Goal: Task Accomplishment & Management: Manage account settings

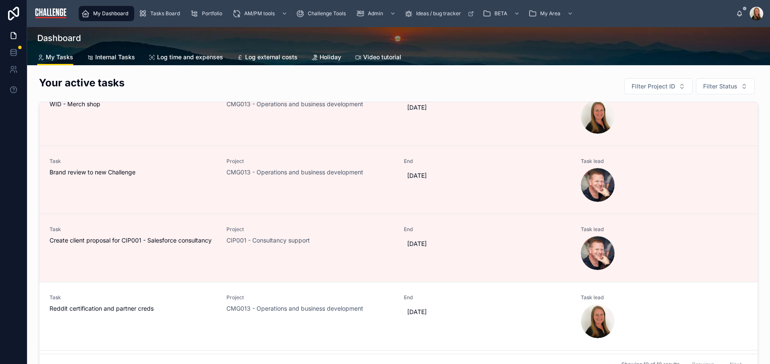
scroll to position [142, 0]
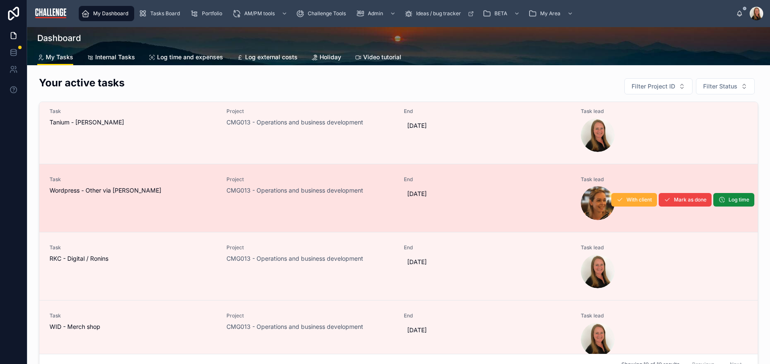
click at [185, 196] on div "Task Wordpress - Other via Ginny" at bounding box center [133, 198] width 167 height 44
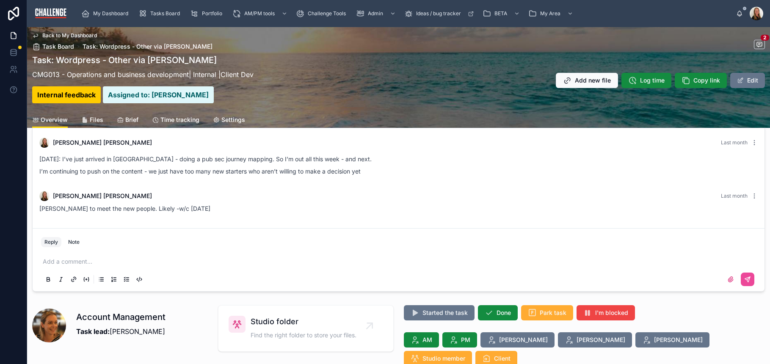
scroll to position [17, 0]
click at [148, 257] on p at bounding box center [400, 261] width 715 height 8
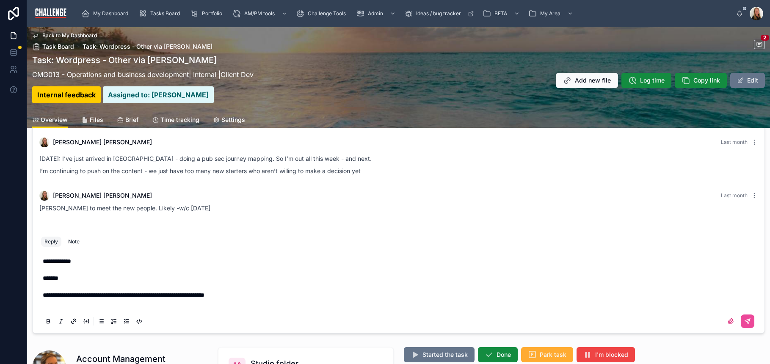
click at [43, 296] on span "**********" at bounding box center [124, 295] width 162 height 6
click at [67, 288] on p at bounding box center [400, 286] width 715 height 8
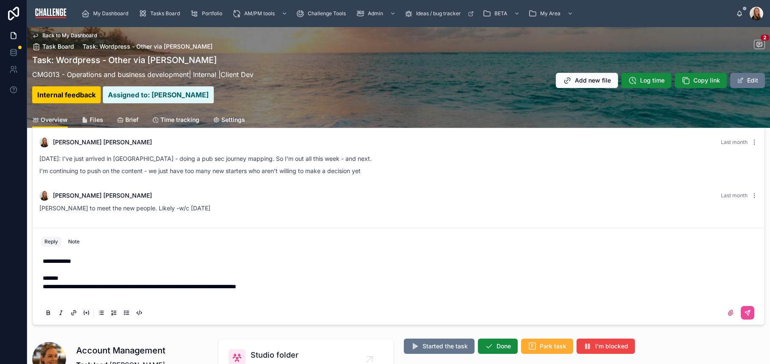
click at [310, 286] on p "**********" at bounding box center [400, 286] width 715 height 8
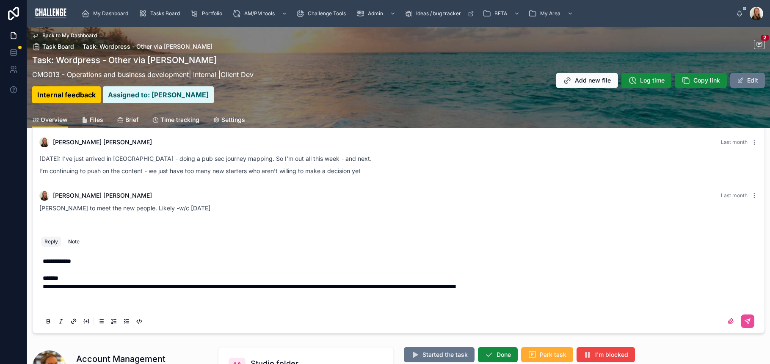
click at [440, 288] on span "**********" at bounding box center [250, 287] width 414 height 6
click at [101, 292] on p at bounding box center [400, 295] width 715 height 8
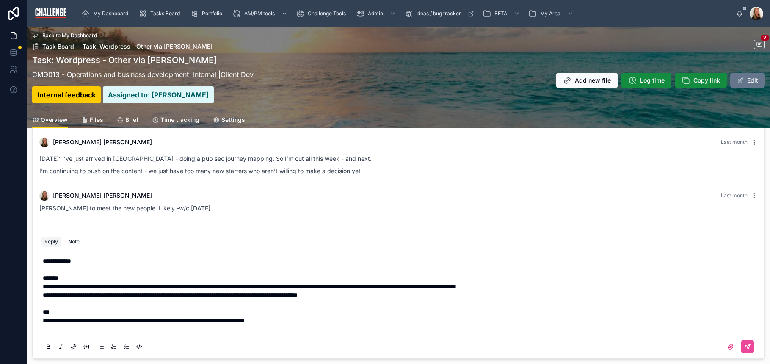
click at [43, 324] on span "**********" at bounding box center [144, 321] width 202 height 6
click at [69, 318] on span "**********" at bounding box center [172, 321] width 259 height 6
click at [111, 321] on span "**********" at bounding box center [180, 321] width 274 height 6
click at [415, 320] on p "**********" at bounding box center [400, 320] width 715 height 8
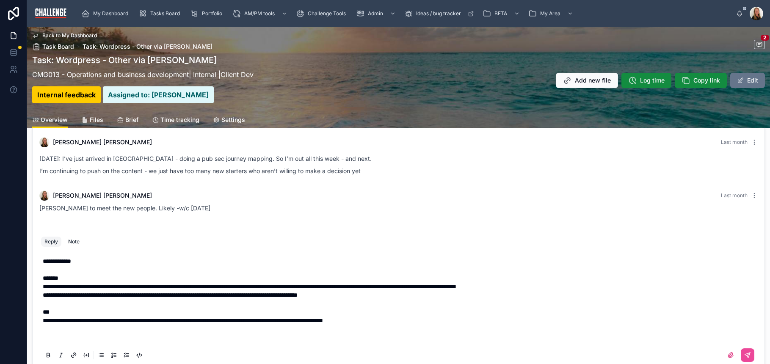
click at [388, 295] on p "**********" at bounding box center [400, 295] width 715 height 8
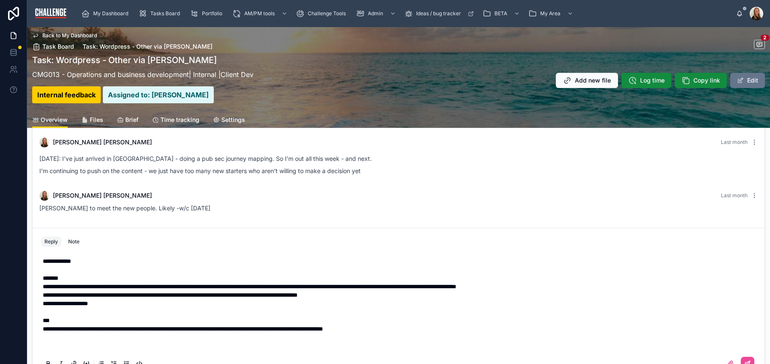
click at [43, 303] on span "**********" at bounding box center [65, 304] width 45 height 6
click at [44, 303] on span "**********" at bounding box center [70, 304] width 54 height 6
click at [50, 338] on p at bounding box center [400, 337] width 715 height 8
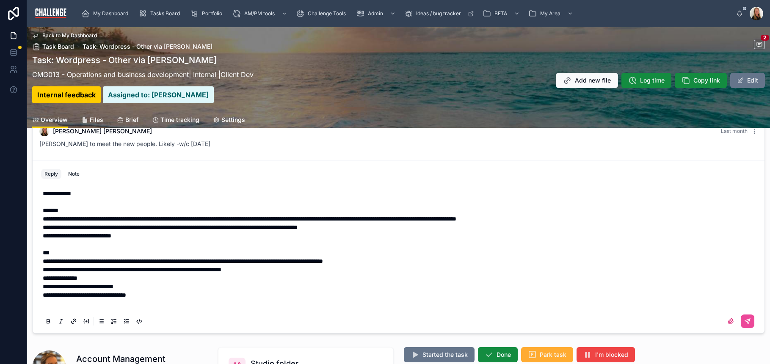
scroll to position [82, 0]
click at [190, 293] on span "**********" at bounding box center [116, 295] width 147 height 6
click at [179, 295] on span "**********" at bounding box center [115, 295] width 145 height 6
click at [242, 296] on p "**********" at bounding box center [400, 294] width 715 height 8
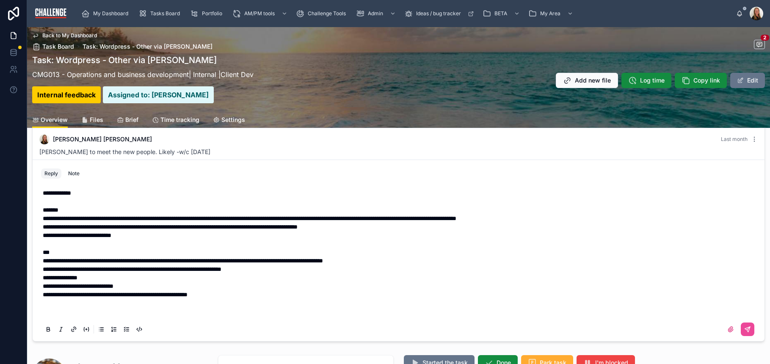
scroll to position [65, 0]
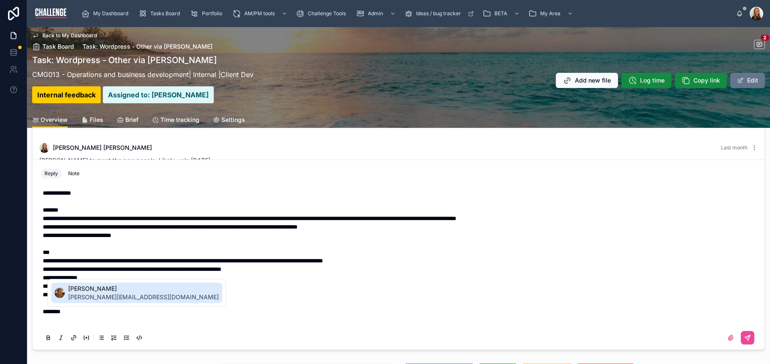
click at [125, 296] on span "elaine@challengemarketing.co.uk" at bounding box center [143, 297] width 151 height 8
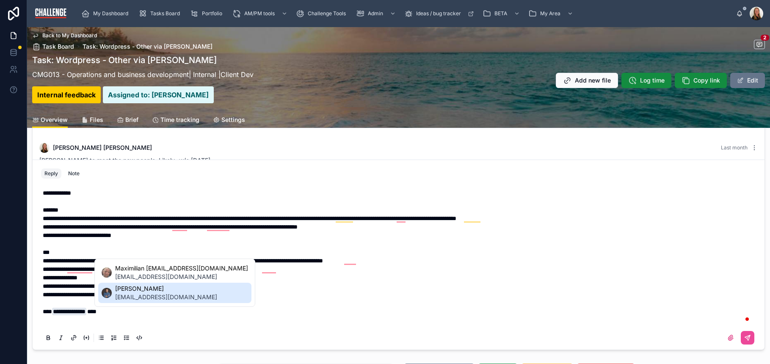
click at [132, 294] on span "miles@challengemarketing.co.uk" at bounding box center [166, 297] width 102 height 8
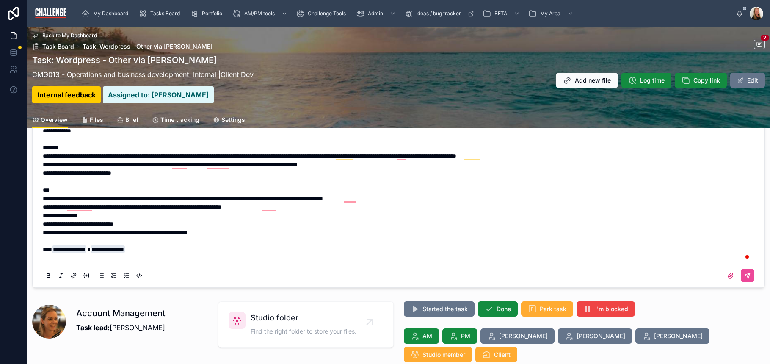
scroll to position [133, 0]
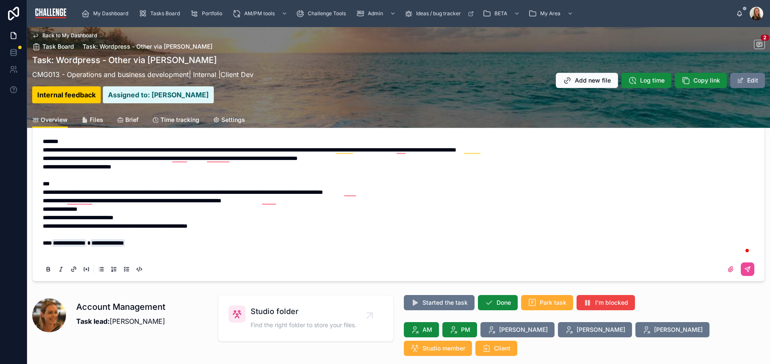
click at [171, 243] on p "**********" at bounding box center [400, 243] width 715 height 8
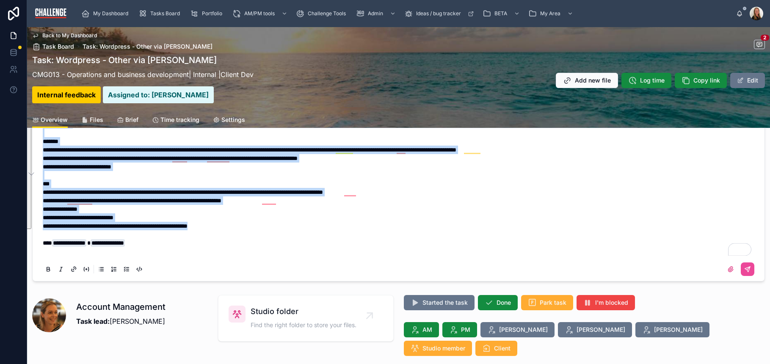
drag, startPoint x: 238, startPoint y: 227, endPoint x: 50, endPoint y: 120, distance: 216.4
click at [50, 120] on div "**********" at bounding box center [398, 154] width 743 height 520
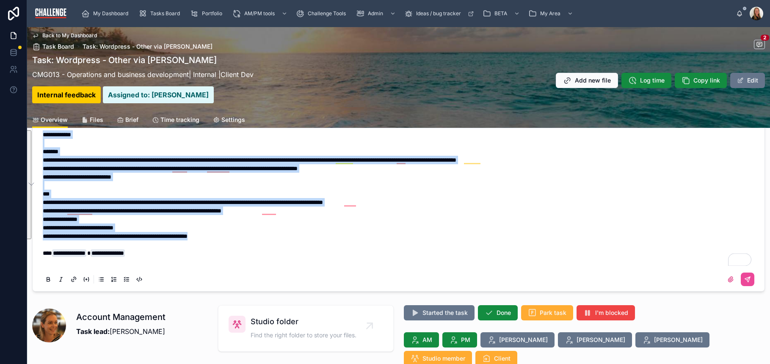
scroll to position [108, 0]
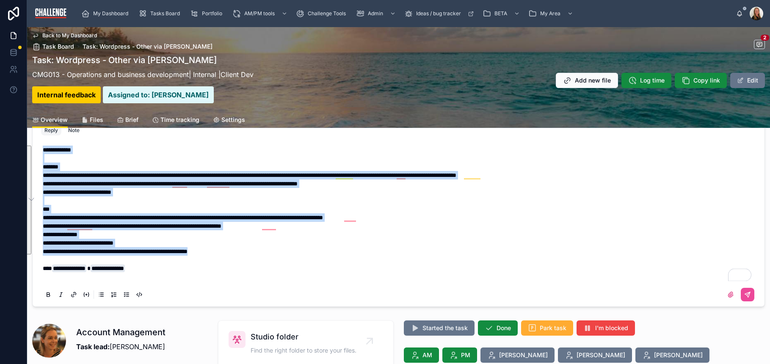
copy div "**********"
click at [744, 297] on icon at bounding box center [747, 294] width 7 height 7
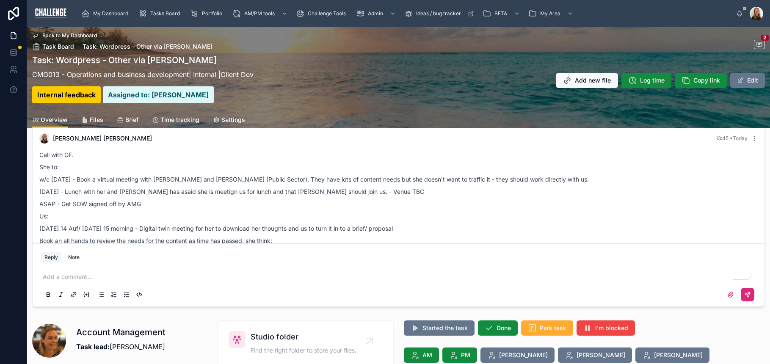
click at [171, 194] on p "4th Sept - Lunch with her and Anna - She has asaid she is meetign us for lunch …" at bounding box center [398, 191] width 719 height 9
click at [171, 192] on p "4th Sept - Lunch with her and Anna - She has asaid she is meetign us for lunch …" at bounding box center [398, 191] width 719 height 9
click at [641, 82] on span "Log time" at bounding box center [652, 80] width 25 height 8
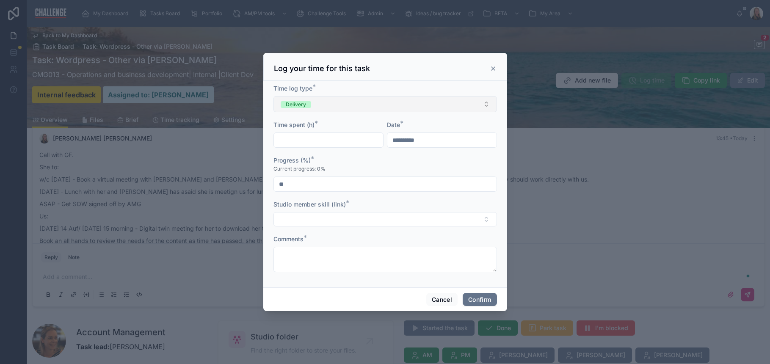
click at [361, 110] on button "Delivery" at bounding box center [386, 104] width 224 height 16
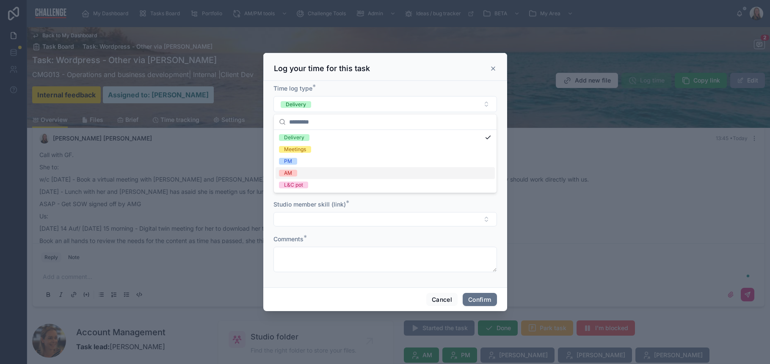
click at [312, 171] on div "AM" at bounding box center [385, 173] width 219 height 12
click at [316, 144] on input "text" at bounding box center [328, 140] width 109 height 12
type input "****"
click at [390, 164] on div "Progress (%) *" at bounding box center [386, 160] width 224 height 8
click at [312, 185] on input "**" at bounding box center [385, 184] width 223 height 12
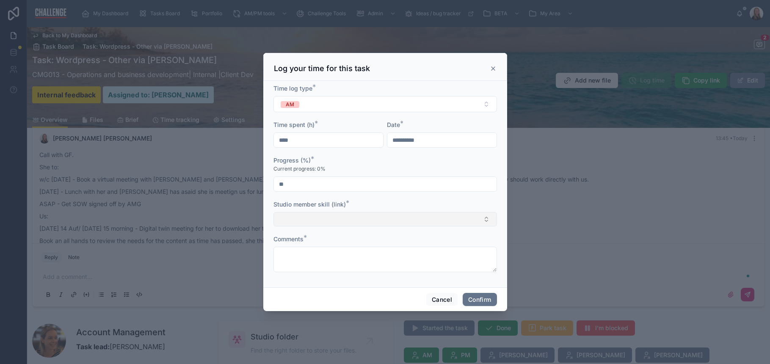
click at [324, 219] on button "Select Button" at bounding box center [386, 219] width 224 height 14
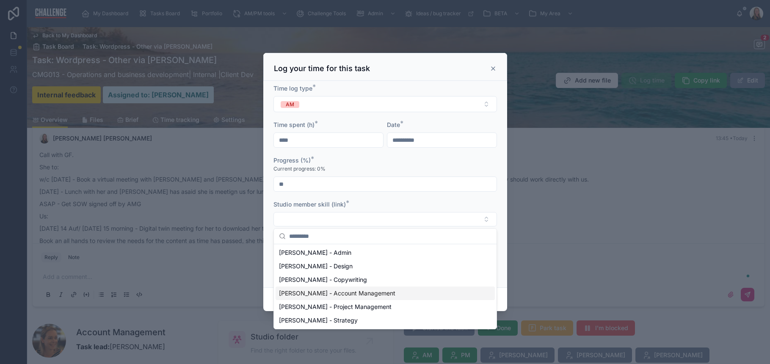
click at [340, 292] on span "Lucy Allen - Account Management" at bounding box center [337, 293] width 116 height 8
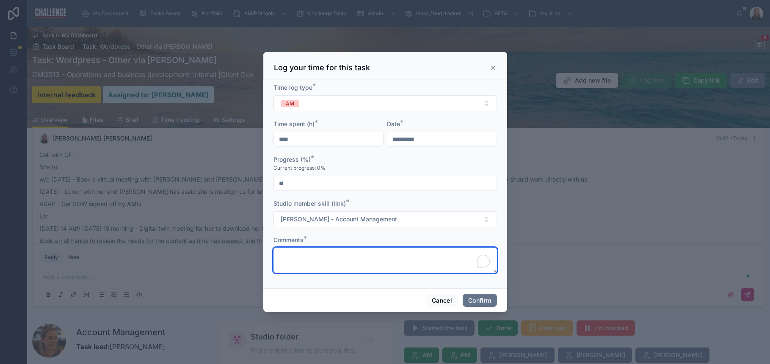
click at [326, 259] on textarea "To enrich screen reader interactions, please activate Accessibility in Grammarl…" at bounding box center [386, 260] width 224 height 25
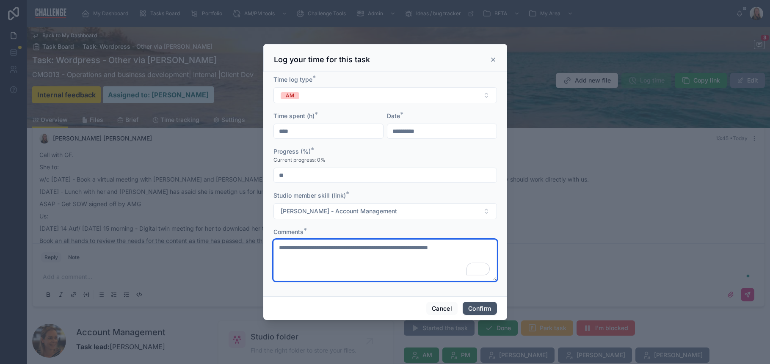
type textarea "**********"
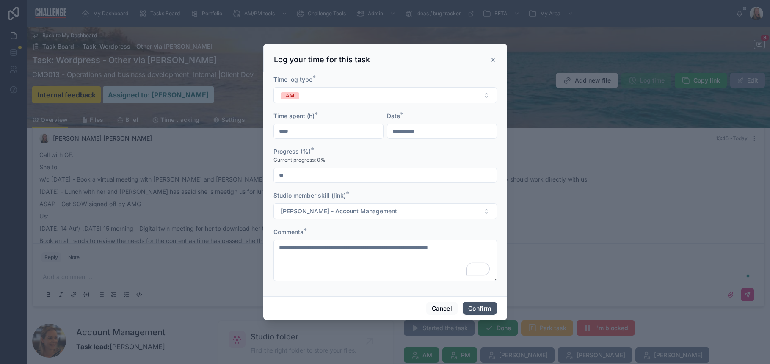
click at [483, 311] on button "Confirm" at bounding box center [480, 309] width 34 height 14
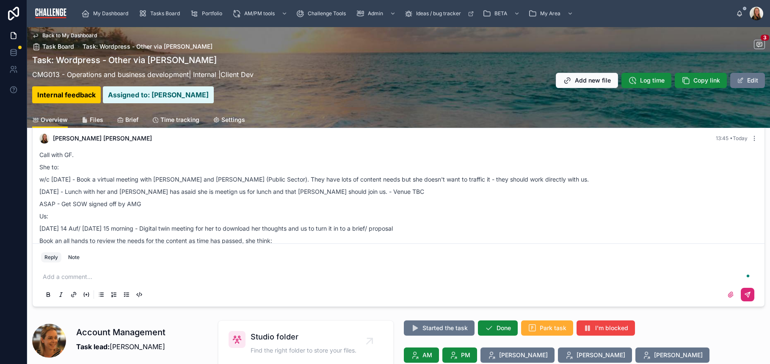
click at [487, 217] on p "Us:" at bounding box center [398, 216] width 719 height 9
click at [164, 14] on span "Tasks Board" at bounding box center [165, 13] width 30 height 7
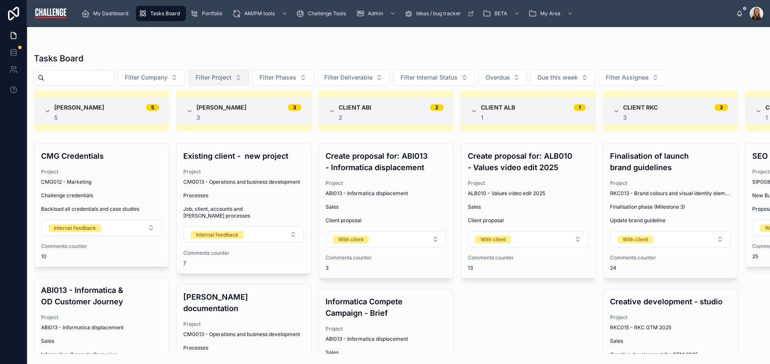
click at [249, 73] on button "Filter Project" at bounding box center [218, 77] width 61 height 16
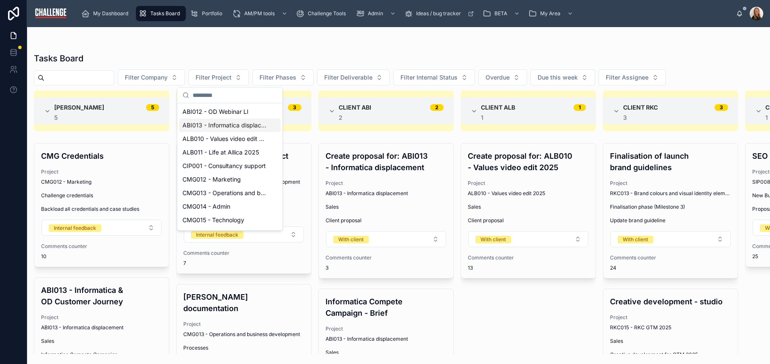
click at [229, 124] on span "ABI013 - Informatica displacement" at bounding box center [224, 125] width 85 height 8
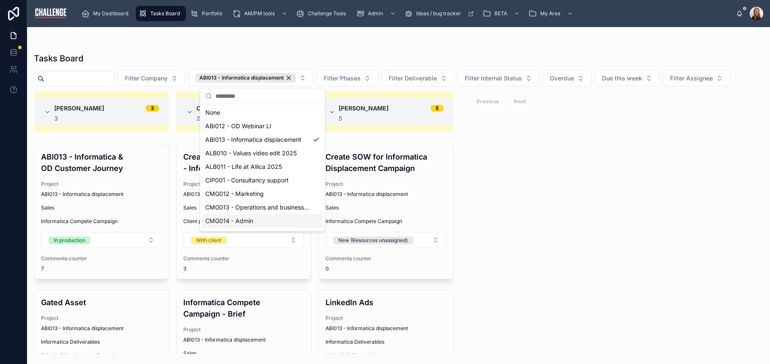
click at [558, 231] on div "Alice Hollis 3 3 ABI013 - Informatica & OD Customer Journey Project ABI013 - In…" at bounding box center [398, 222] width 743 height 263
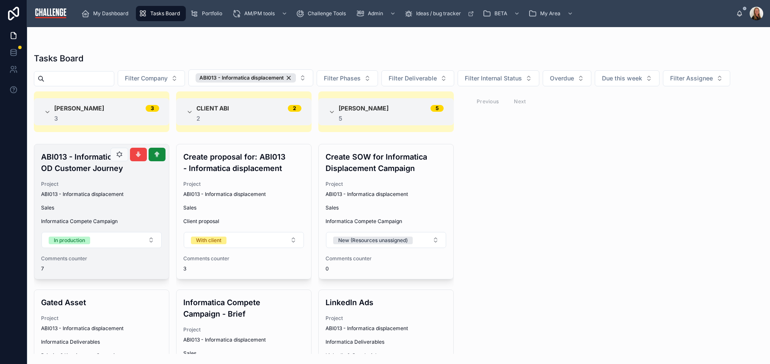
click at [125, 187] on span "Project" at bounding box center [101, 184] width 121 height 7
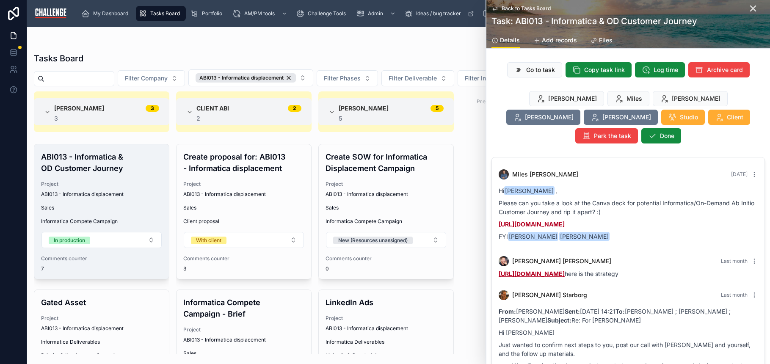
scroll to position [417, 0]
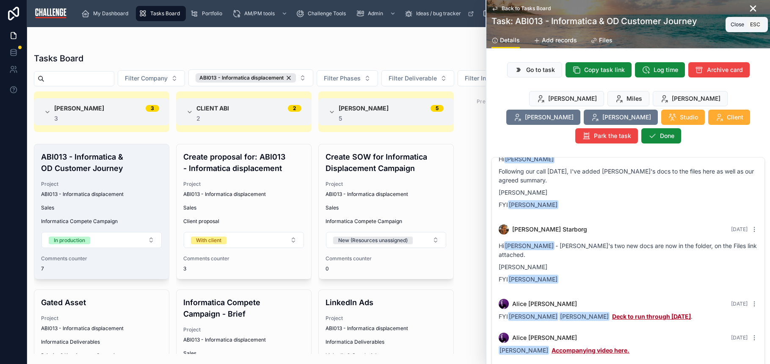
click at [748, 11] on icon at bounding box center [753, 8] width 10 height 10
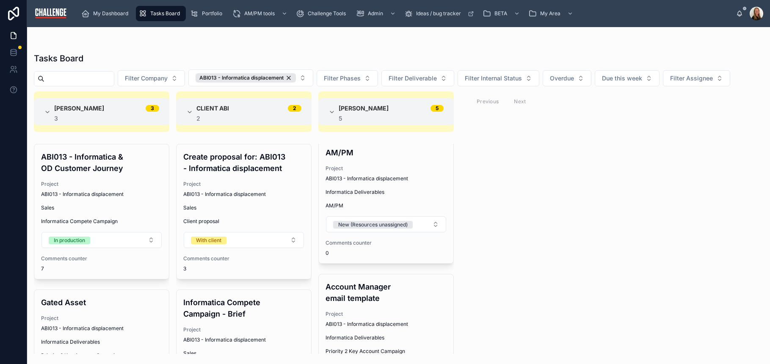
scroll to position [285, 0]
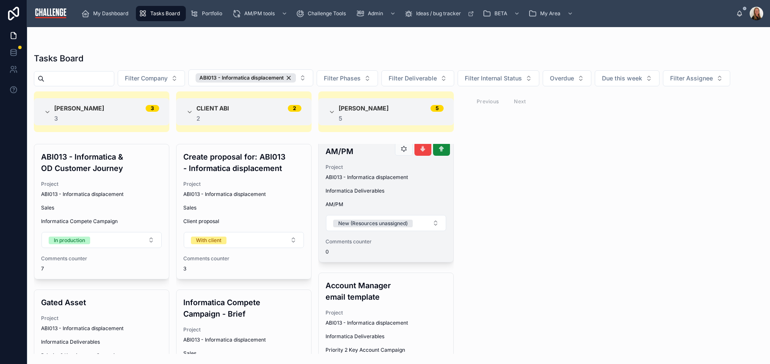
click at [360, 183] on div "AM/PM Project ABI013 - Informatica displacement Informatica Deliverables AM/PM …" at bounding box center [386, 200] width 135 height 123
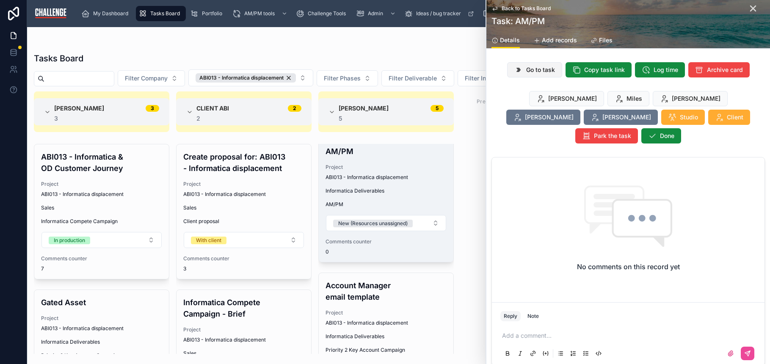
click at [540, 68] on span "Go to task" at bounding box center [540, 70] width 29 height 8
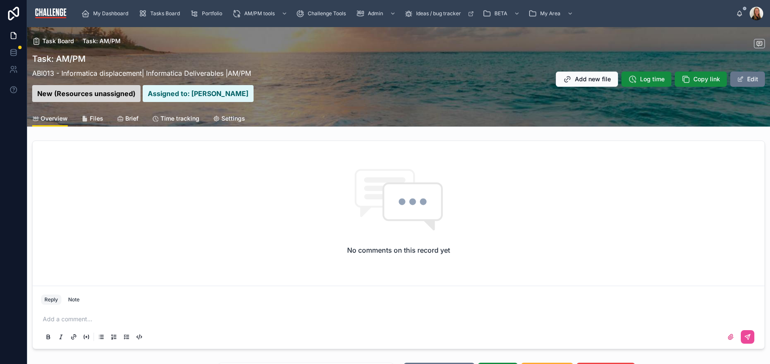
click at [97, 120] on span "Files" at bounding box center [97, 118] width 14 height 8
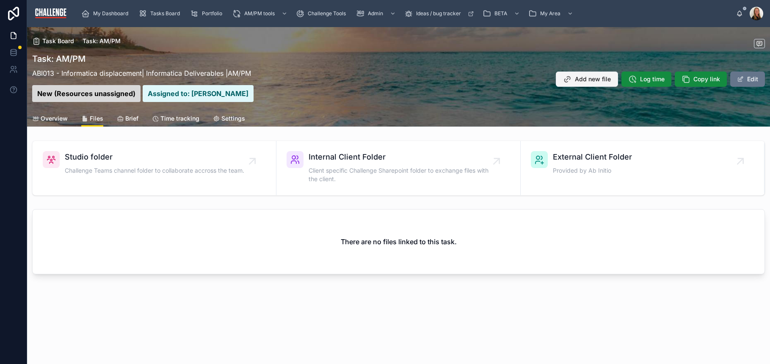
click at [590, 78] on span "Add new file" at bounding box center [593, 79] width 36 height 8
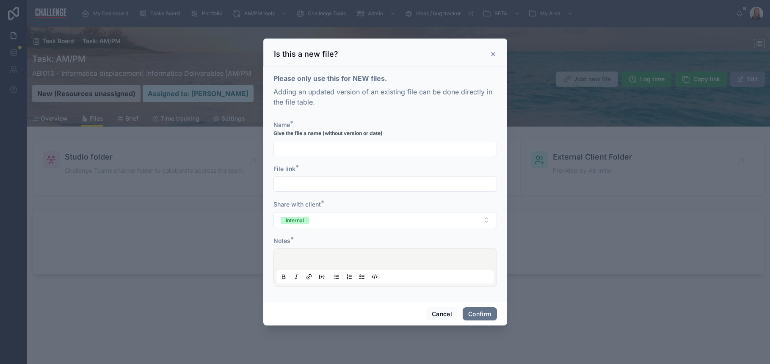
click at [346, 144] on input "text" at bounding box center [385, 149] width 223 height 12
type input "**********"
click at [421, 190] on input "text" at bounding box center [385, 184] width 223 height 12
click at [418, 187] on input "text" at bounding box center [385, 184] width 223 height 12
paste input "**********"
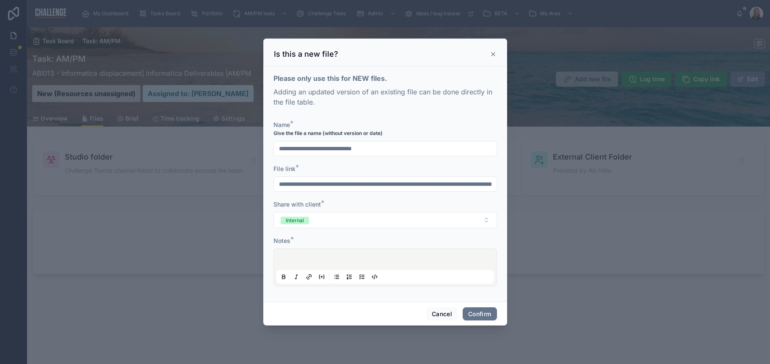
scroll to position [0, 680]
type input "**********"
click at [320, 259] on div at bounding box center [386, 268] width 218 height 32
click at [477, 314] on button "Confirm" at bounding box center [480, 314] width 34 height 14
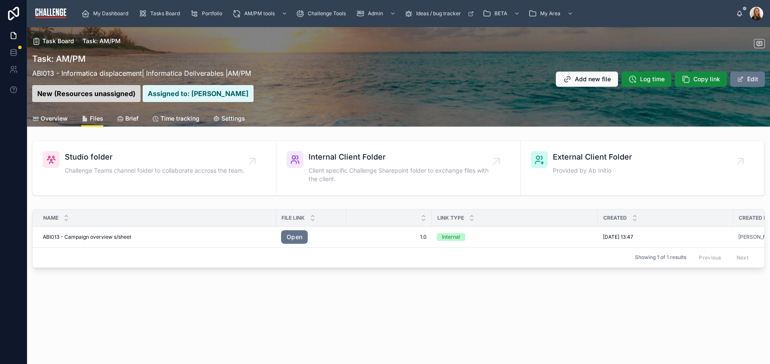
click at [55, 121] on span "Overview" at bounding box center [54, 118] width 27 height 8
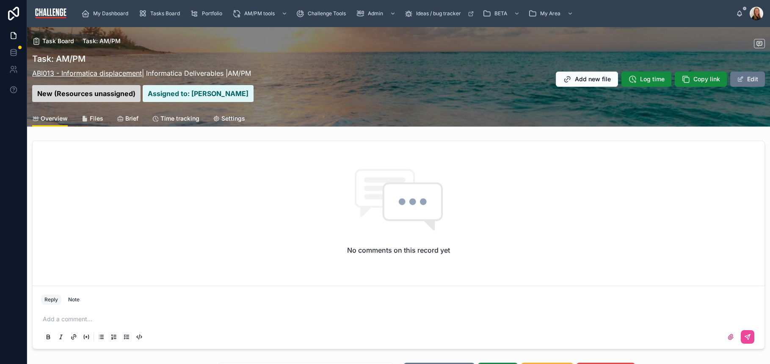
click at [102, 73] on link "ABI013 - Informatica displacement" at bounding box center [87, 73] width 110 height 8
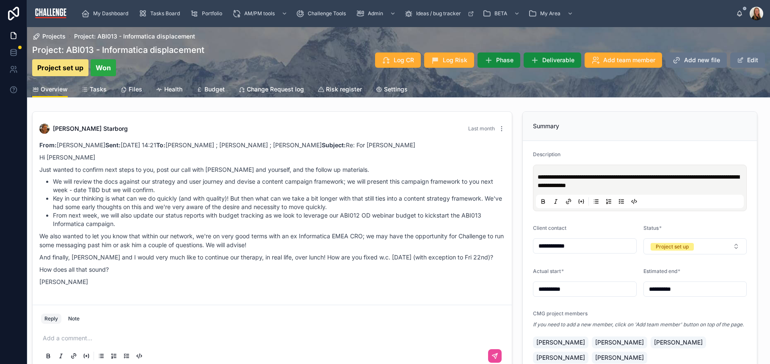
click at [96, 88] on span "Tasks" at bounding box center [98, 89] width 17 height 8
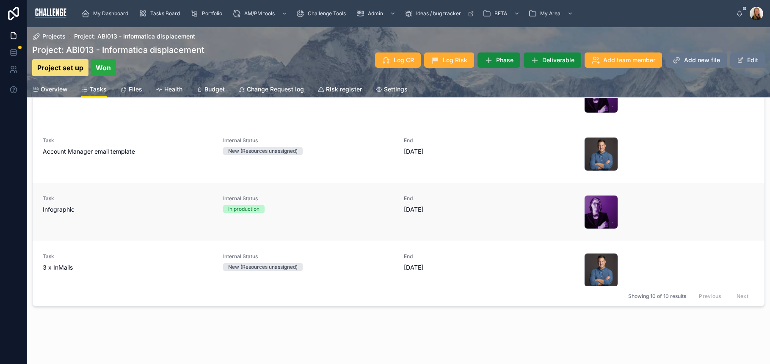
scroll to position [368, 0]
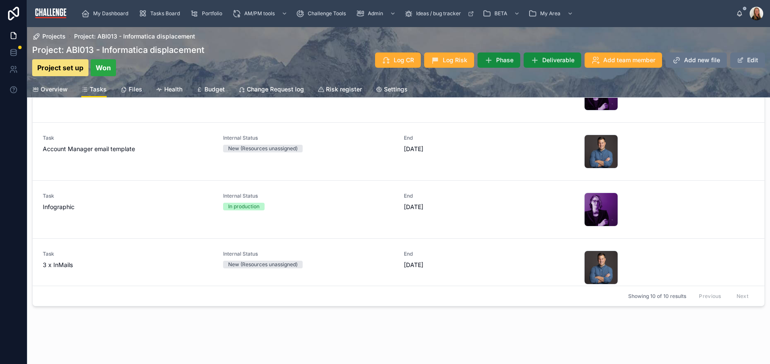
click at [135, 88] on span "Files" at bounding box center [136, 89] width 14 height 8
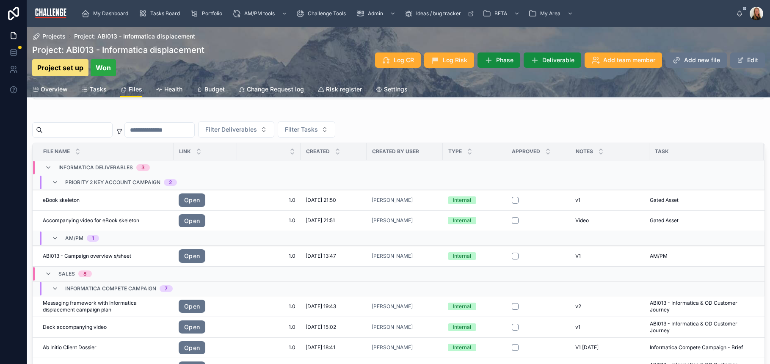
scroll to position [104, 0]
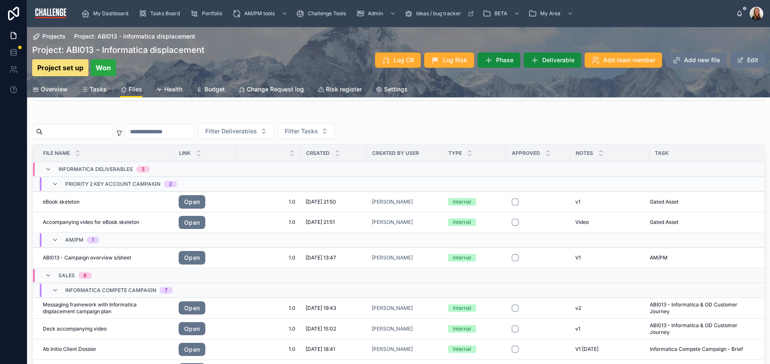
click at [693, 61] on span "Add new file" at bounding box center [702, 60] width 36 height 8
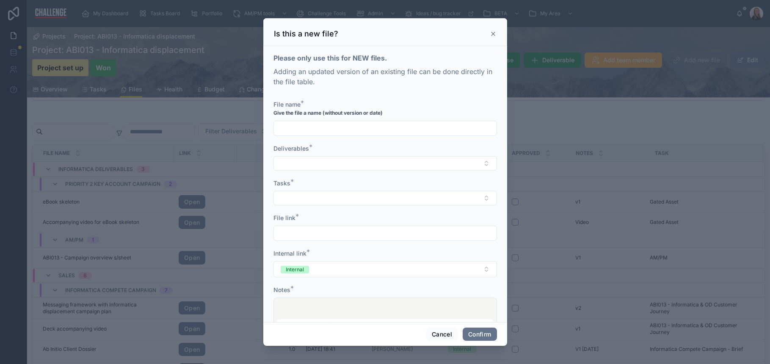
click at [495, 33] on icon at bounding box center [493, 33] width 7 height 7
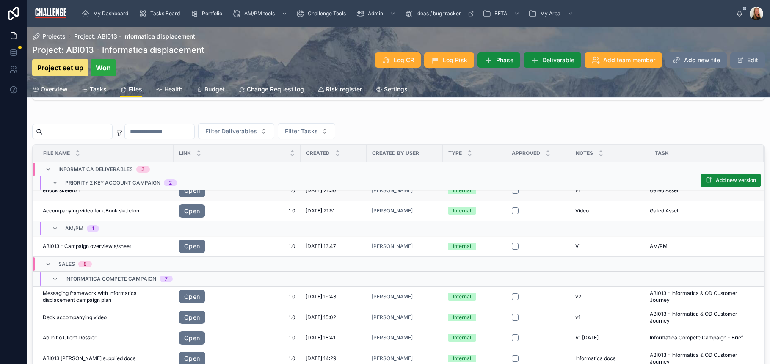
scroll to position [0, 0]
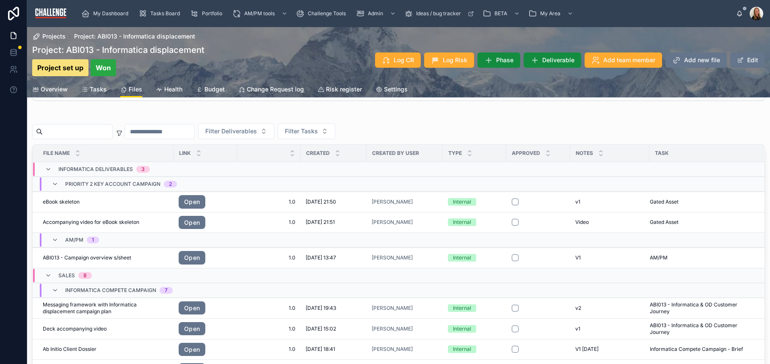
click at [101, 93] on span "Tasks" at bounding box center [98, 89] width 17 height 8
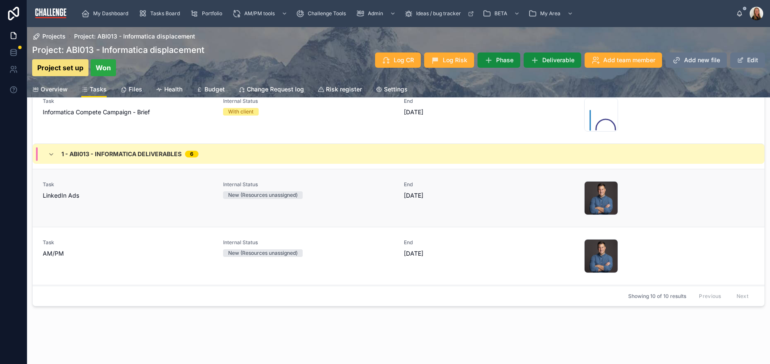
scroll to position [156, 0]
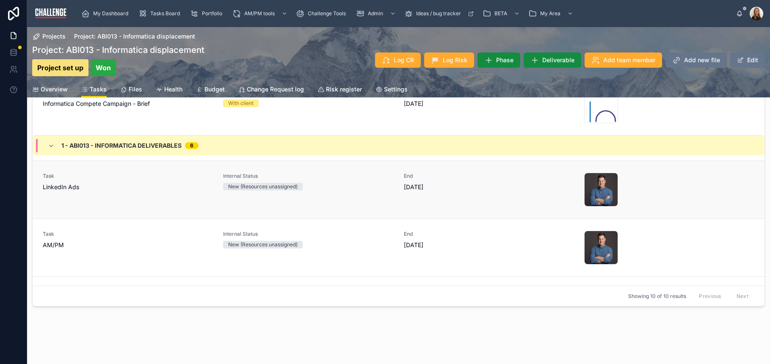
click at [180, 200] on div "Task LinkedIn Ads" at bounding box center [128, 190] width 170 height 34
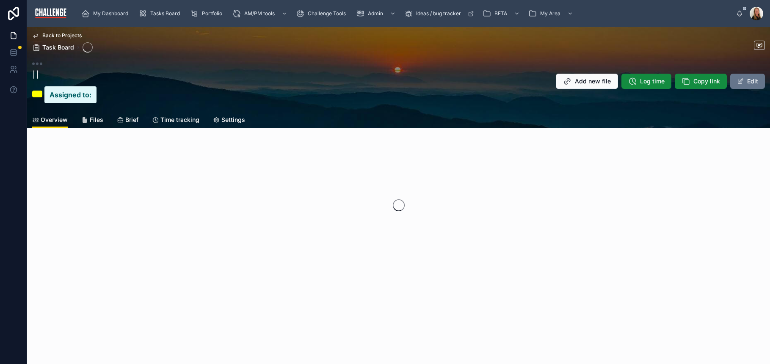
click at [98, 122] on span "Files" at bounding box center [97, 120] width 14 height 8
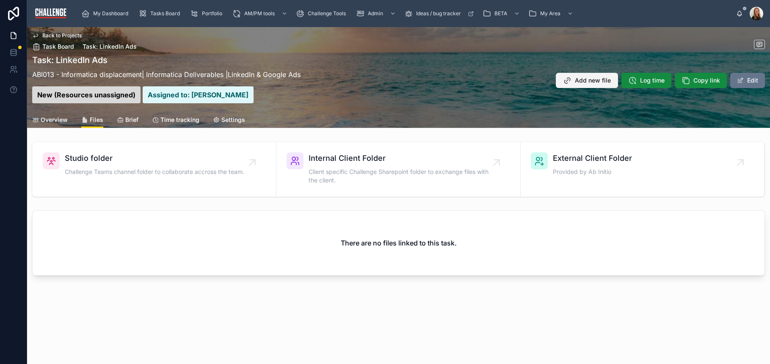
click at [577, 82] on span "Add new file" at bounding box center [593, 80] width 36 height 8
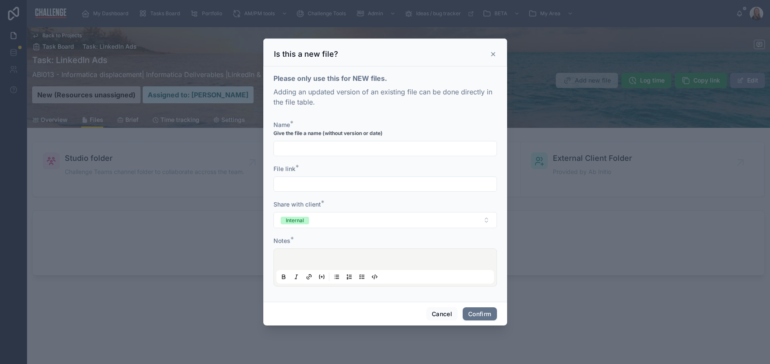
click at [323, 147] on input "text" at bounding box center [385, 149] width 223 height 12
type input "**********"
click at [345, 186] on input "text" at bounding box center [385, 184] width 223 height 12
paste input "**********"
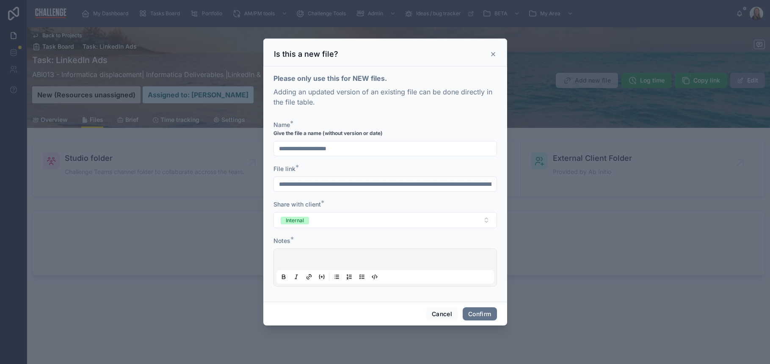
scroll to position [0, 656]
type input "**********"
click at [304, 252] on div at bounding box center [386, 268] width 218 height 32
click at [304, 260] on p at bounding box center [387, 261] width 218 height 8
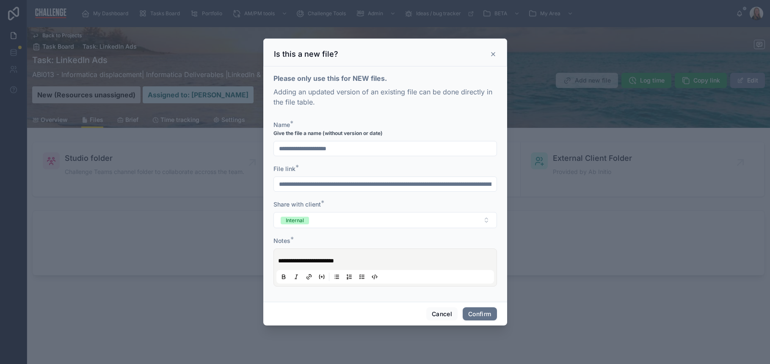
click at [334, 262] on span "**********" at bounding box center [306, 261] width 56 height 6
drag, startPoint x: 360, startPoint y: 261, endPoint x: 349, endPoint y: 259, distance: 11.6
click at [349, 259] on span "**********" at bounding box center [354, 261] width 153 height 6
click at [479, 312] on button "Confirm" at bounding box center [480, 314] width 34 height 14
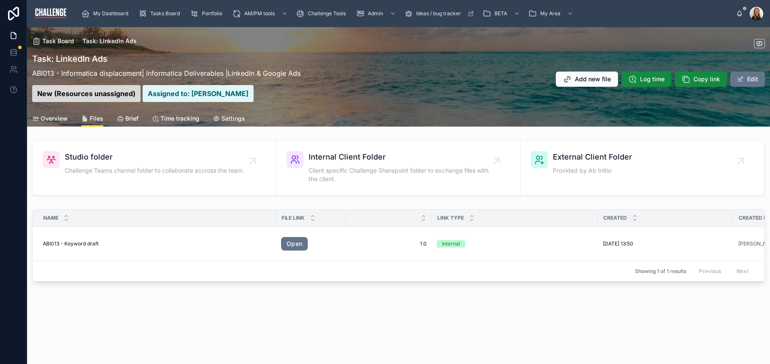
drag, startPoint x: 183, startPoint y: 118, endPoint x: 187, endPoint y: 120, distance: 4.4
click at [183, 118] on span "Time tracking" at bounding box center [179, 118] width 39 height 8
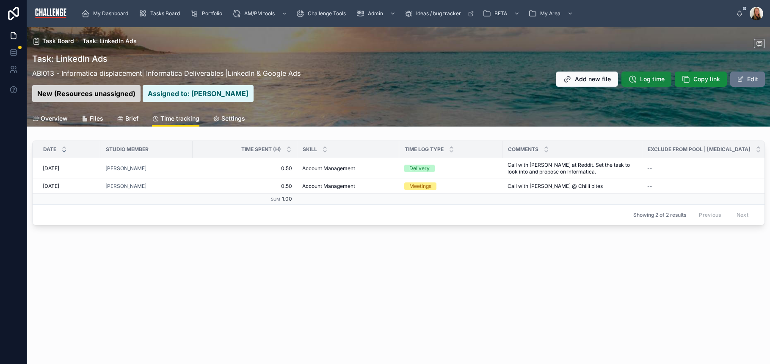
click at [653, 81] on span "Log time" at bounding box center [652, 79] width 25 height 8
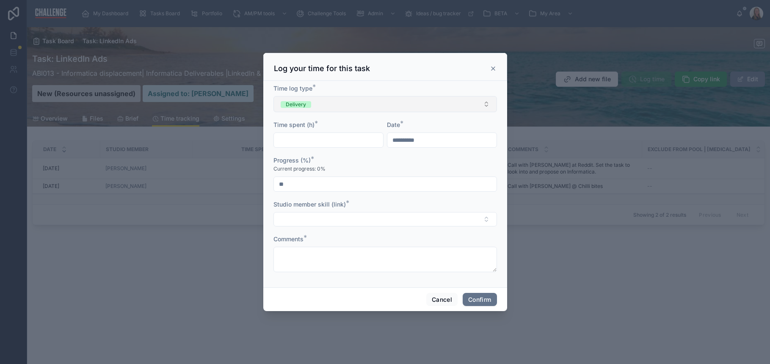
click at [341, 105] on button "Delivery" at bounding box center [386, 104] width 224 height 16
drag, startPoint x: 318, startPoint y: 107, endPoint x: 322, endPoint y: 111, distance: 5.4
click at [319, 107] on button "Delivery" at bounding box center [386, 104] width 224 height 16
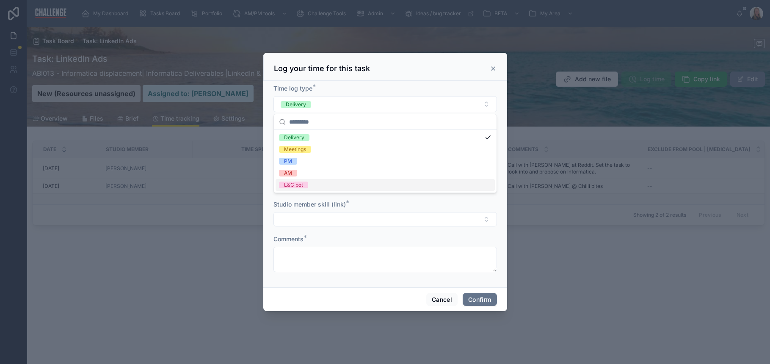
click at [307, 175] on div "AM" at bounding box center [385, 173] width 219 height 12
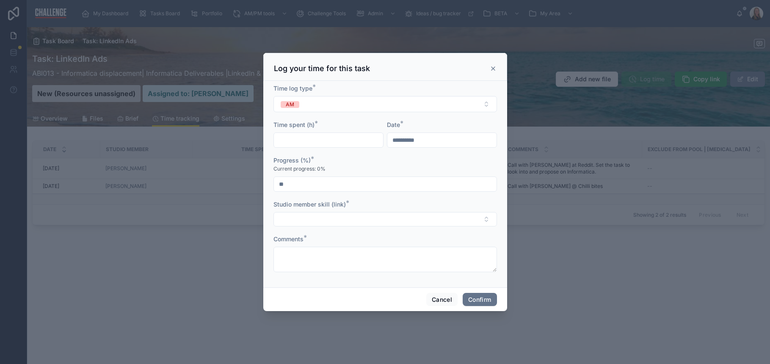
click at [318, 143] on input "text" at bounding box center [328, 140] width 109 height 12
type input "****"
click at [427, 141] on input "**********" at bounding box center [441, 140] width 109 height 12
click at [411, 249] on button "12" at bounding box center [411, 247] width 15 height 15
type input "**********"
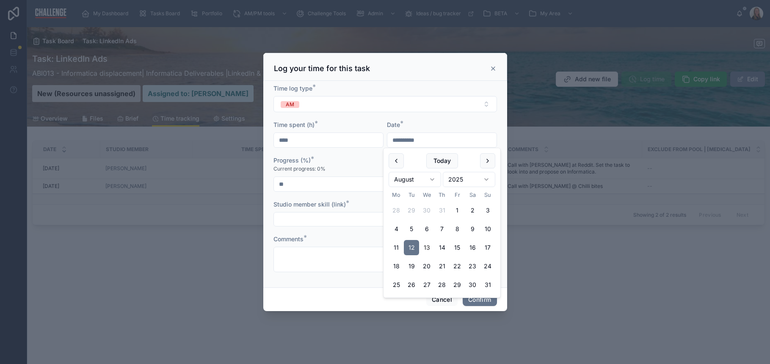
click at [310, 210] on div "Studio member skill (link) *" at bounding box center [386, 213] width 224 height 26
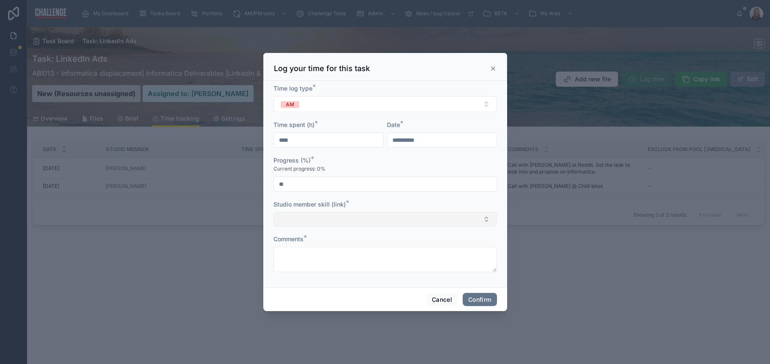
click at [317, 216] on button "Select Button" at bounding box center [386, 219] width 224 height 14
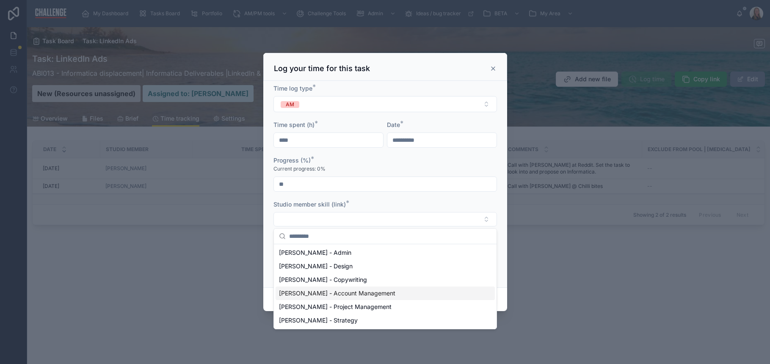
click at [327, 293] on span "[PERSON_NAME] - Account Management" at bounding box center [337, 293] width 116 height 8
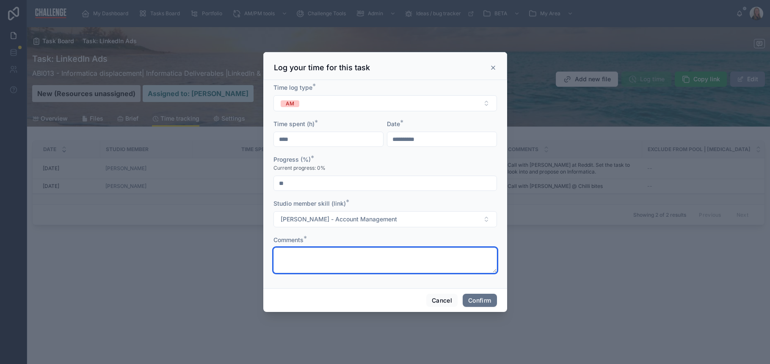
click at [312, 259] on textarea at bounding box center [386, 260] width 224 height 25
type textarea "*"
type textarea "**********"
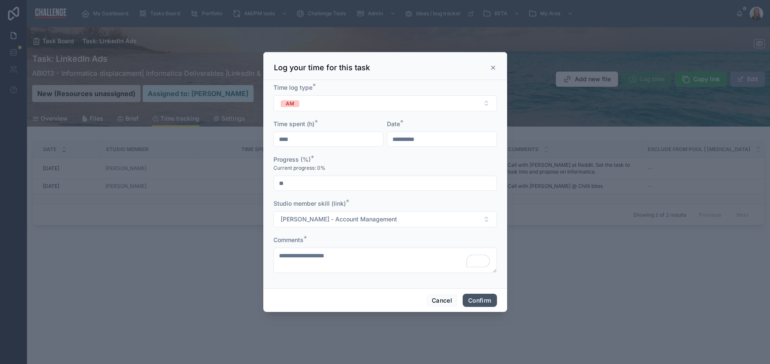
click at [476, 300] on button "Confirm" at bounding box center [480, 301] width 34 height 14
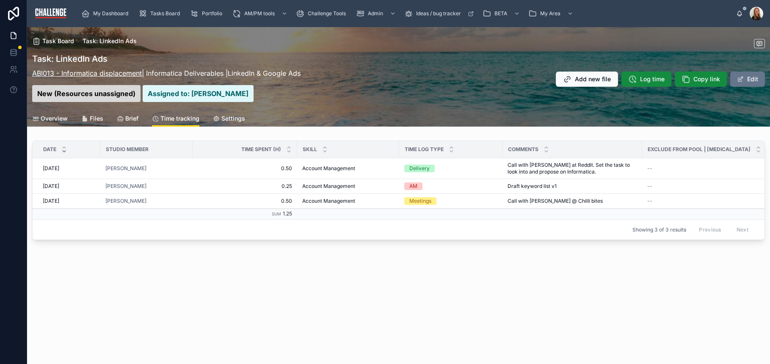
click at [119, 71] on link "ABI013 - Informatica displacement" at bounding box center [87, 73] width 110 height 8
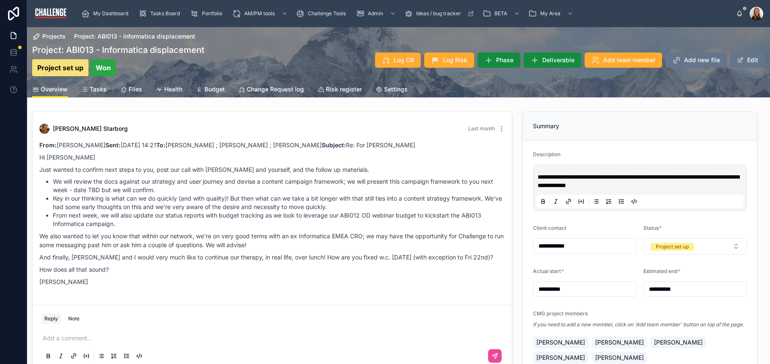
click at [96, 90] on span "Tasks" at bounding box center [98, 89] width 17 height 8
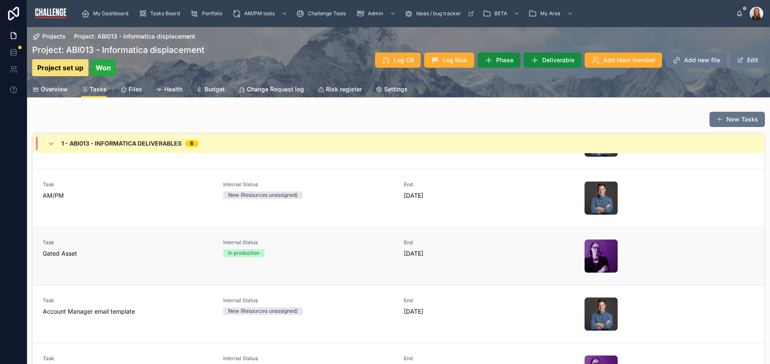
scroll to position [309, 0]
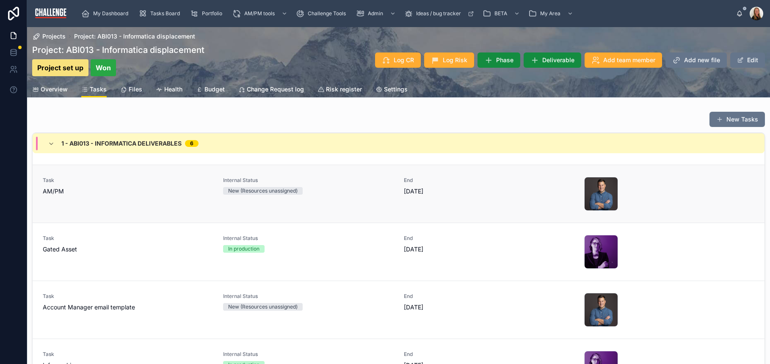
click at [151, 203] on div "Task AM/PM" at bounding box center [128, 194] width 170 height 34
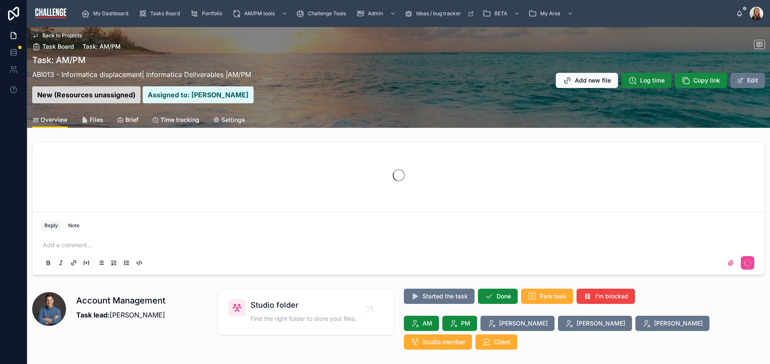
click at [650, 79] on span "Log time" at bounding box center [652, 80] width 25 height 8
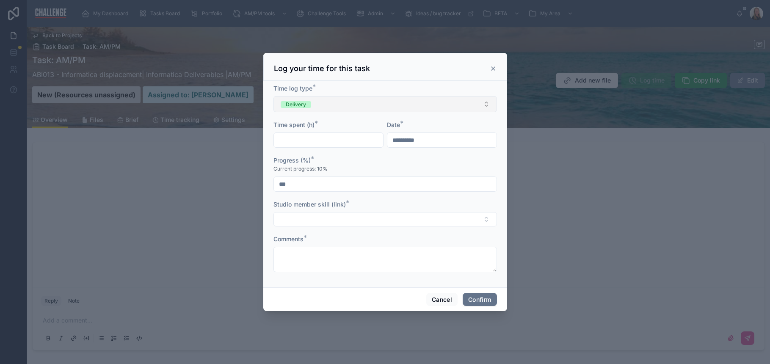
click at [371, 109] on button "Delivery" at bounding box center [386, 104] width 224 height 16
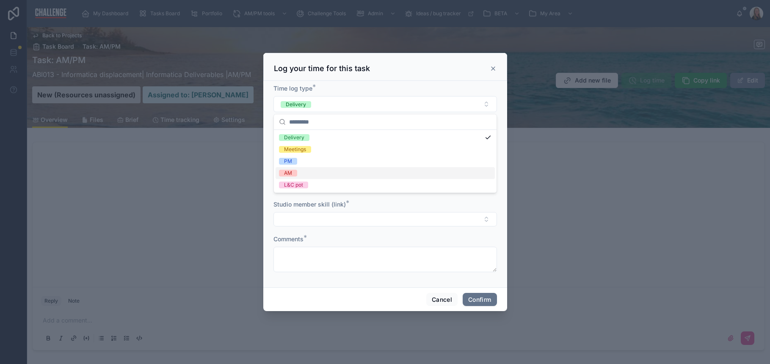
click at [313, 173] on div "AM" at bounding box center [385, 173] width 219 height 12
click at [350, 139] on input "text" at bounding box center [328, 140] width 109 height 12
type input "****"
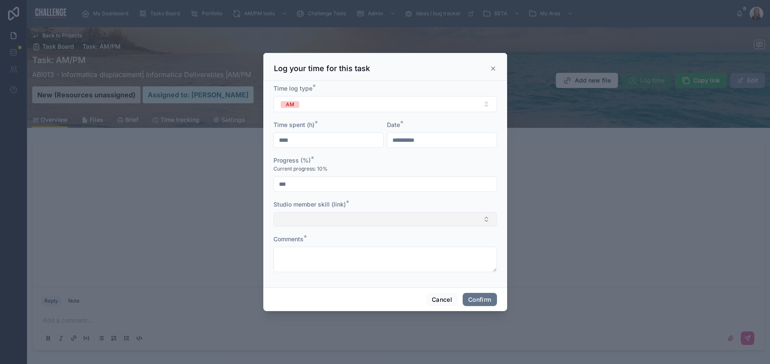
click at [311, 223] on button "Select Button" at bounding box center [386, 219] width 224 height 14
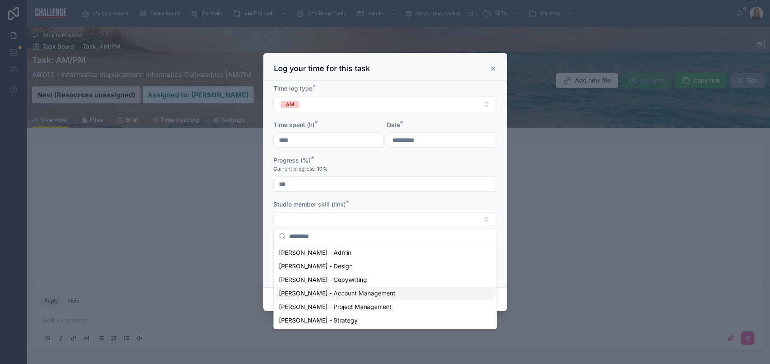
click at [324, 296] on span "Lucy Allen - Account Management" at bounding box center [337, 293] width 116 height 8
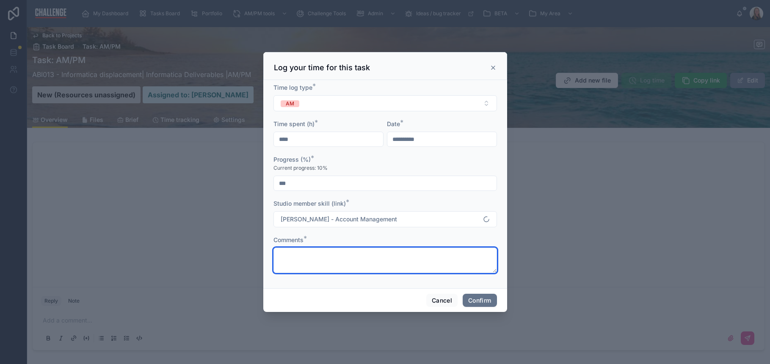
click at [326, 272] on textarea at bounding box center [386, 260] width 224 height 25
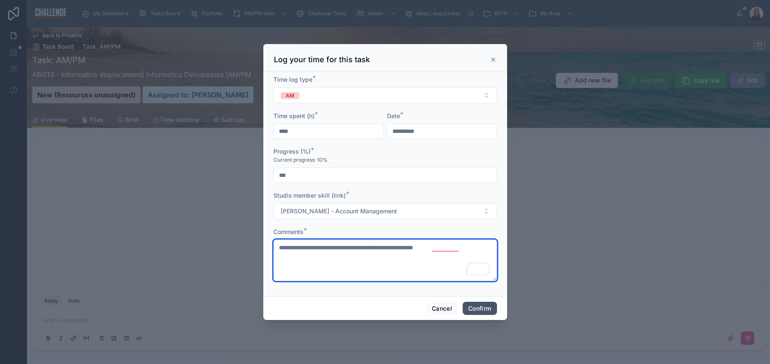
type textarea "**********"
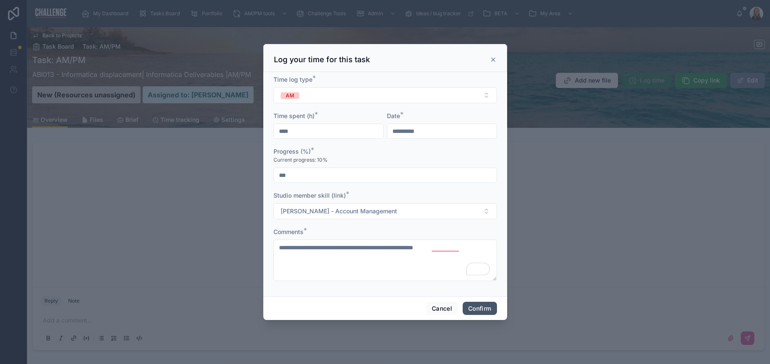
click at [473, 307] on button "Confirm" at bounding box center [480, 309] width 34 height 14
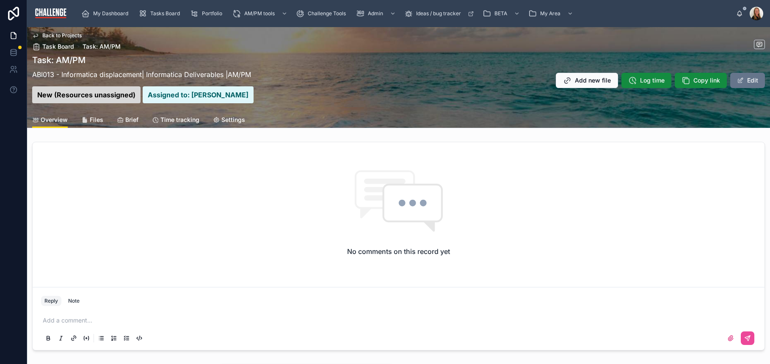
click at [213, 249] on div "No comments on this record yet" at bounding box center [399, 212] width 732 height 141
click at [91, 119] on span "Files" at bounding box center [97, 120] width 14 height 8
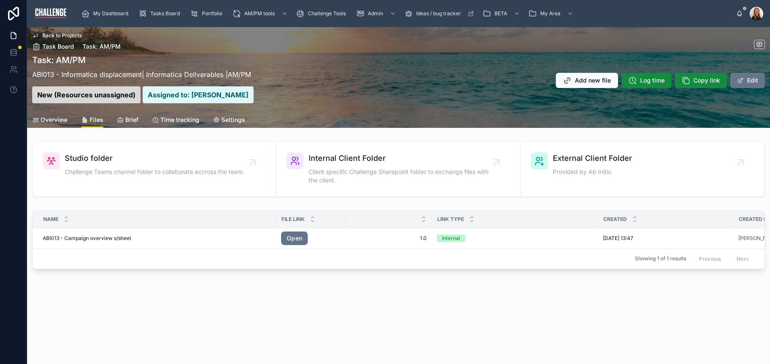
click at [58, 120] on span "Overview" at bounding box center [54, 120] width 27 height 8
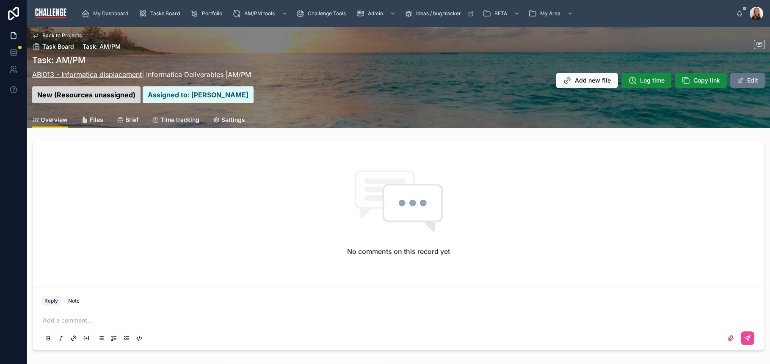
click at [109, 72] on link "ABI013 - Informatica displacement" at bounding box center [87, 74] width 110 height 8
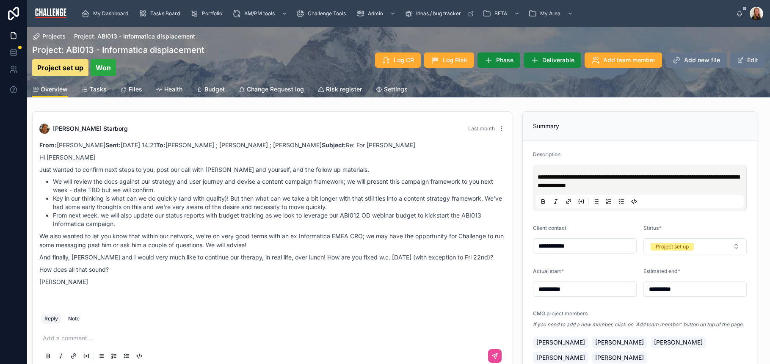
click at [105, 87] on span "Tasks" at bounding box center [98, 89] width 17 height 8
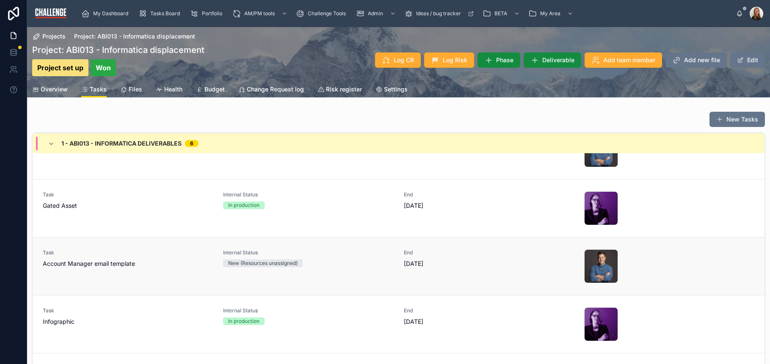
scroll to position [221, 0]
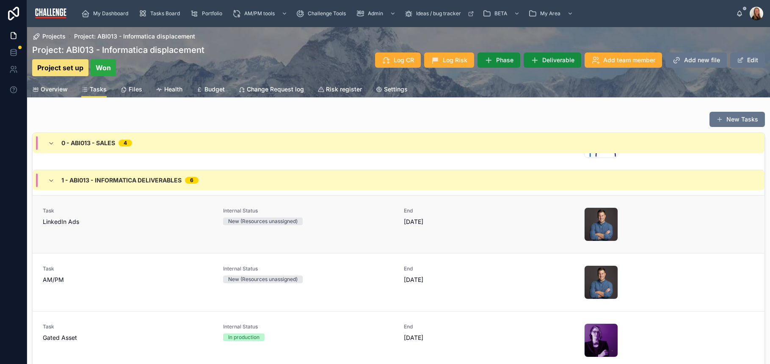
click at [74, 220] on span "LinkedIn Ads" at bounding box center [128, 222] width 170 height 8
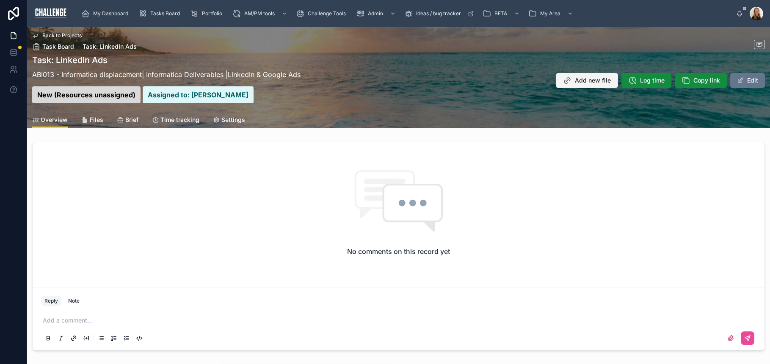
click at [593, 82] on span "Add new file" at bounding box center [593, 80] width 36 height 8
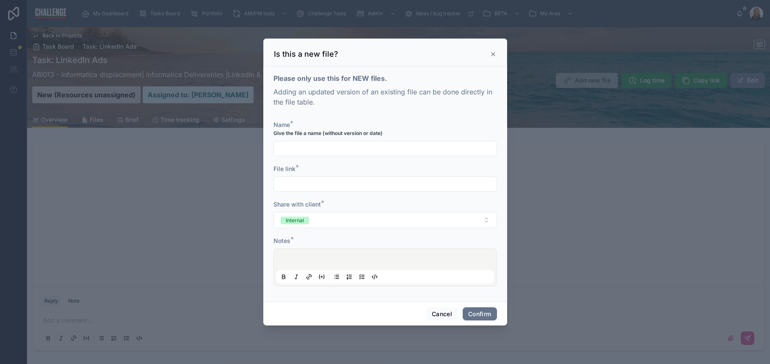
click at [292, 150] on input "text" at bounding box center [385, 149] width 223 height 12
type input "**********"
click at [312, 174] on div "File link *" at bounding box center [386, 178] width 224 height 27
click at [309, 178] on input "text" at bounding box center [385, 184] width 223 height 12
paste input "**********"
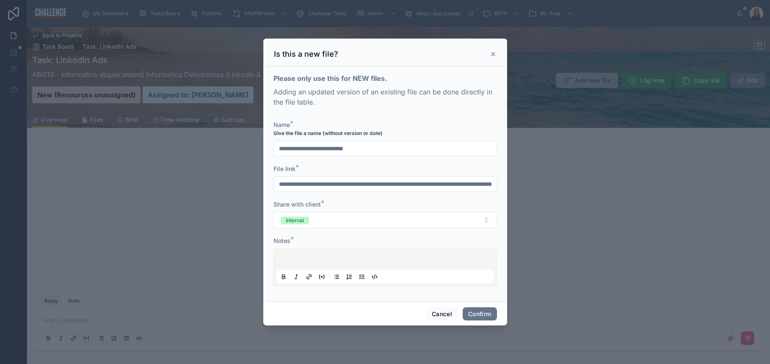
scroll to position [0, 655]
type input "**********"
click at [324, 264] on p at bounding box center [387, 261] width 218 height 8
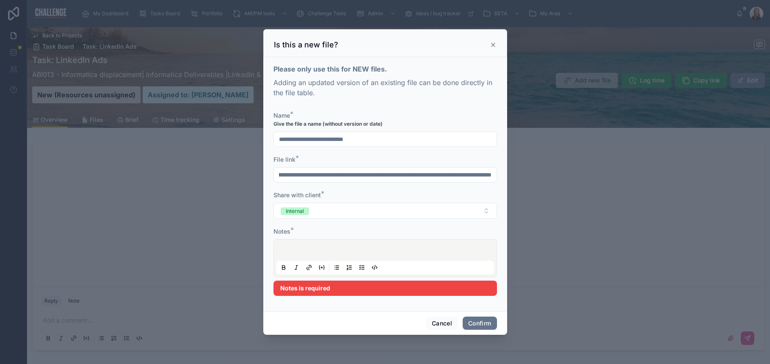
scroll to position [0, 0]
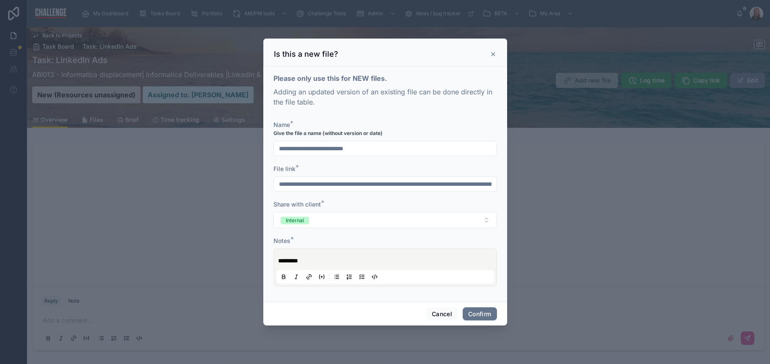
click at [294, 264] on span "*********" at bounding box center [288, 261] width 20 height 6
click at [335, 263] on p "********" at bounding box center [387, 261] width 218 height 8
click at [485, 311] on button "Confirm" at bounding box center [480, 314] width 34 height 14
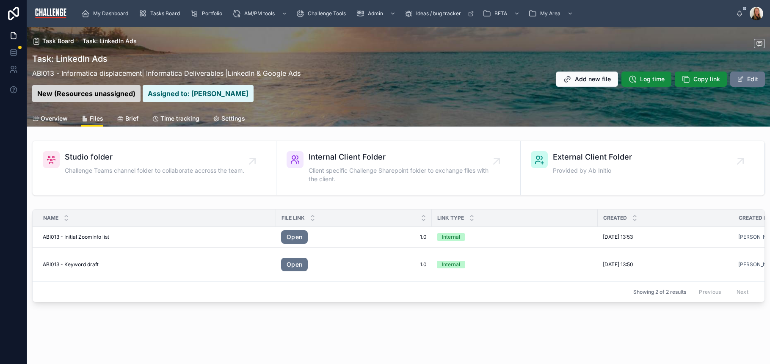
click at [58, 121] on span "Overview" at bounding box center [54, 118] width 27 height 8
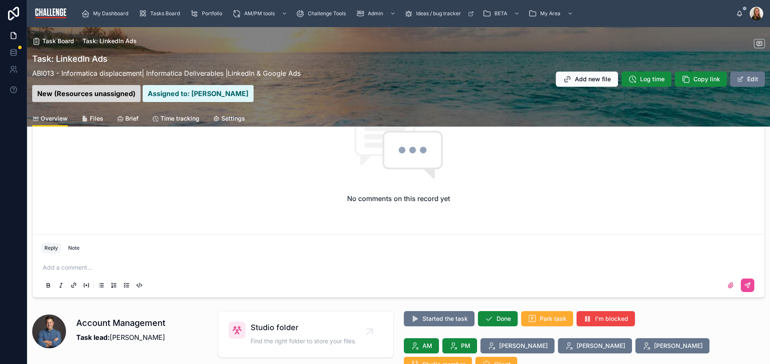
scroll to position [89, 0]
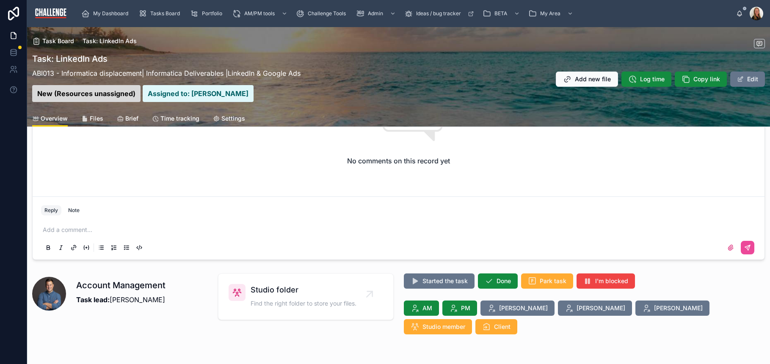
click at [109, 229] on p at bounding box center [400, 230] width 715 height 8
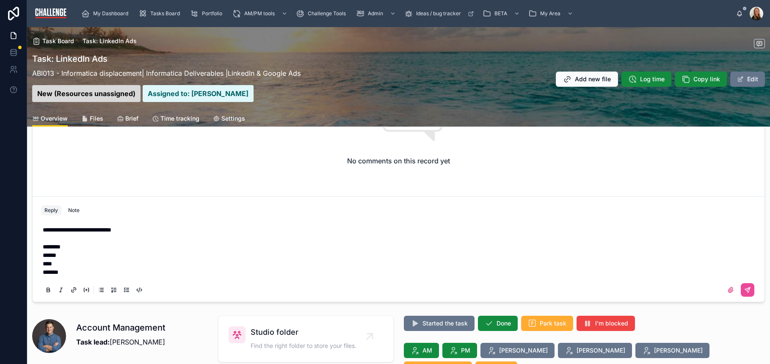
click at [41, 272] on div "**********" at bounding box center [398, 260] width 715 height 78
click at [44, 274] on span "*******" at bounding box center [51, 272] width 16 height 6
click at [84, 272] on p "********" at bounding box center [400, 272] width 715 height 8
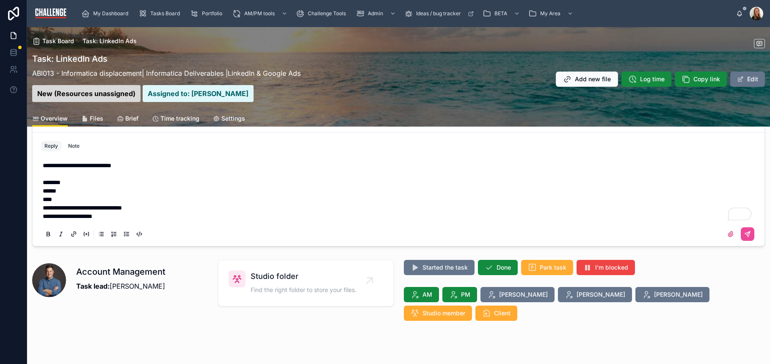
scroll to position [135, 0]
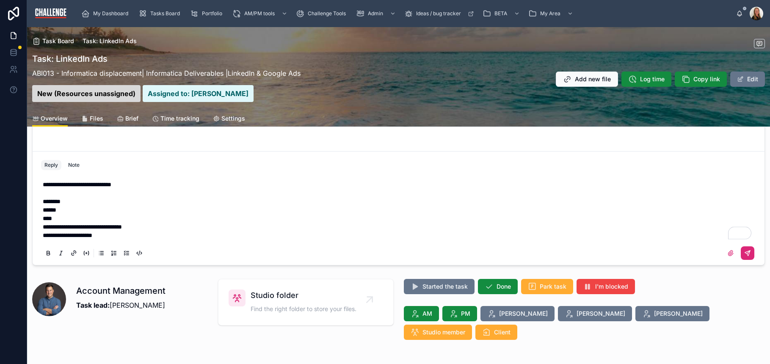
click at [744, 253] on icon at bounding box center [747, 253] width 7 height 7
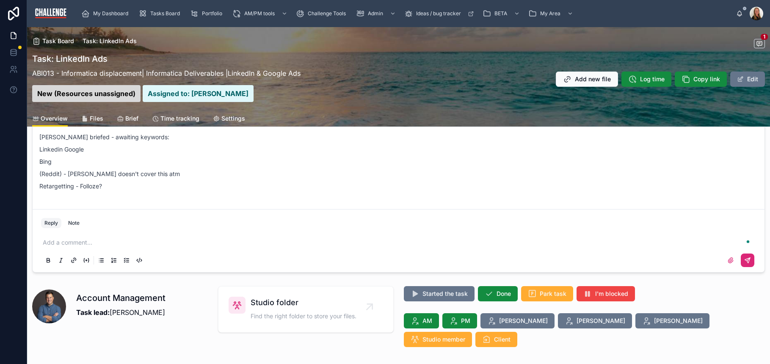
scroll to position [0, 0]
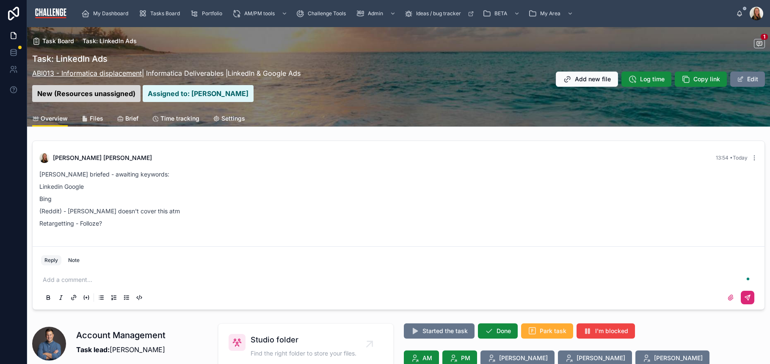
click at [123, 75] on link "ABI013 - Informatica displacement" at bounding box center [87, 73] width 110 height 8
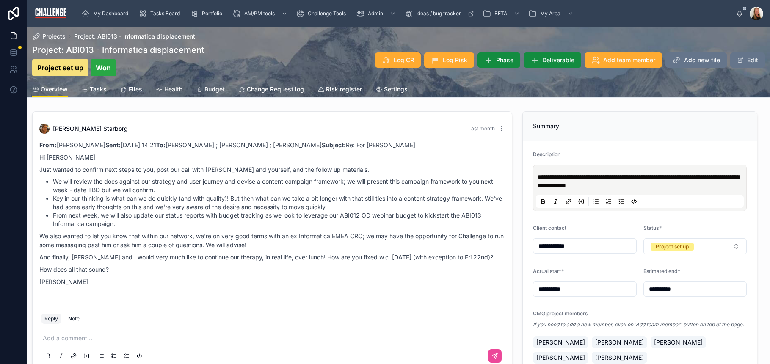
click at [96, 89] on span "Tasks" at bounding box center [98, 89] width 17 height 8
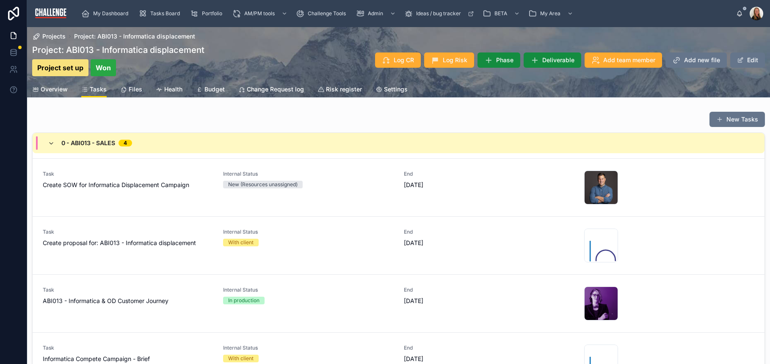
click at [53, 142] on icon at bounding box center [51, 143] width 7 height 7
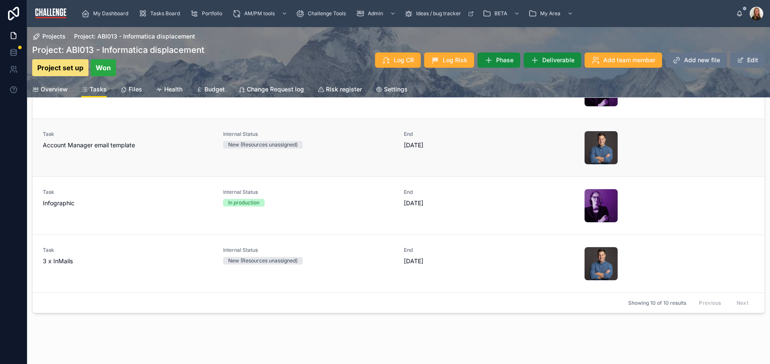
scroll to position [94, 0]
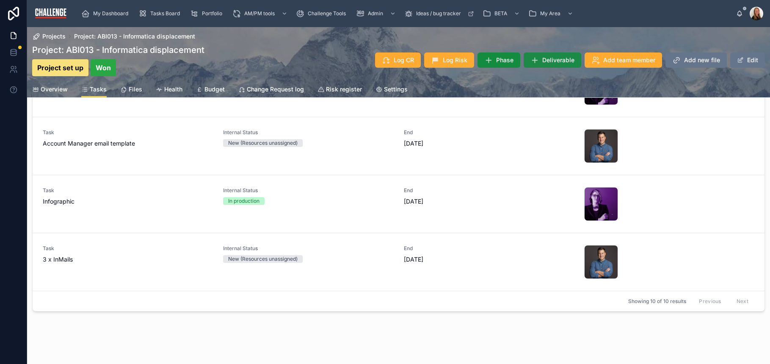
click at [550, 63] on span "Deliverable" at bounding box center [558, 60] width 32 height 8
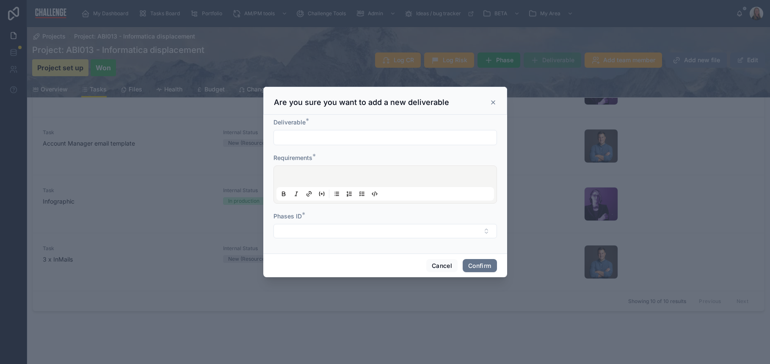
click at [360, 140] on input "text" at bounding box center [385, 138] width 223 height 12
click at [458, 234] on button "Select Button" at bounding box center [386, 231] width 224 height 14
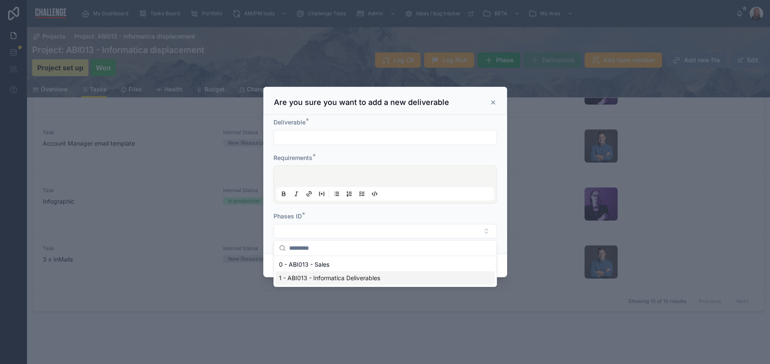
drag, startPoint x: 360, startPoint y: 280, endPoint x: 360, endPoint y: 275, distance: 5.5
click at [360, 280] on span "1 - ABI013 - Informatica Deliverables" at bounding box center [329, 278] width 101 height 8
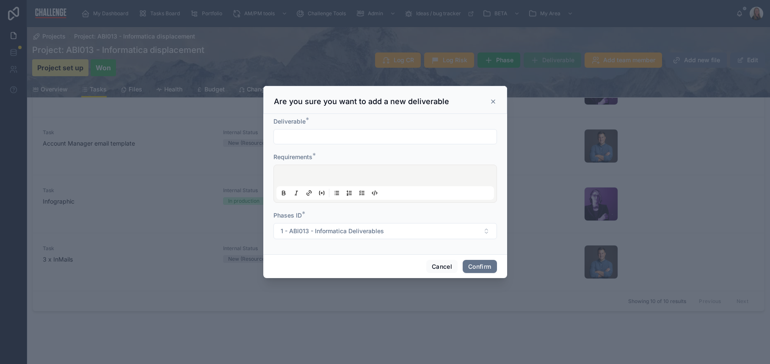
click at [306, 137] on input "text" at bounding box center [385, 137] width 223 height 12
type input "****"
click at [306, 169] on div at bounding box center [386, 184] width 218 height 32
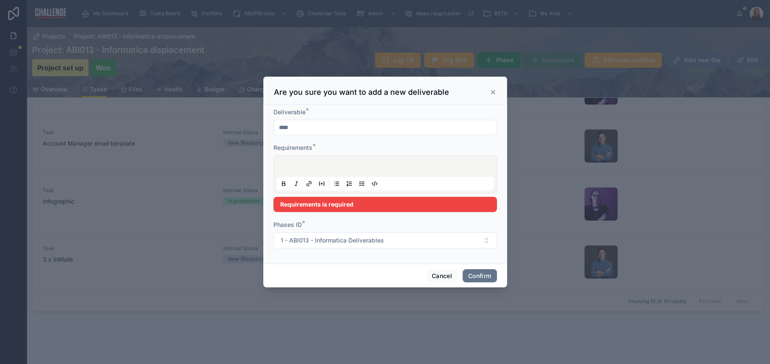
click at [304, 173] on div at bounding box center [386, 174] width 218 height 32
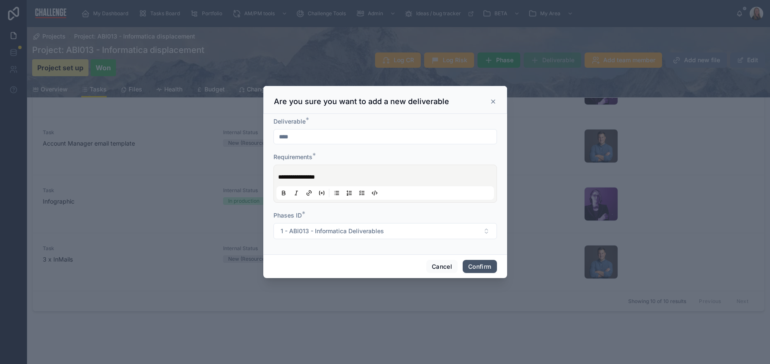
drag, startPoint x: 474, startPoint y: 267, endPoint x: 480, endPoint y: 265, distance: 5.6
click at [474, 267] on button "Confirm" at bounding box center [480, 267] width 34 height 14
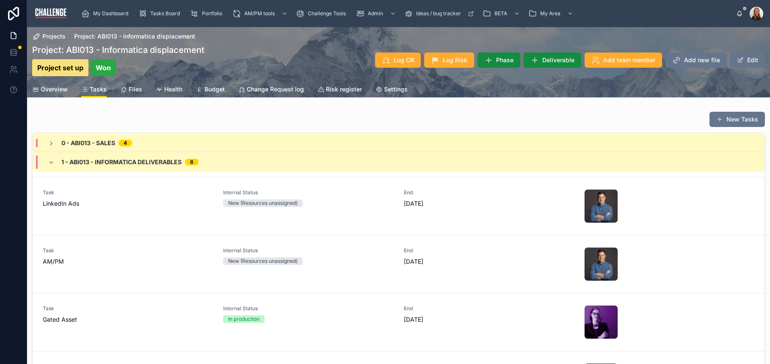
scroll to position [0, 0]
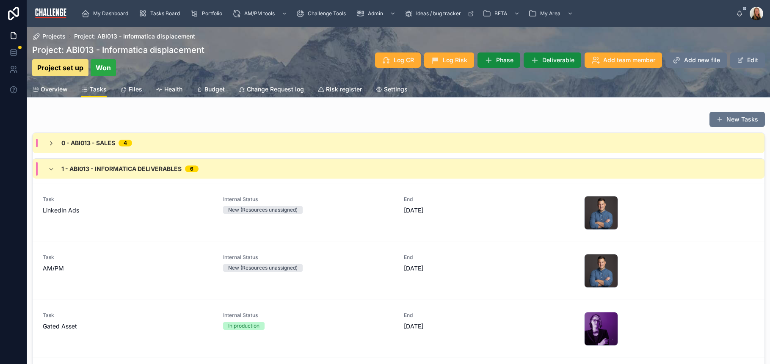
click at [52, 146] on icon at bounding box center [51, 143] width 7 height 7
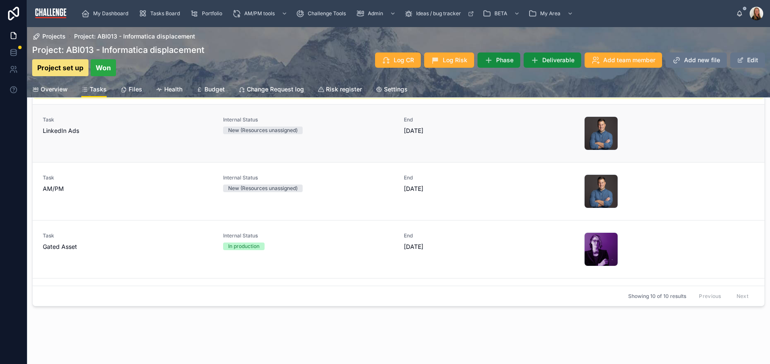
scroll to position [211, 0]
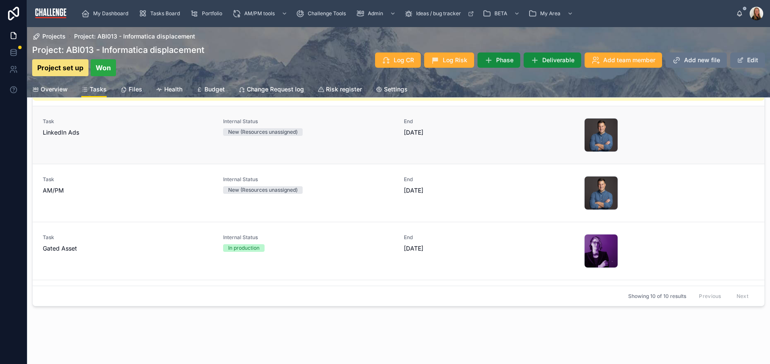
click at [97, 130] on span "LinkedIn Ads" at bounding box center [128, 132] width 170 height 8
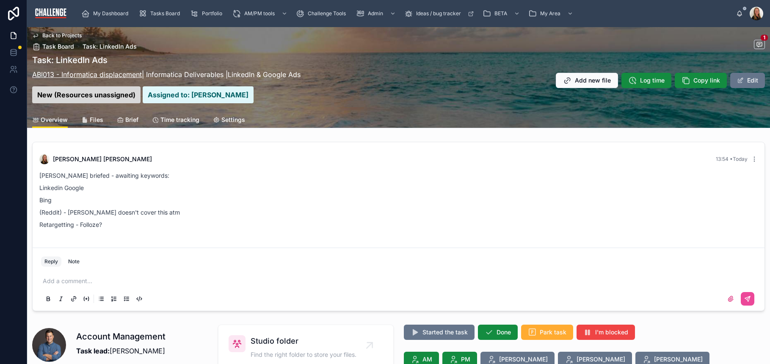
click at [106, 72] on link "ABI013 - Informatica displacement" at bounding box center [87, 74] width 110 height 8
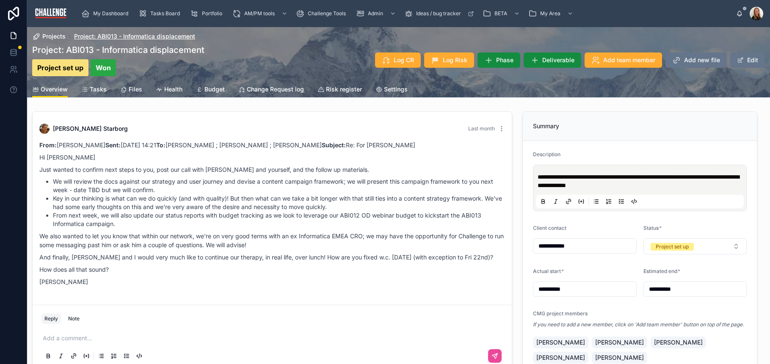
click at [132, 34] on span "Project: ABI013 - Informatica displacement" at bounding box center [134, 36] width 121 height 8
click at [91, 90] on span "Tasks" at bounding box center [98, 89] width 17 height 8
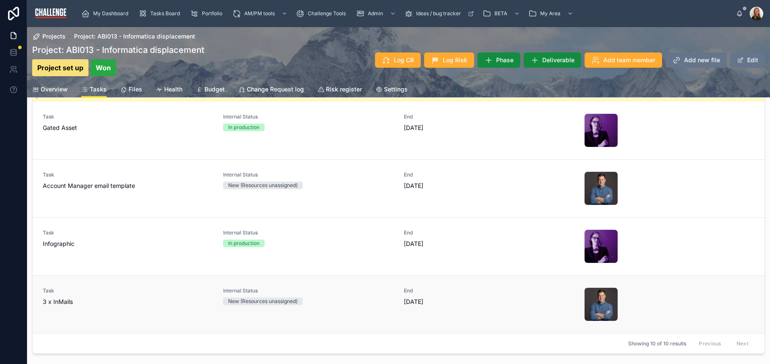
scroll to position [99, 0]
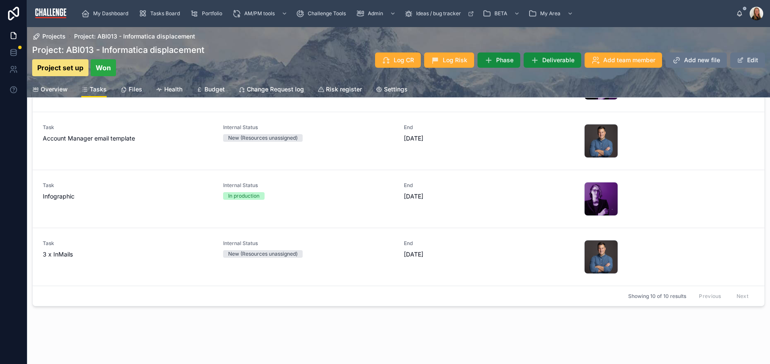
click at [208, 321] on div "Projects Project: ABI013 - Informatica displacement Project: ABI013 - Informati…" at bounding box center [398, 146] width 743 height 436
click at [154, 16] on span "Tasks Board" at bounding box center [165, 13] width 30 height 7
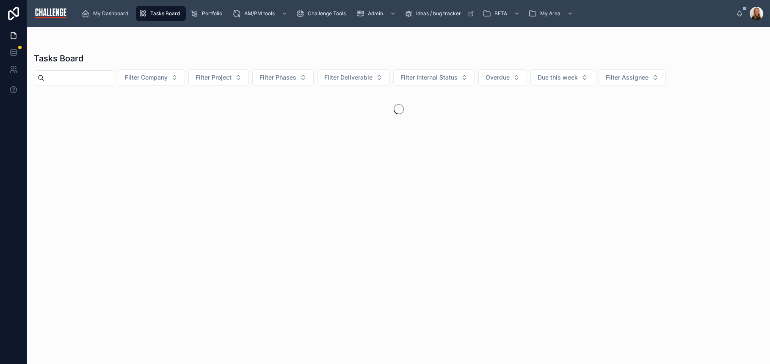
click at [89, 80] on input "text" at bounding box center [78, 78] width 69 height 12
drag, startPoint x: 82, startPoint y: 77, endPoint x: 44, endPoint y: 73, distance: 37.5
click at [44, 73] on input "****" at bounding box center [78, 78] width 69 height 12
type input "********"
click at [121, 78] on icon "Clear" at bounding box center [117, 78] width 7 height 7
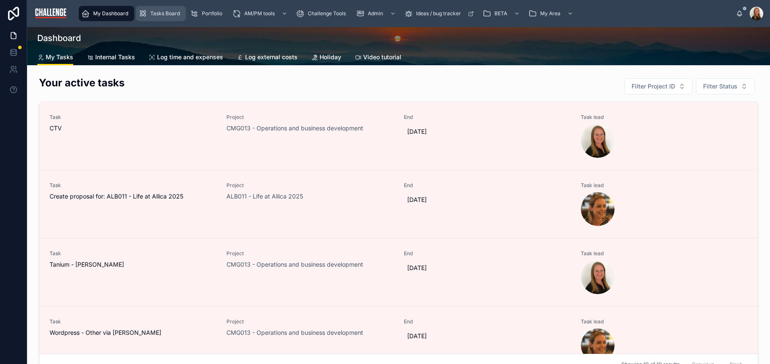
click at [159, 13] on span "Tasks Board" at bounding box center [165, 13] width 30 height 7
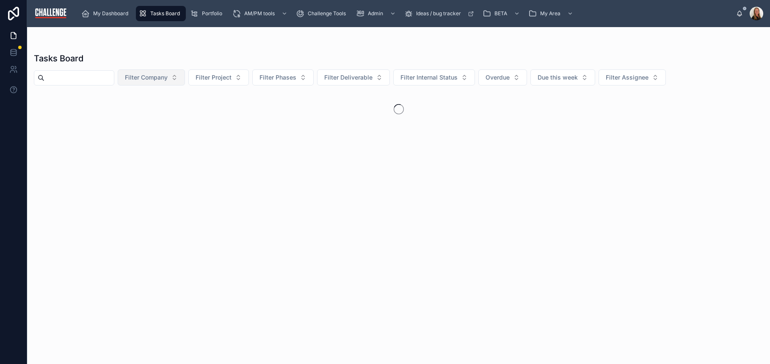
click at [173, 82] on button "Filter Company" at bounding box center [151, 77] width 67 height 16
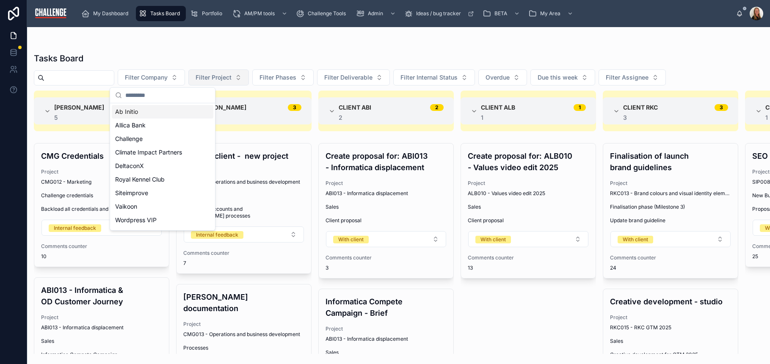
click at [228, 80] on span "Filter Project" at bounding box center [214, 77] width 36 height 8
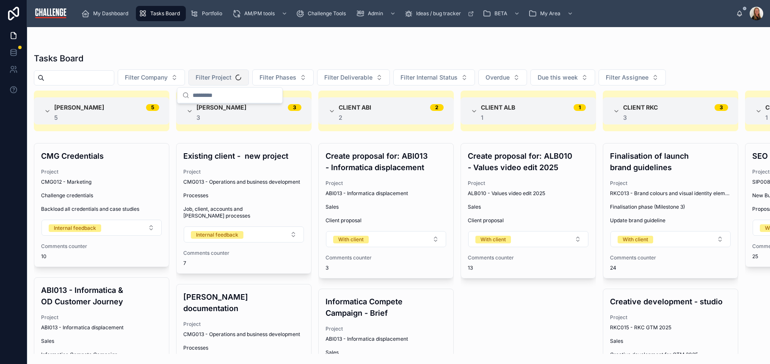
click at [228, 80] on span "Filter Project" at bounding box center [214, 77] width 36 height 8
click at [235, 82] on button "Filter Project" at bounding box center [218, 77] width 61 height 16
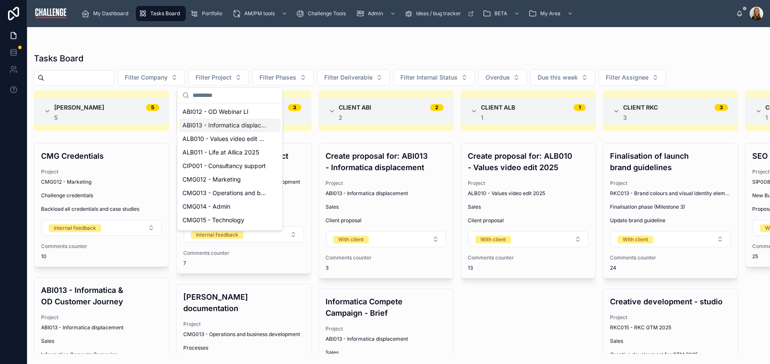
click at [235, 127] on span "ABI013 - Informatica displacement" at bounding box center [224, 125] width 85 height 8
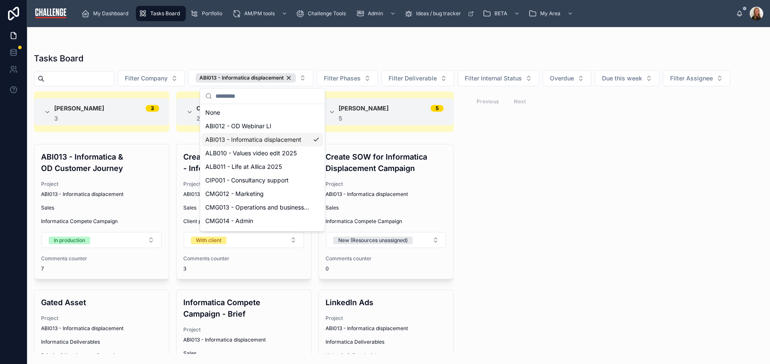
click at [686, 216] on div "Alice Hollis 3 3 ABI013 - Informatica & OD Customer Journey Project ABI013 - In…" at bounding box center [398, 222] width 743 height 263
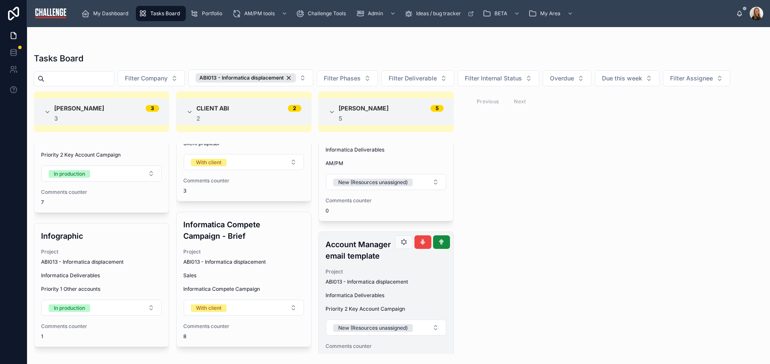
scroll to position [481, 0]
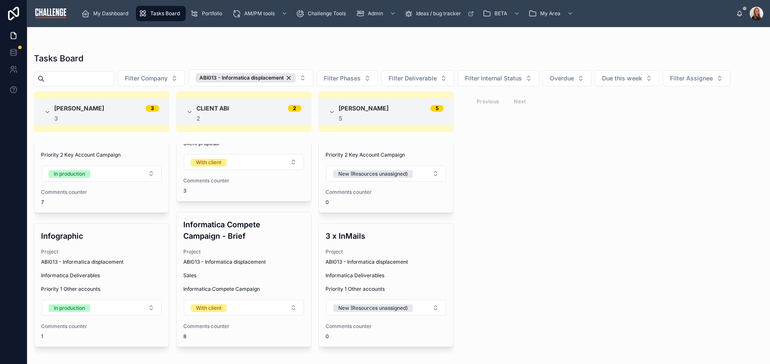
click at [525, 243] on div "Alice Hollis 3 3 ABI013 - Informatica & OD Customer Journey Project ABI013 - In…" at bounding box center [398, 222] width 743 height 263
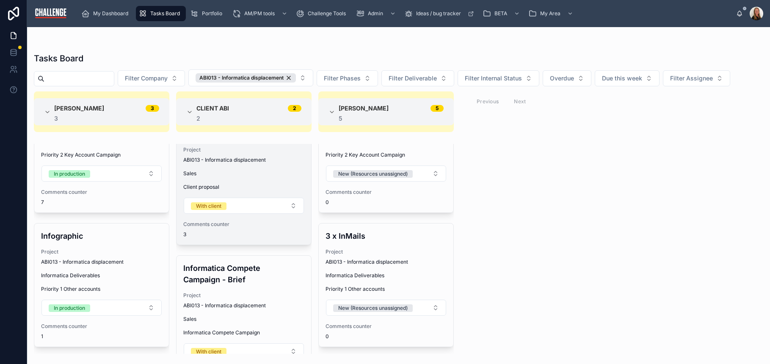
scroll to position [0, 0]
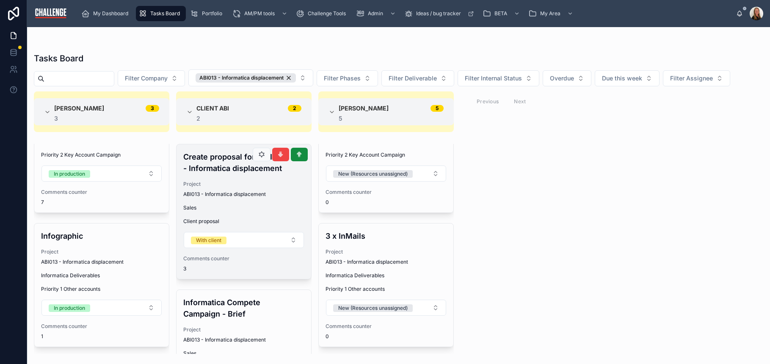
click at [224, 192] on span "ABI013 - Informatica displacement" at bounding box center [224, 194] width 83 height 7
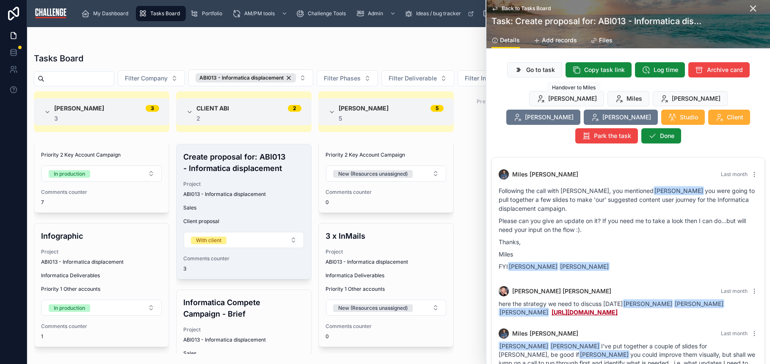
scroll to position [63, 0]
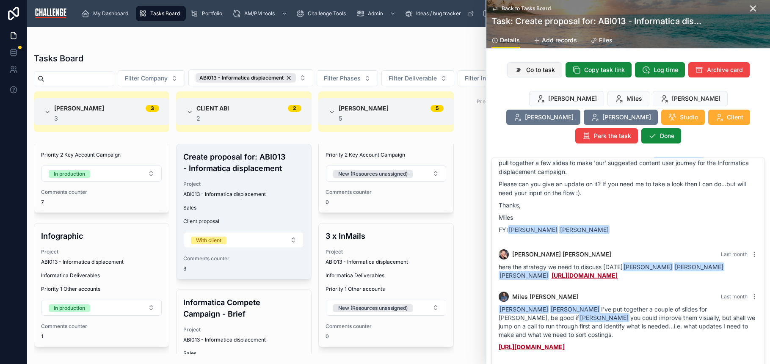
click at [542, 73] on span "Go to task" at bounding box center [540, 70] width 29 height 8
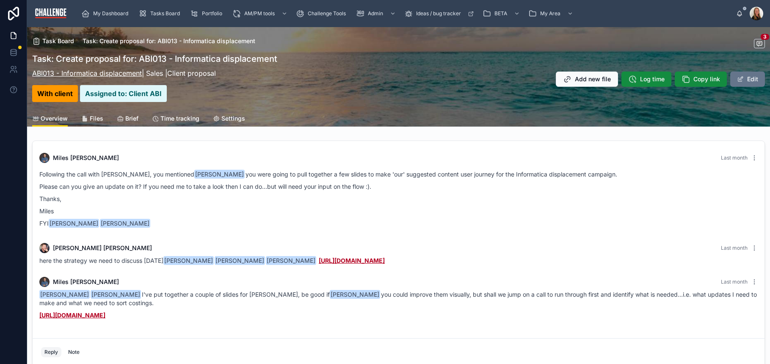
click at [119, 73] on link "ABI013 - Informatica displacement" at bounding box center [87, 73] width 110 height 8
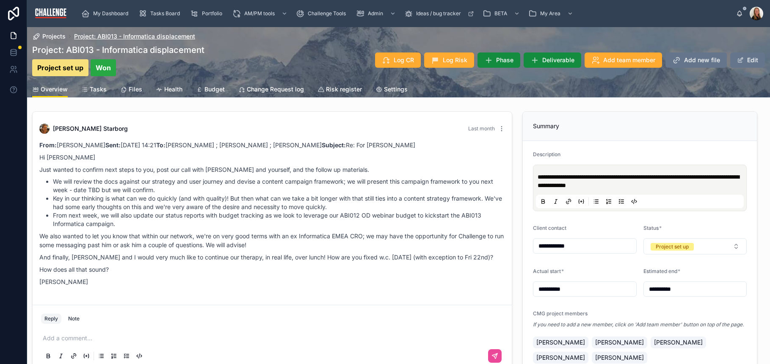
click at [114, 35] on span "Project: ABI013 - Informatica displacement" at bounding box center [134, 36] width 121 height 8
click at [95, 88] on span "Tasks" at bounding box center [98, 89] width 17 height 8
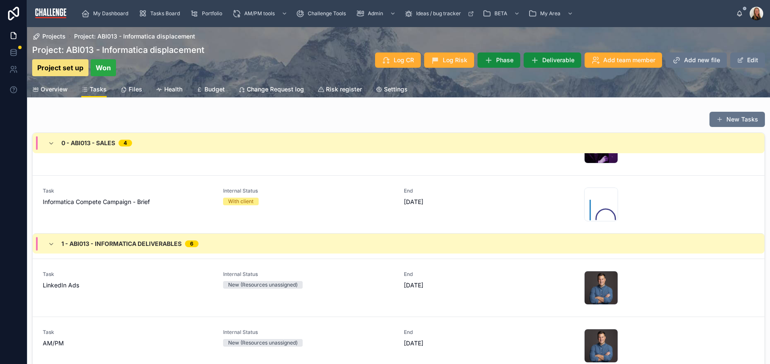
scroll to position [172, 0]
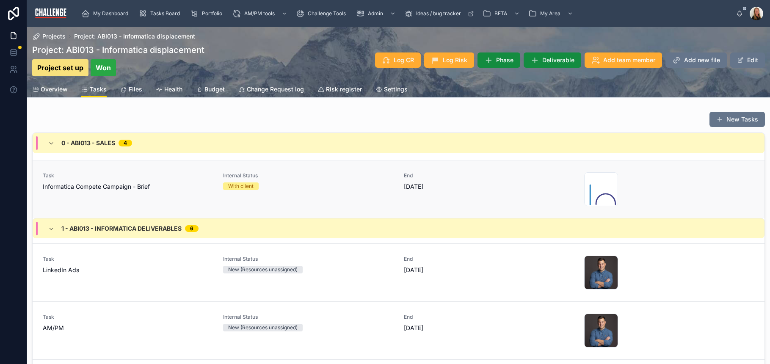
click at [245, 188] on div "With client" at bounding box center [240, 186] width 25 height 8
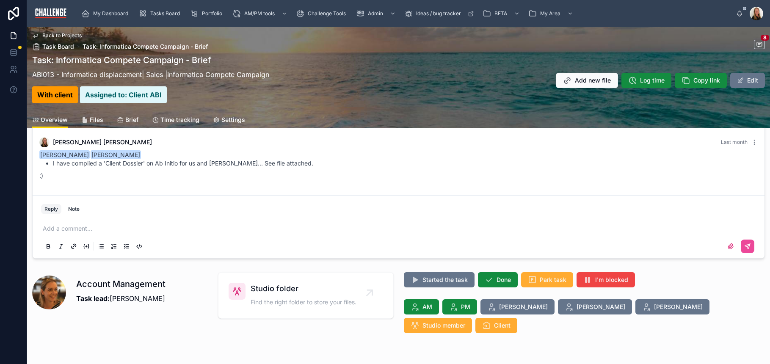
scroll to position [161, 0]
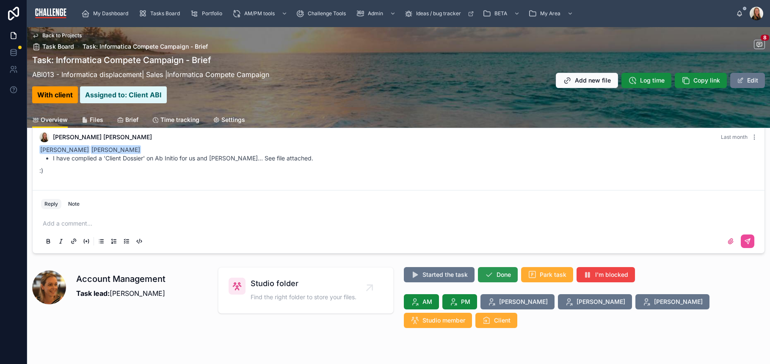
click at [497, 274] on span "Done" at bounding box center [504, 275] width 14 height 8
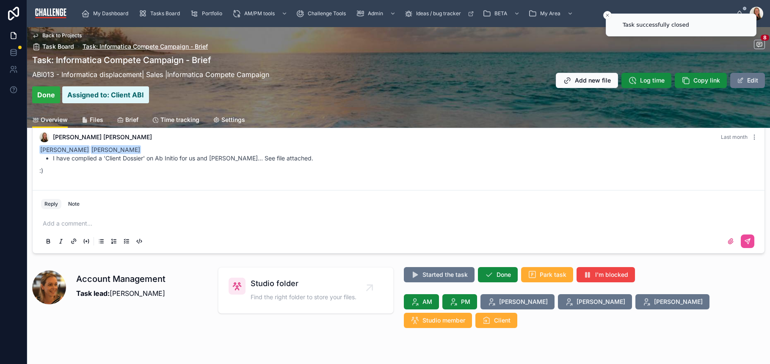
click at [120, 45] on span "Task: Informatica Compete Campaign - Brief" at bounding box center [145, 46] width 125 height 8
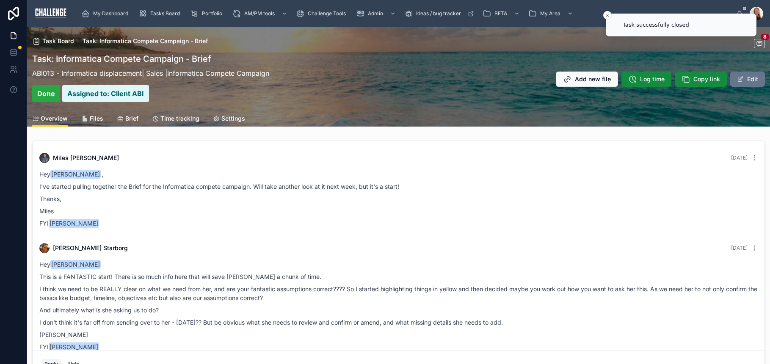
scroll to position [485, 0]
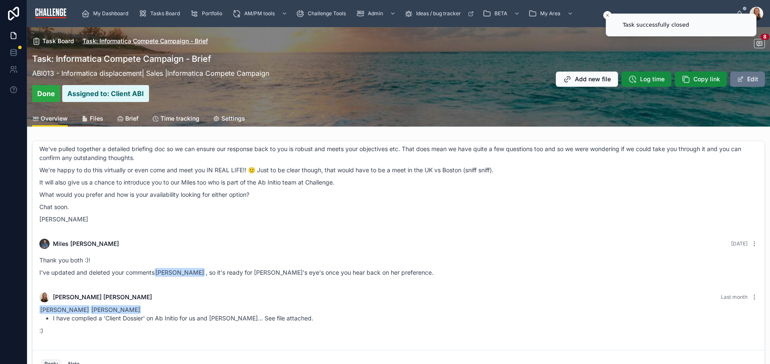
click at [112, 44] on span "Task: Informatica Compete Campaign - Brief" at bounding box center [145, 41] width 125 height 8
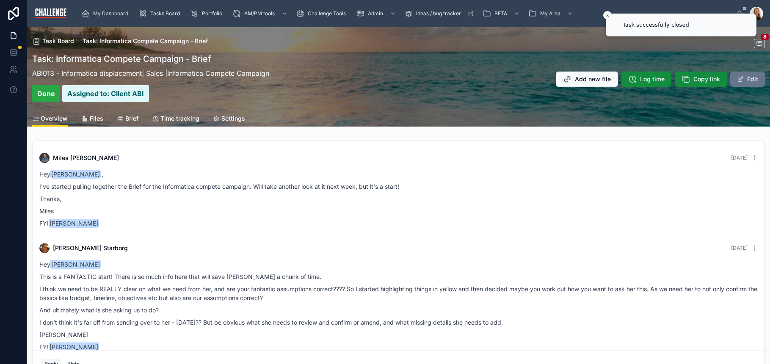
scroll to position [485, 0]
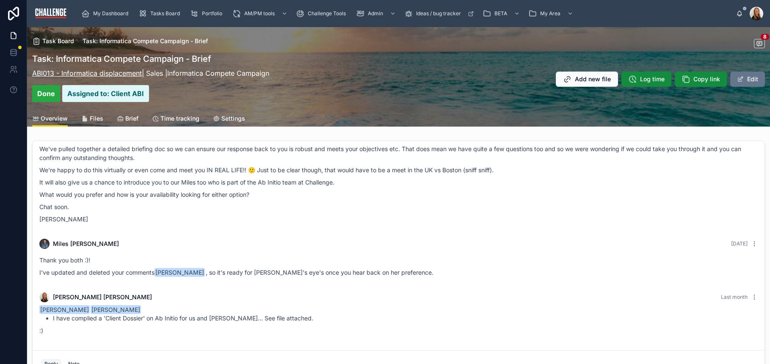
click at [80, 72] on link "ABI013 - Informatica displacement" at bounding box center [87, 73] width 110 height 8
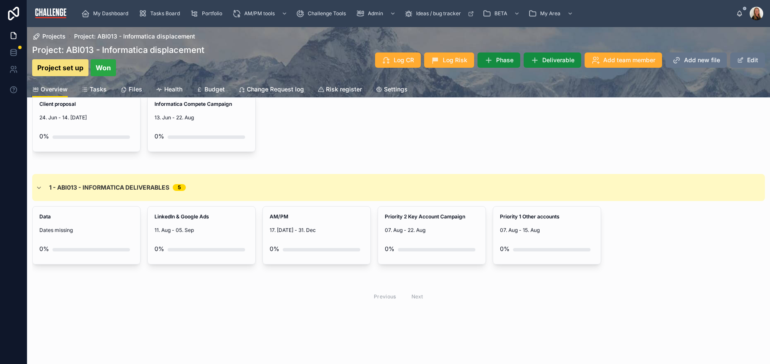
scroll to position [385, 0]
click at [103, 227] on span "Dates missing" at bounding box center [86, 230] width 94 height 7
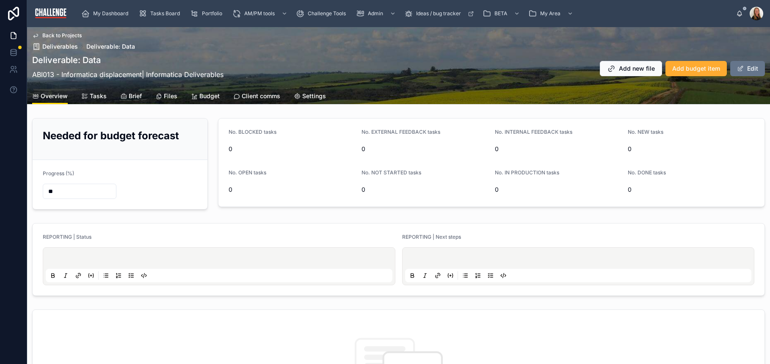
click at [95, 95] on span "Tasks" at bounding box center [98, 96] width 17 height 8
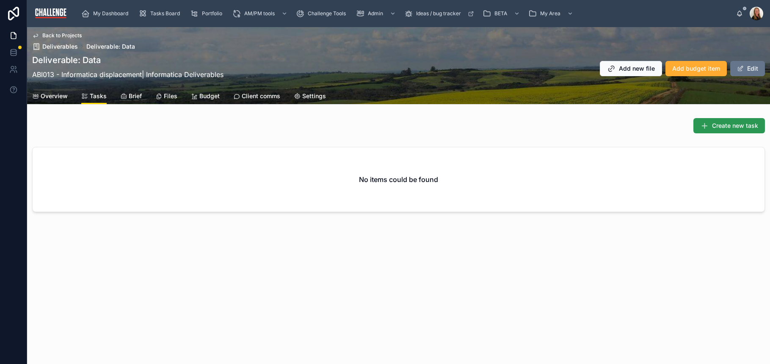
click at [728, 125] on span "Create new task" at bounding box center [735, 126] width 46 height 8
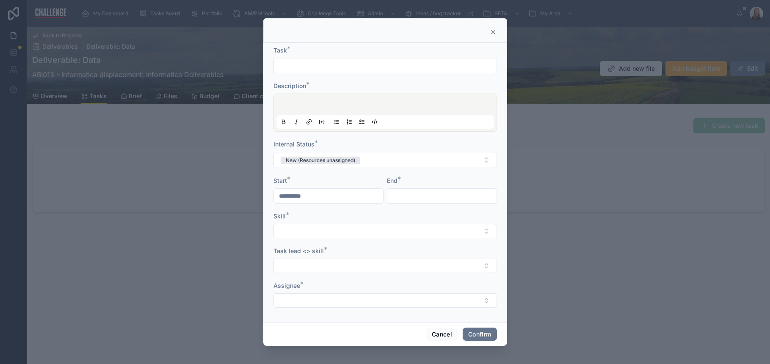
click at [305, 65] on input "text" at bounding box center [385, 66] width 223 height 12
type input "*"
type input "**********"
click at [343, 102] on p at bounding box center [387, 106] width 218 height 8
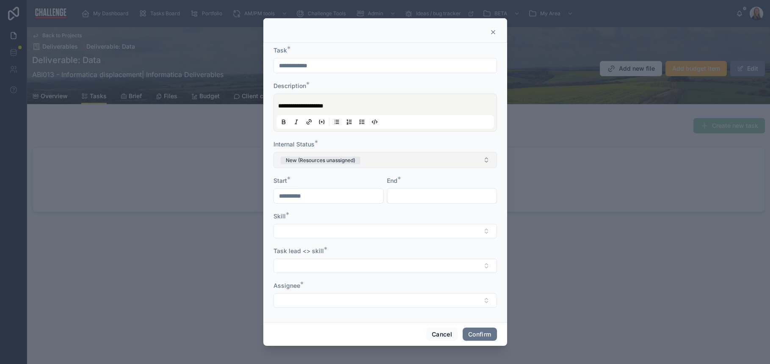
click at [430, 163] on button "New (Resources unassigned)" at bounding box center [386, 160] width 224 height 16
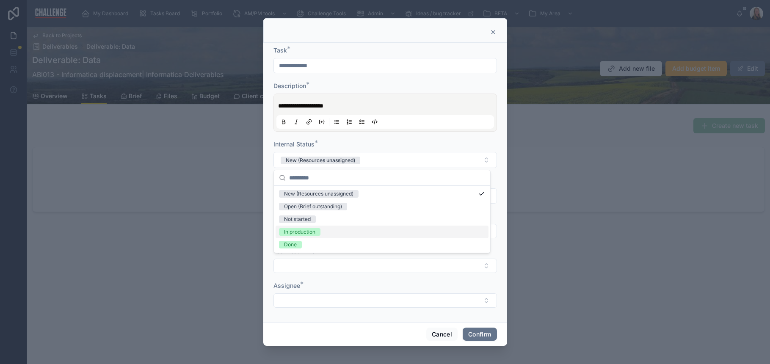
click at [354, 227] on div "In production" at bounding box center [382, 232] width 213 height 13
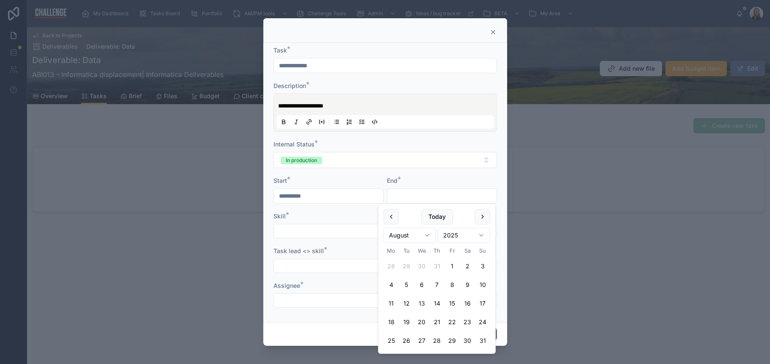
click at [405, 198] on input "text" at bounding box center [441, 196] width 109 height 12
click at [454, 301] on button "15" at bounding box center [452, 303] width 15 height 15
type input "**********"
click at [310, 234] on button "Select Button" at bounding box center [386, 231] width 224 height 14
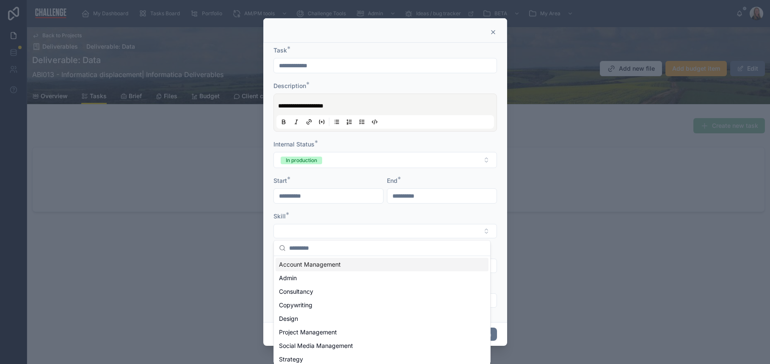
click at [315, 265] on span "Account Management" at bounding box center [310, 264] width 62 height 8
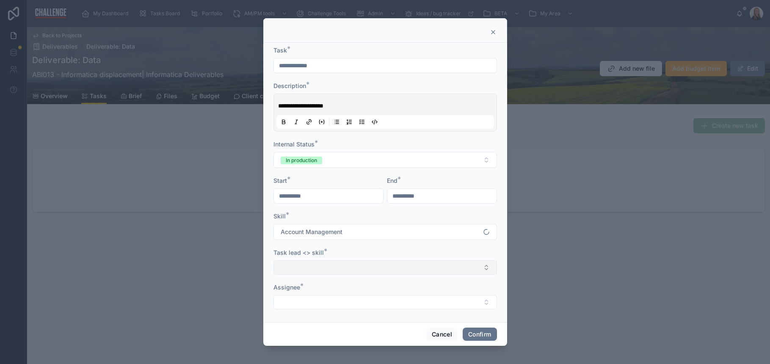
click at [351, 266] on button "Select Button" at bounding box center [386, 267] width 224 height 14
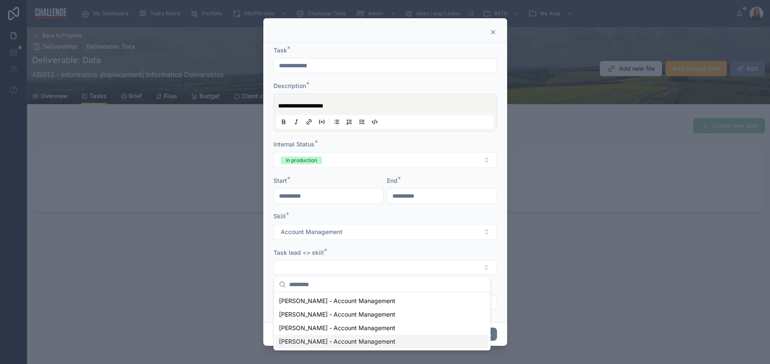
click at [343, 339] on span "Miles McAlister - Account Management" at bounding box center [337, 341] width 116 height 8
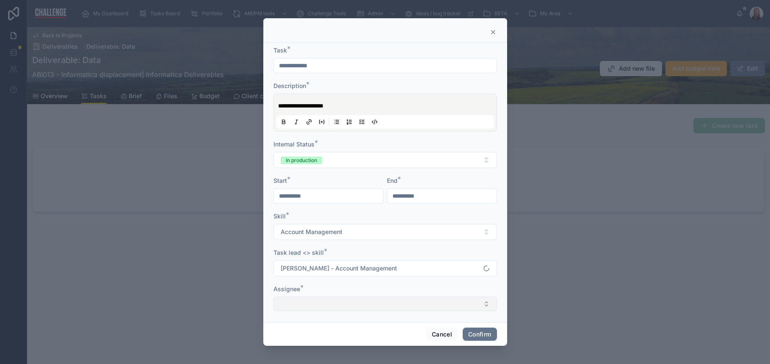
click at [334, 307] on button "Select Button" at bounding box center [386, 304] width 224 height 14
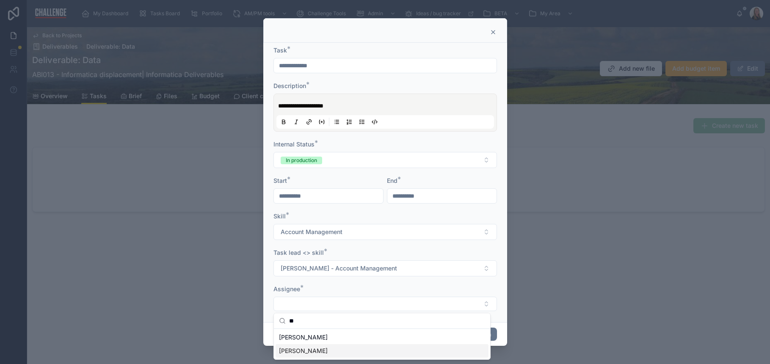
type input "**"
click at [320, 350] on span "[PERSON_NAME]" at bounding box center [303, 351] width 49 height 8
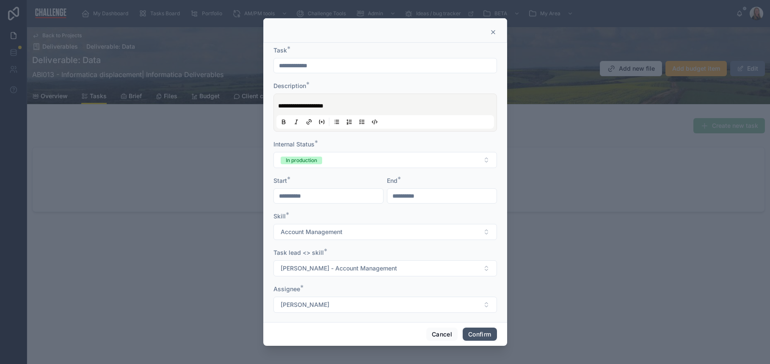
click at [476, 335] on button "Confirm" at bounding box center [480, 335] width 34 height 14
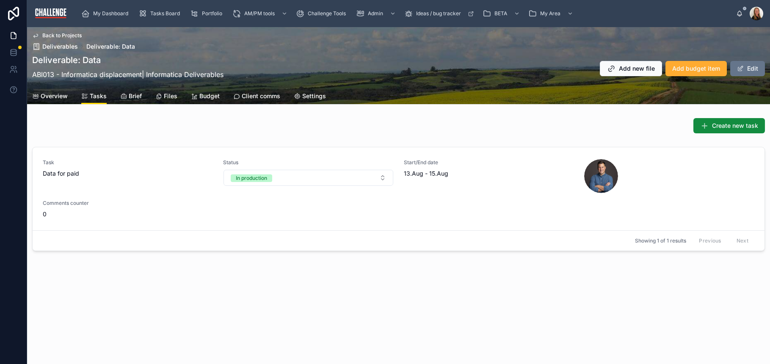
click at [170, 94] on span "Files" at bounding box center [171, 96] width 14 height 8
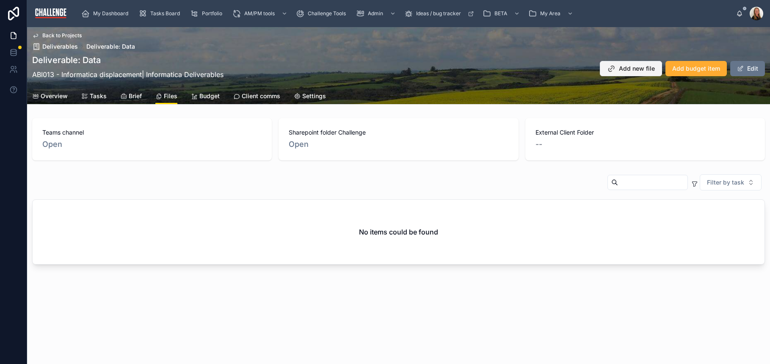
click at [634, 68] on span "Add new file" at bounding box center [637, 68] width 36 height 8
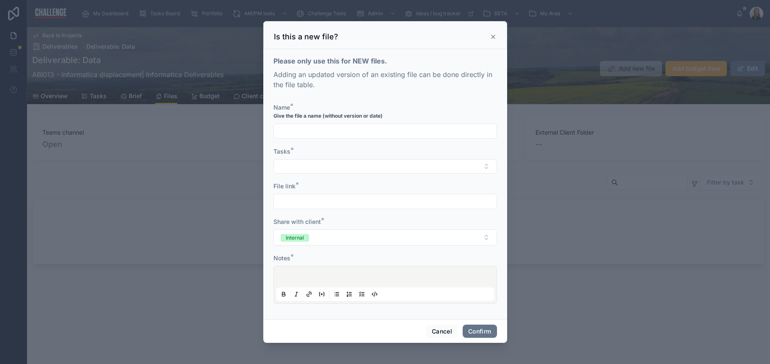
click at [279, 129] on input "text" at bounding box center [385, 131] width 223 height 12
type input "**********"
click at [299, 163] on button "Select Button" at bounding box center [386, 166] width 224 height 14
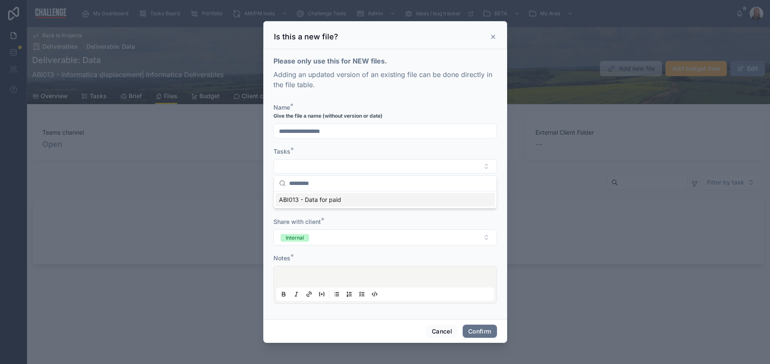
click at [315, 202] on span "ABI013 - Data for paid" at bounding box center [310, 200] width 62 height 8
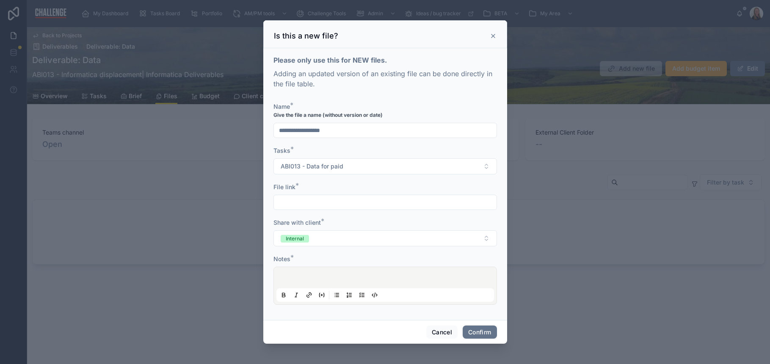
click at [306, 206] on input "text" at bounding box center [385, 202] width 223 height 12
paste input "**********"
type input "**********"
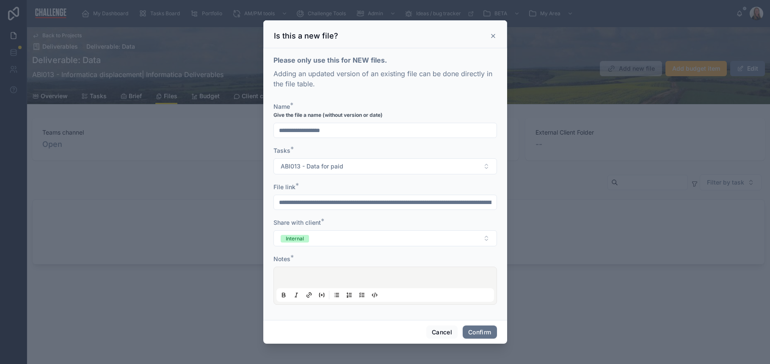
click at [289, 275] on p at bounding box center [387, 279] width 218 height 8
click at [286, 279] on span "**********" at bounding box center [291, 279] width 26 height 6
drag, startPoint x: 474, startPoint y: 335, endPoint x: 467, endPoint y: 334, distance: 7.7
click at [475, 334] on button "Confirm" at bounding box center [480, 333] width 34 height 14
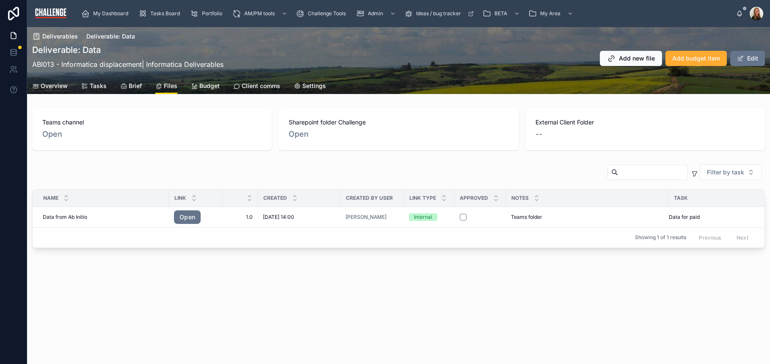
click at [101, 88] on span "Tasks" at bounding box center [98, 86] width 17 height 8
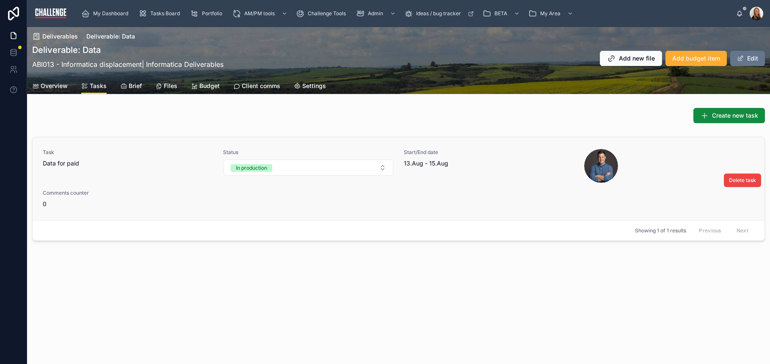
click at [97, 163] on span "Data for paid" at bounding box center [128, 163] width 170 height 8
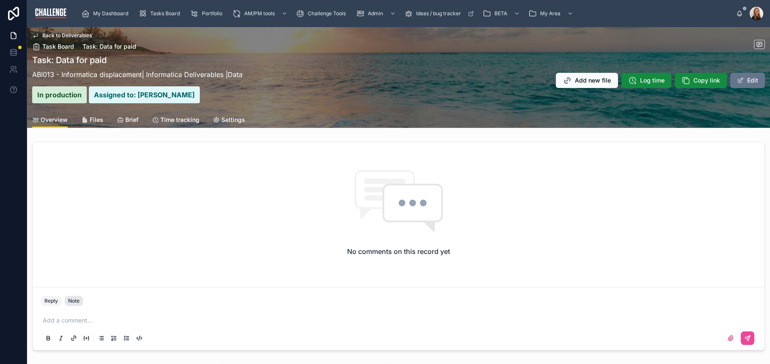
click at [76, 304] on button "Note" at bounding box center [74, 301] width 18 height 10
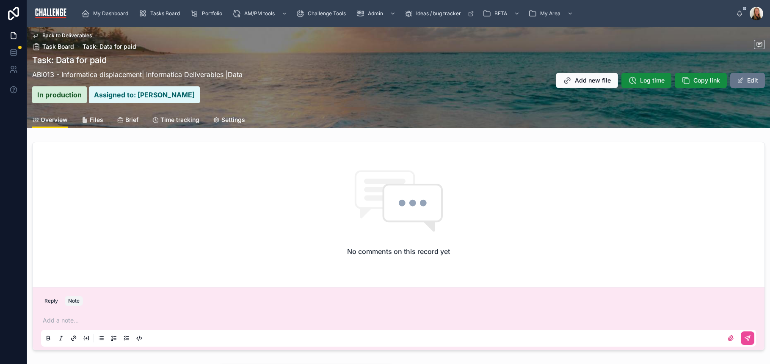
click at [85, 318] on p at bounding box center [400, 320] width 715 height 8
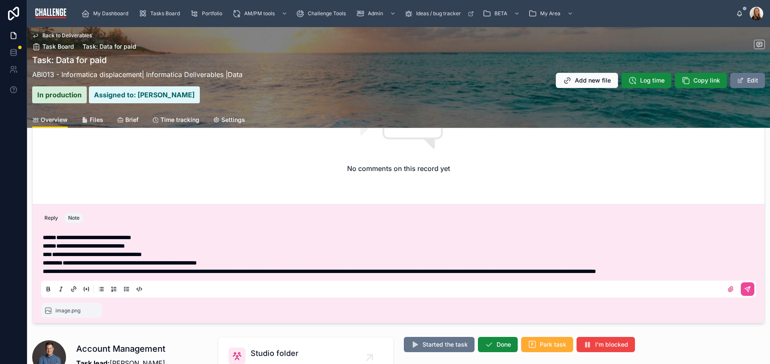
scroll to position [91, 0]
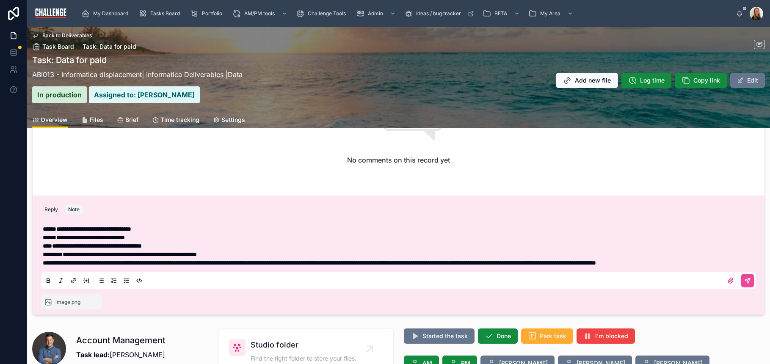
drag, startPoint x: 741, startPoint y: 288, endPoint x: 750, endPoint y: 288, distance: 9.3
click at [744, 284] on icon at bounding box center [747, 280] width 7 height 7
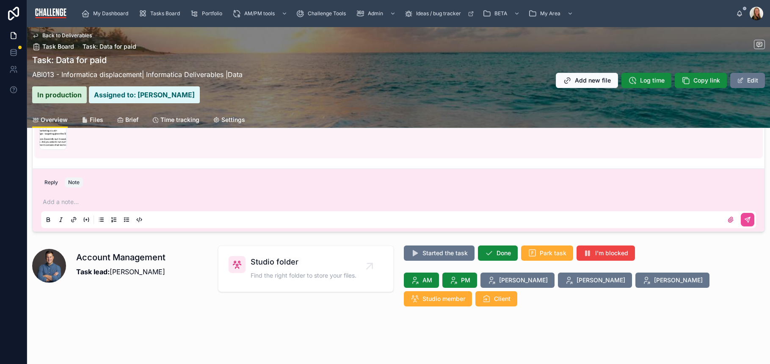
scroll to position [62, 0]
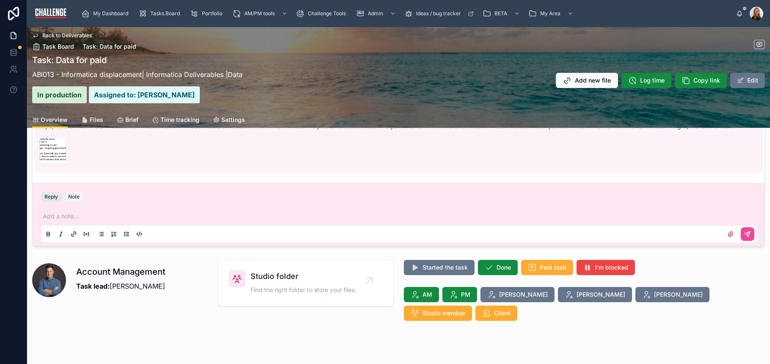
click at [53, 196] on button "Reply" at bounding box center [51, 197] width 20 height 10
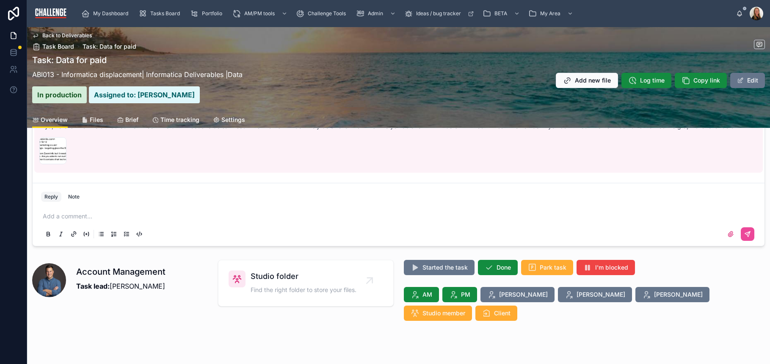
click at [97, 214] on p at bounding box center [400, 216] width 715 height 8
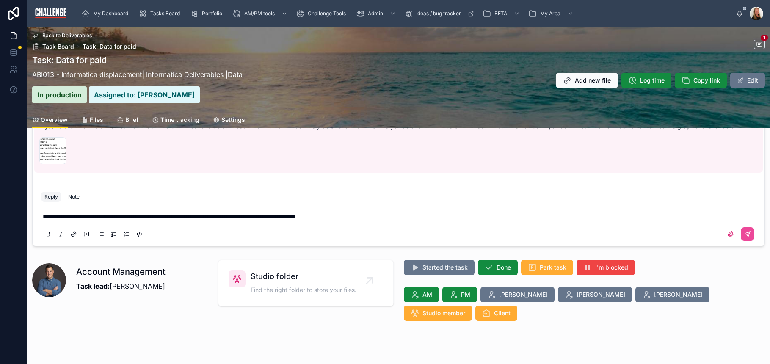
click at [122, 217] on span "**********" at bounding box center [169, 216] width 253 height 6
click at [122, 216] on span "**********" at bounding box center [169, 216] width 253 height 6
click at [376, 213] on p "**********" at bounding box center [400, 216] width 715 height 8
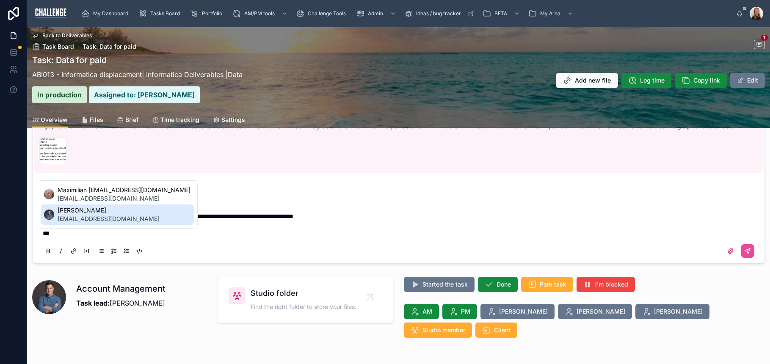
click at [79, 218] on span "miles@challengemarketing.co.uk" at bounding box center [109, 219] width 102 height 8
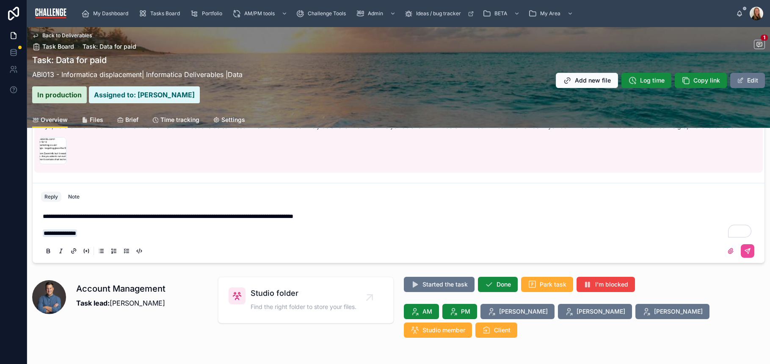
click at [381, 217] on p "**********" at bounding box center [400, 216] width 715 height 8
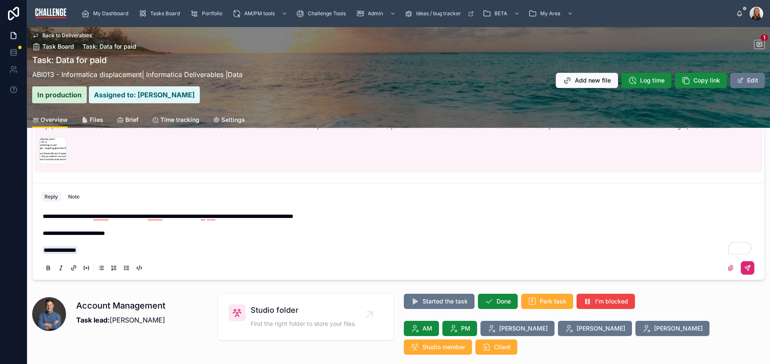
drag, startPoint x: 741, startPoint y: 271, endPoint x: 732, endPoint y: 273, distance: 9.5
click at [744, 271] on icon at bounding box center [747, 268] width 7 height 7
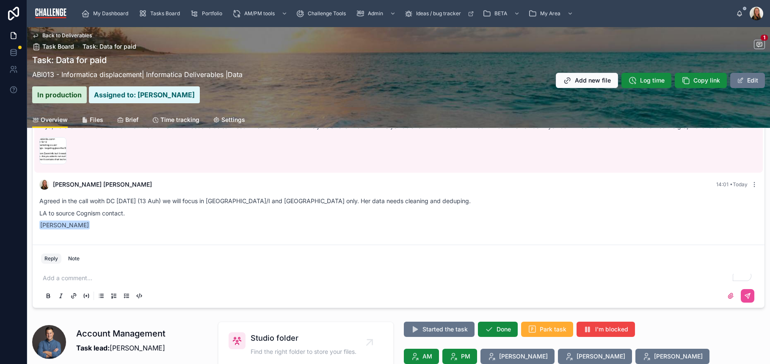
click at [208, 205] on div "Agreed in the call woith DC today (13 Auh) we will focus in UK/I and USA only. …" at bounding box center [398, 212] width 719 height 33
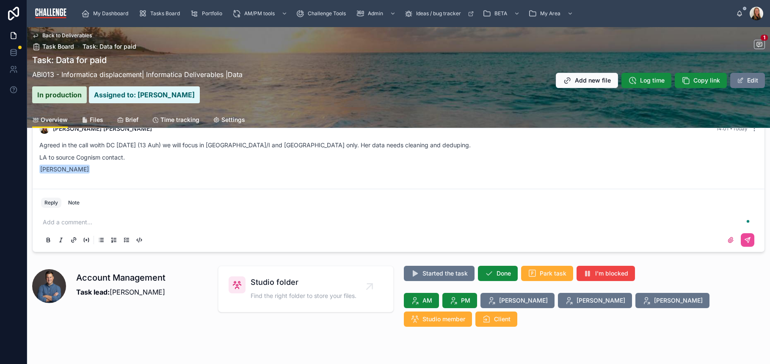
scroll to position [124, 0]
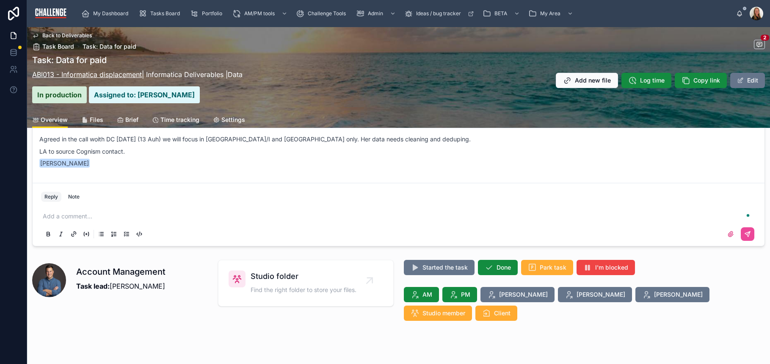
click at [108, 73] on link "ABI013 - Informatica displacement" at bounding box center [87, 74] width 110 height 8
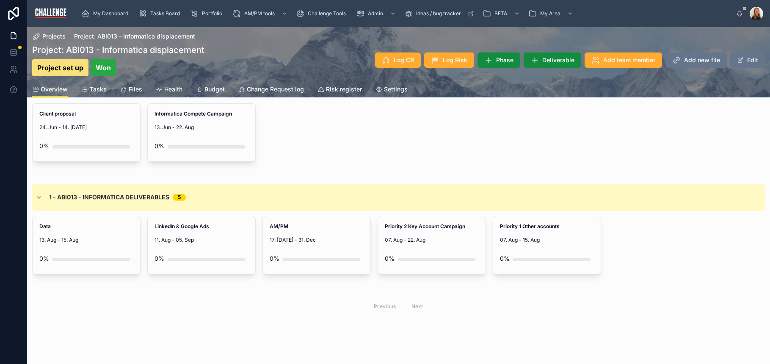
scroll to position [376, 0]
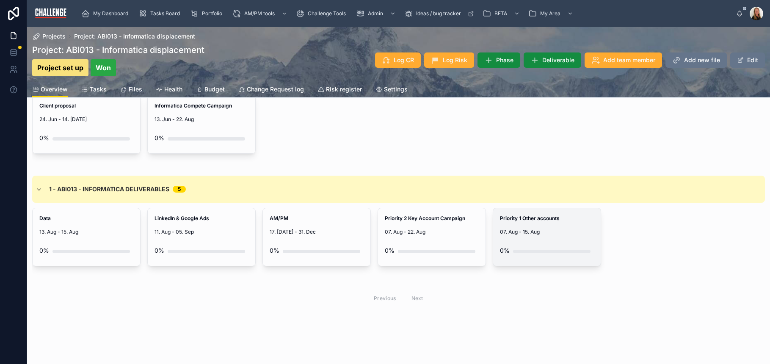
click at [543, 233] on div "Priority 1 Other accounts 07. Aug - 15. Aug 0%" at bounding box center [547, 237] width 108 height 58
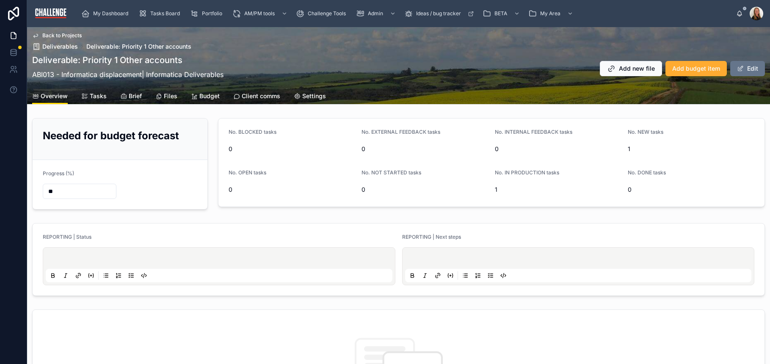
click at [98, 97] on span "Tasks" at bounding box center [98, 96] width 17 height 8
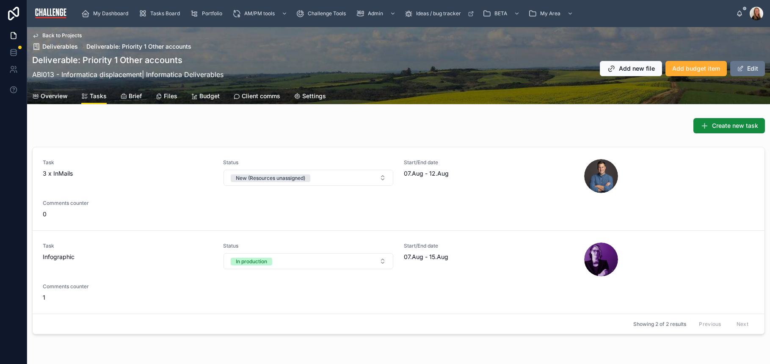
click at [63, 94] on span "Overview" at bounding box center [54, 96] width 27 height 8
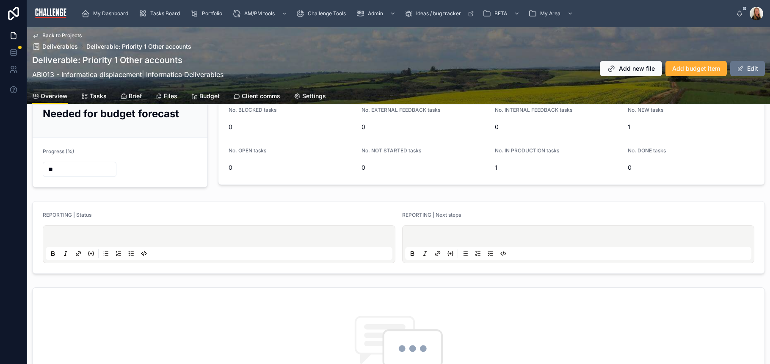
scroll to position [178, 0]
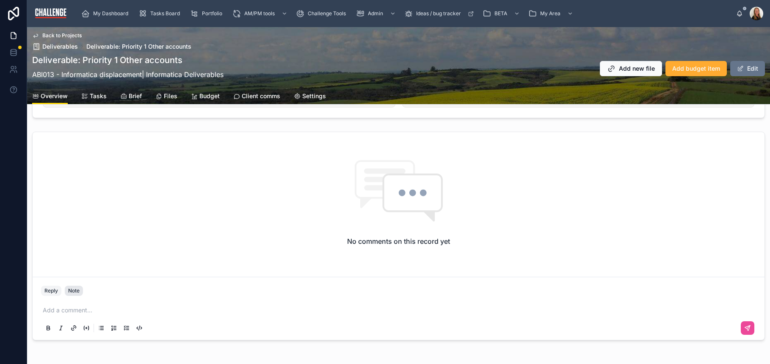
click at [77, 290] on div "Note" at bounding box center [73, 291] width 11 height 7
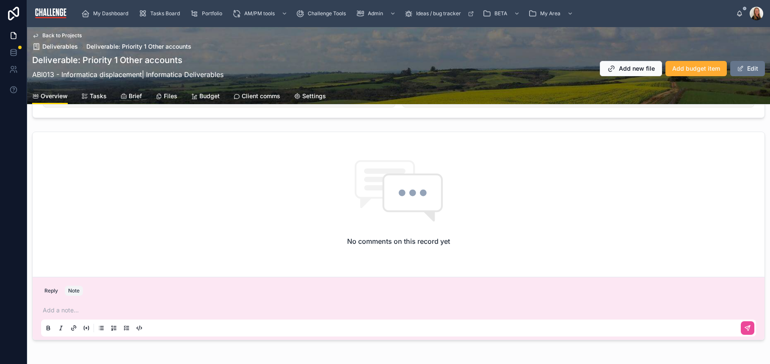
click at [87, 311] on p at bounding box center [400, 310] width 715 height 8
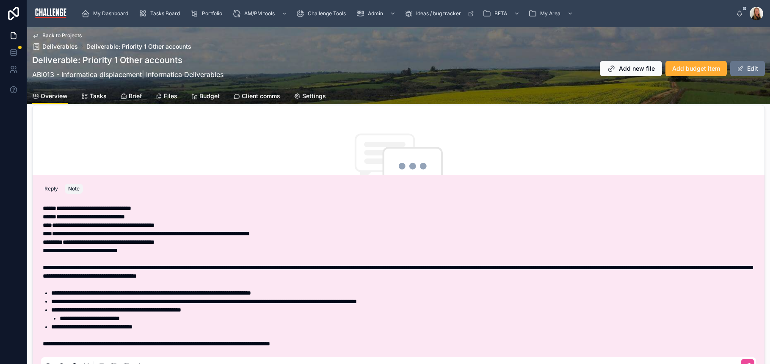
scroll to position [13, 0]
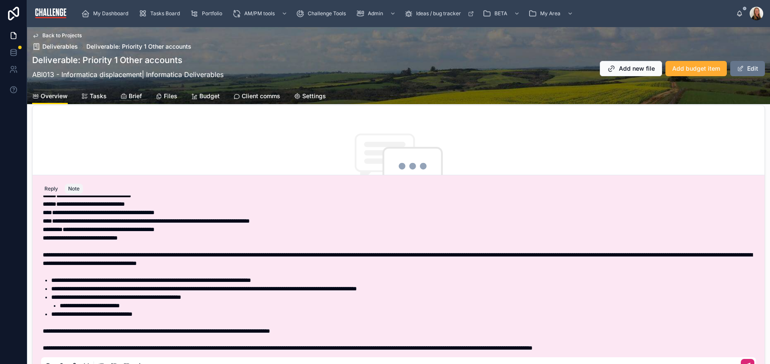
click at [741, 360] on button at bounding box center [748, 366] width 14 height 14
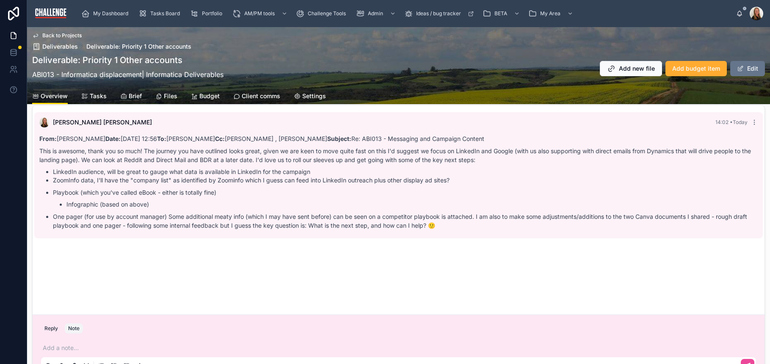
click at [116, 269] on div "[PERSON_NAME] 14:02 • [DATE] From: [PERSON_NAME] Date: [DATE] 12:56 To: [PERSON…" at bounding box center [399, 209] width 732 height 209
click at [140, 326] on div "Reply Note" at bounding box center [398, 329] width 725 height 14
click at [55, 96] on span "Overview" at bounding box center [54, 96] width 27 height 8
drag, startPoint x: 108, startPoint y: 47, endPoint x: 109, endPoint y: 53, distance: 5.6
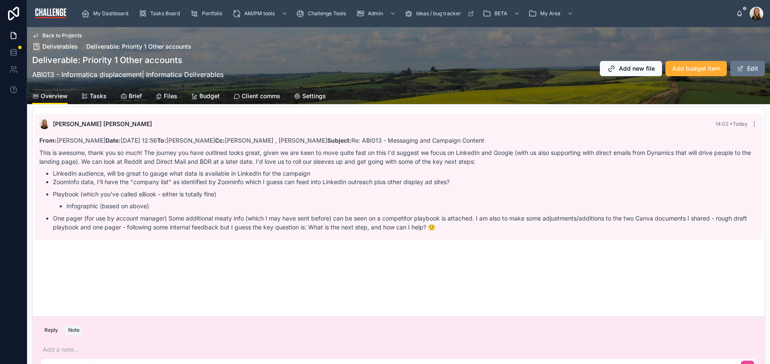
click at [108, 47] on span "Deliverable: Priority 1 Other accounts" at bounding box center [138, 46] width 105 height 8
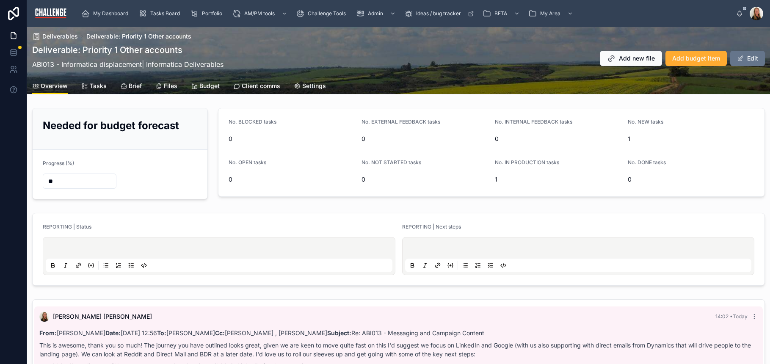
drag, startPoint x: 47, startPoint y: 85, endPoint x: 51, endPoint y: 82, distance: 5.8
click at [47, 85] on span "Overview" at bounding box center [54, 86] width 27 height 8
click at [68, 32] on span "Deliverables" at bounding box center [60, 36] width 36 height 8
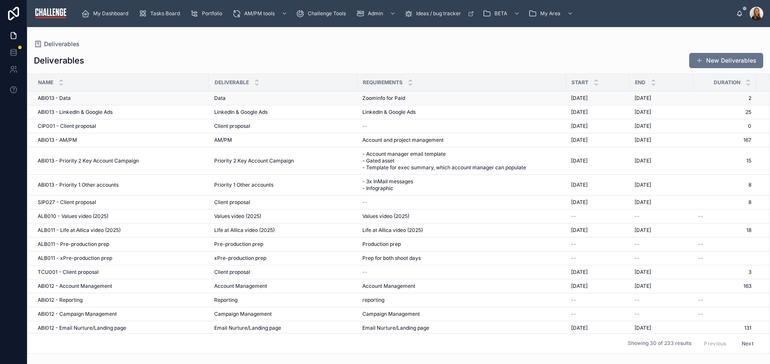
click at [51, 98] on span "ABI013 - Data" at bounding box center [54, 98] width 33 height 7
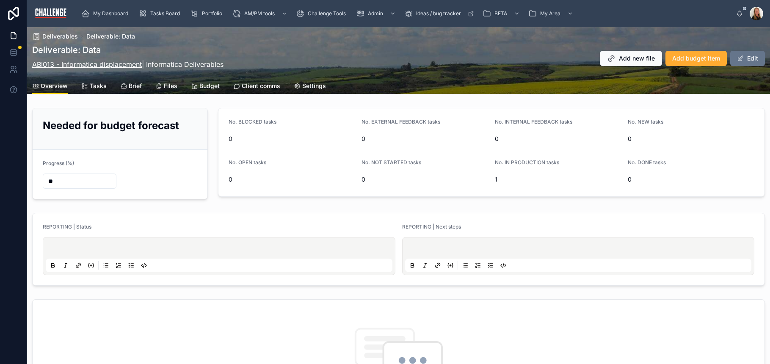
click at [81, 63] on link "ABI013 - Informatica displacement" at bounding box center [87, 64] width 110 height 8
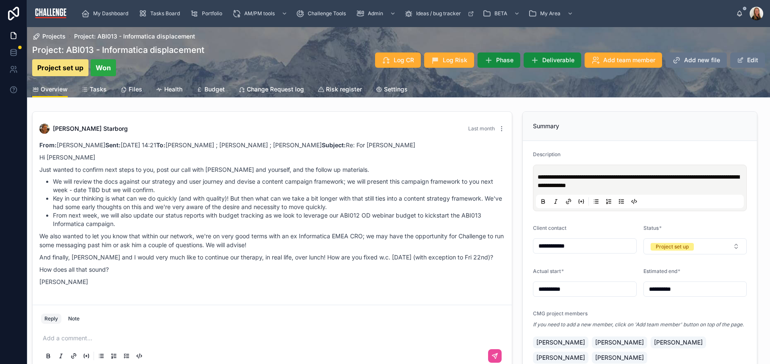
click at [100, 92] on span "Tasks" at bounding box center [98, 89] width 17 height 8
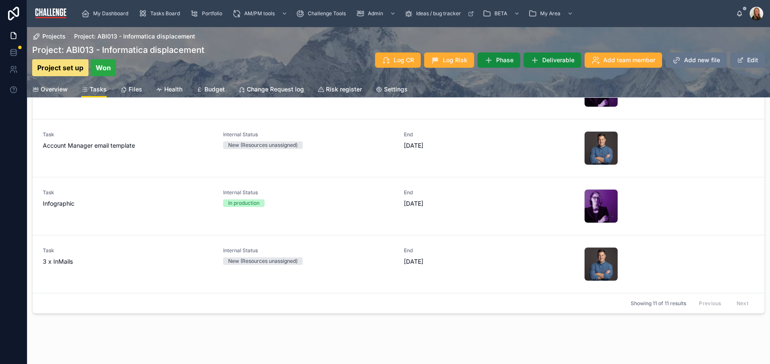
scroll to position [99, 0]
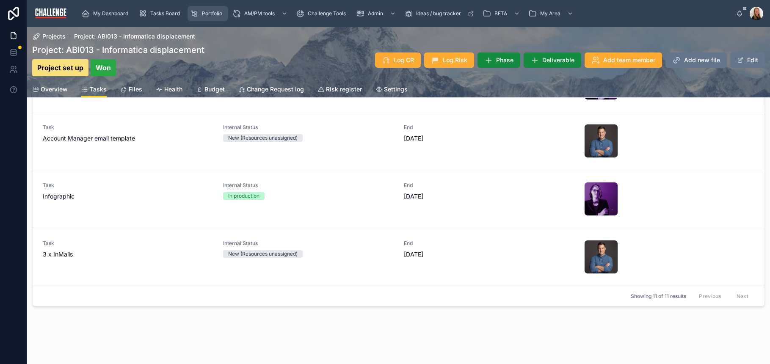
click at [211, 10] on span "Portfolio" at bounding box center [212, 13] width 20 height 7
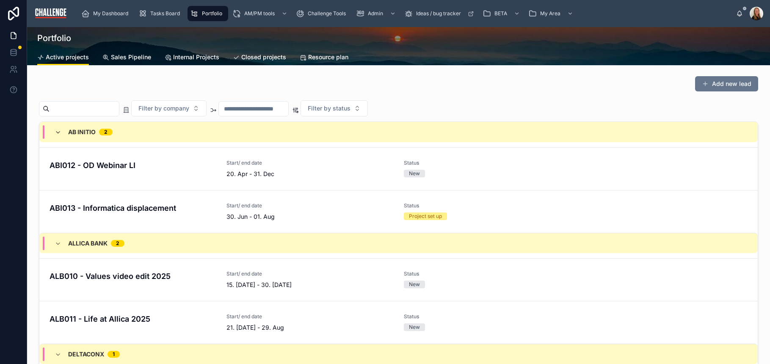
click at [58, 130] on icon at bounding box center [58, 132] width 7 height 7
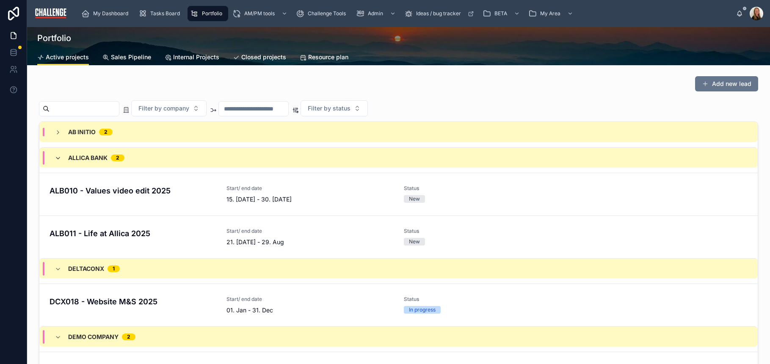
click at [57, 157] on icon at bounding box center [58, 158] width 7 height 7
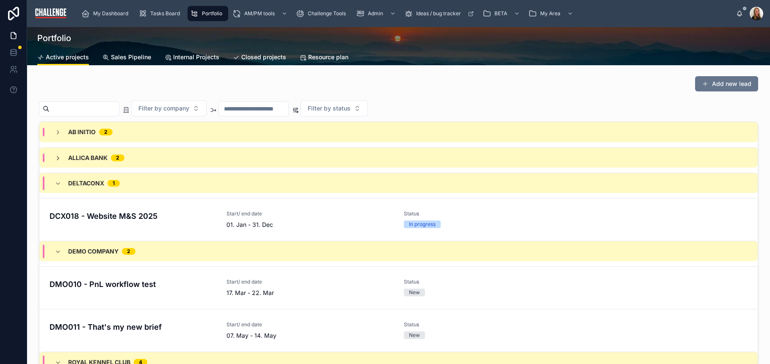
click at [58, 161] on icon at bounding box center [58, 158] width 7 height 7
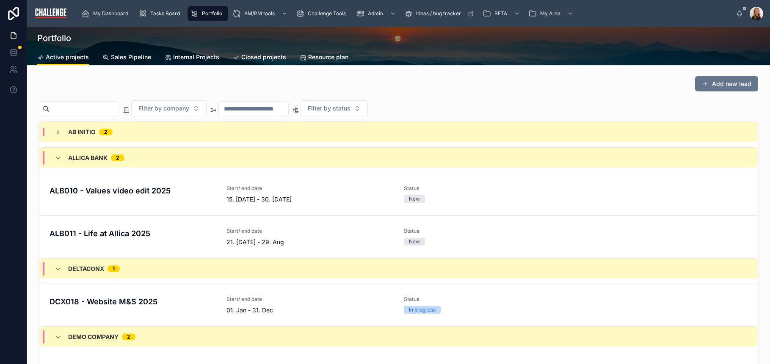
click at [58, 161] on icon at bounding box center [58, 158] width 7 height 7
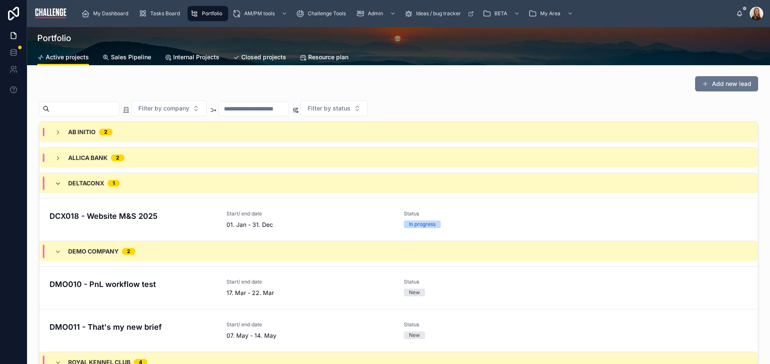
click at [58, 183] on icon at bounding box center [58, 183] width 7 height 7
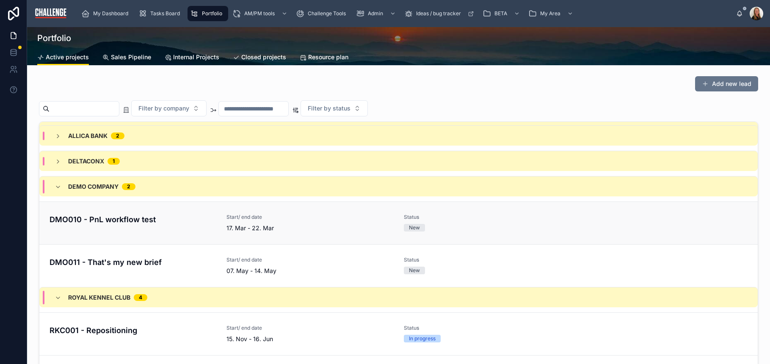
scroll to position [45, 0]
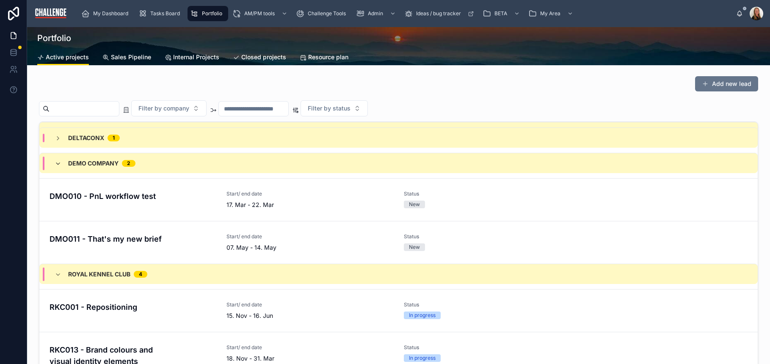
click at [58, 164] on icon at bounding box center [58, 163] width 7 height 7
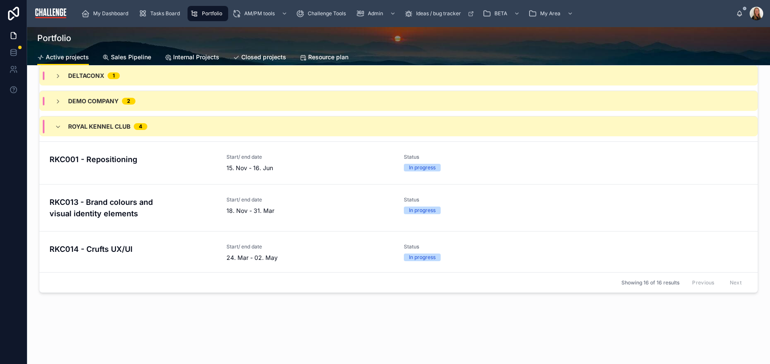
scroll to position [0, 0]
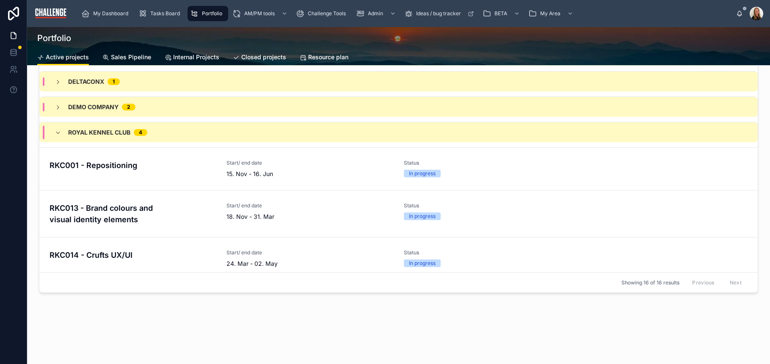
click at [131, 58] on span "Sales Pipeline" at bounding box center [131, 57] width 40 height 8
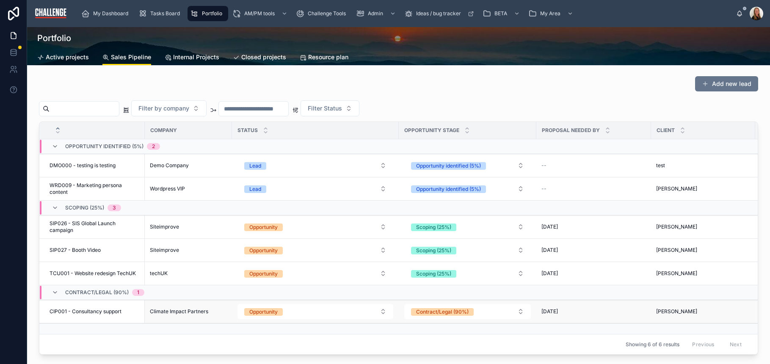
click at [119, 313] on span "CIP001 - Consultancy support" at bounding box center [86, 311] width 72 height 7
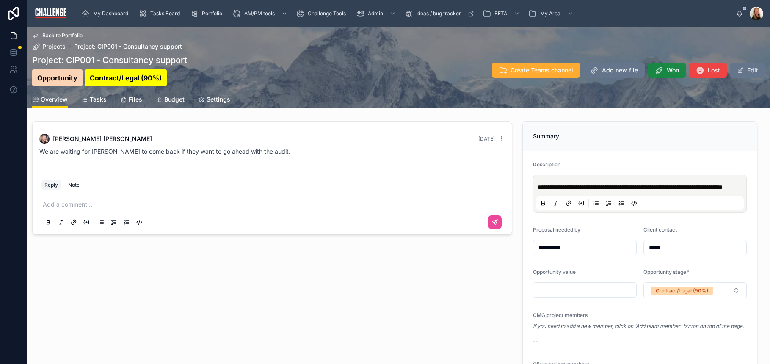
click span "Won"
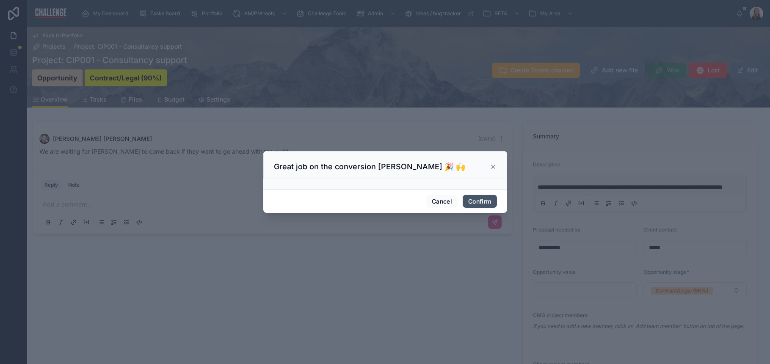
click button "Confirm"
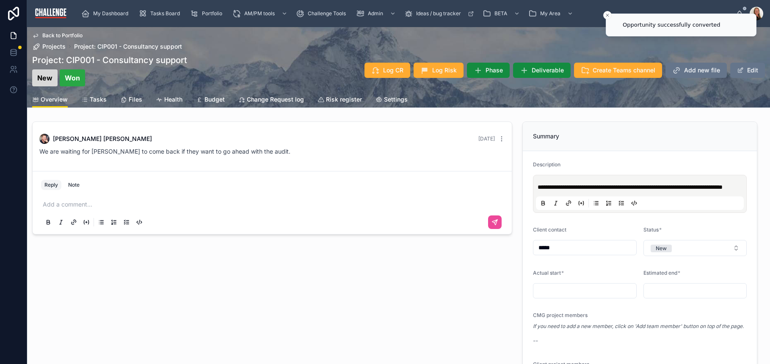
click div "Christoph Walch 2 days ago We are waiting for Magda to come back if they want t…"
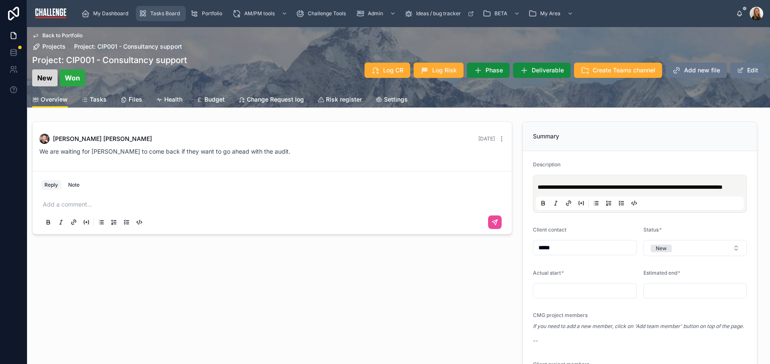
click span "Tasks Board"
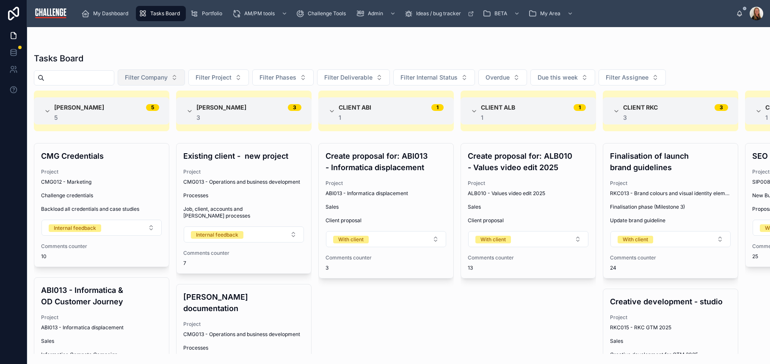
click span "Filter Company"
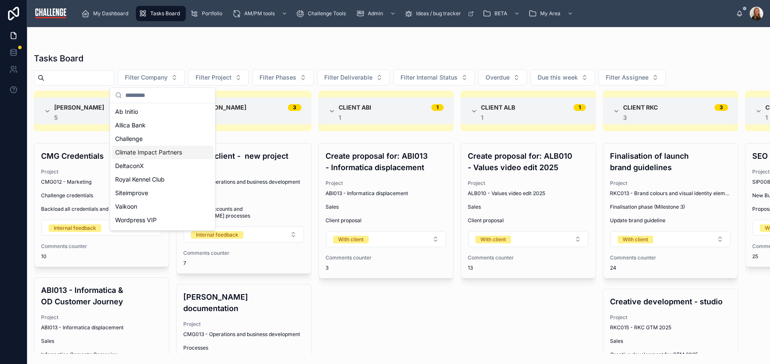
click span "Climate Impact Partners"
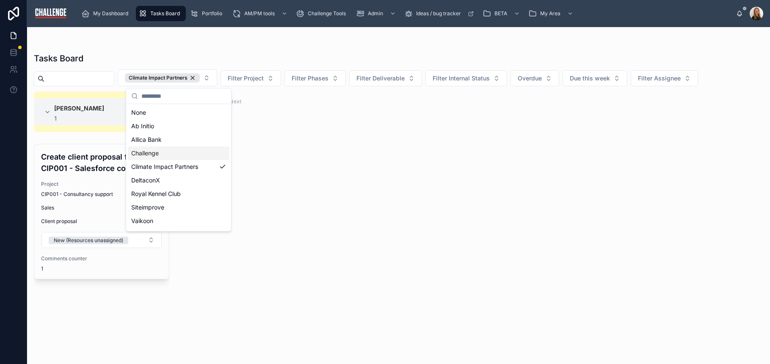
click div "Lucy Allen 1 1 Create client proposal for CIP001 - Salesforce consultancy Proje…"
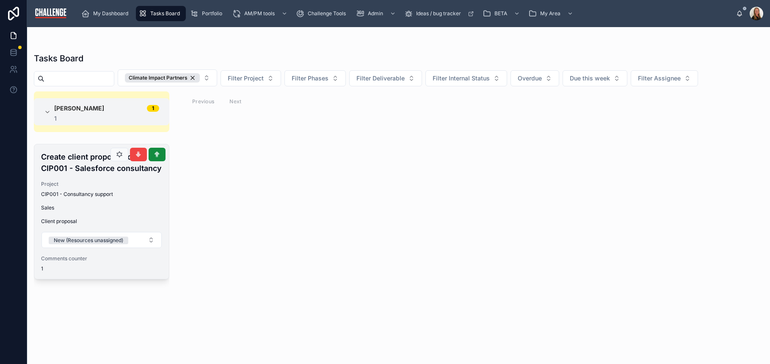
click h4 "Create client proposal for CIP001 - Salesforce consultancy"
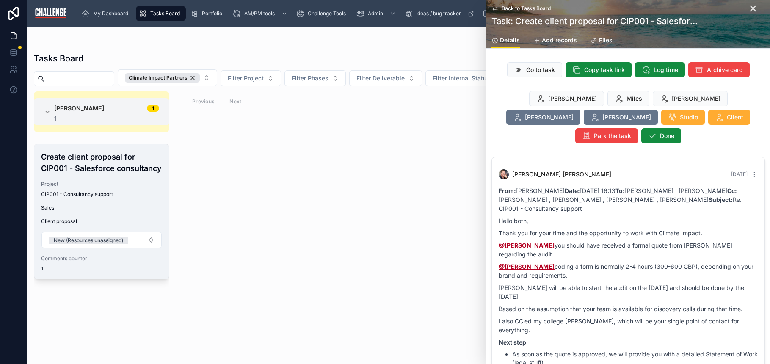
scroll to position [52, 0]
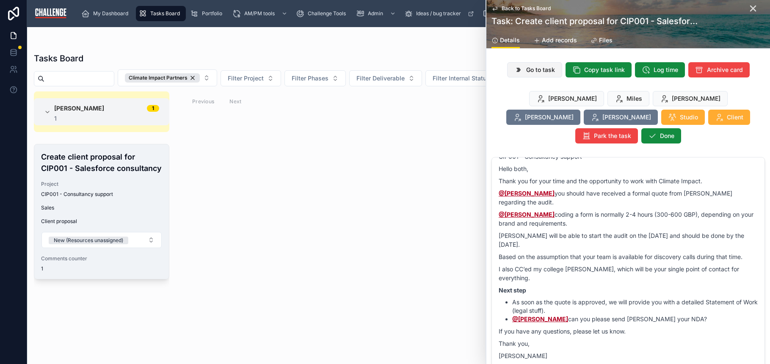
click span "Go to task"
click div "Lucy Allen 1 1 Create client proposal for CIP001 - Salesforce consultancy Proje…"
click h4 "Create client proposal for CIP001 - Salesforce consultancy"
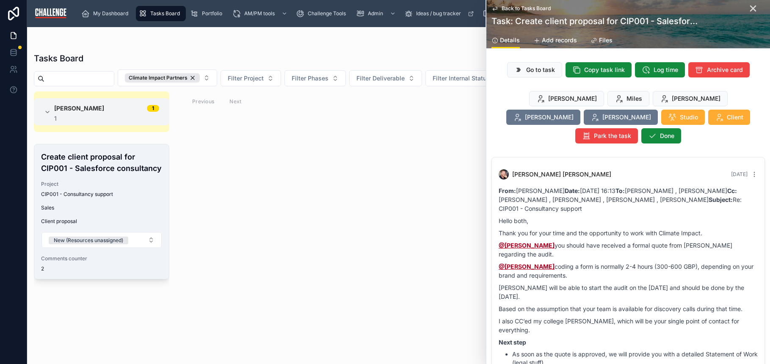
click div "Lucy Allen 1 1 Create client proposal for CIP001 - Salesforce consultancy Proje…"
drag, startPoint x: 321, startPoint y: 190, endPoint x: 627, endPoint y: 1, distance: 359.3
click div "Lucy Allen 1 1 Create client proposal for CIP001 - Salesforce consultancy Proje…"
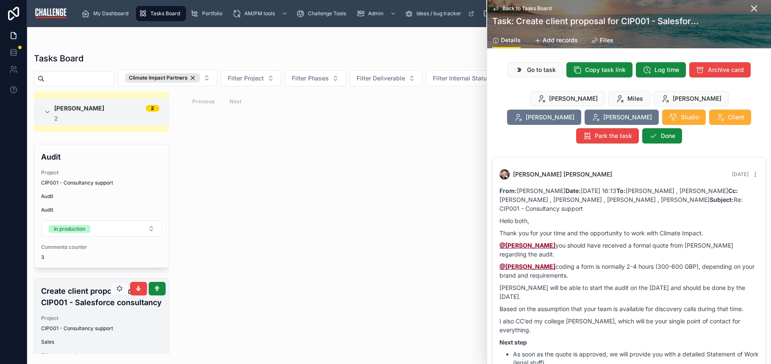
click div "Create client proposal for CIP001 - Salesforce consultancy Project CIP001 - Con…"
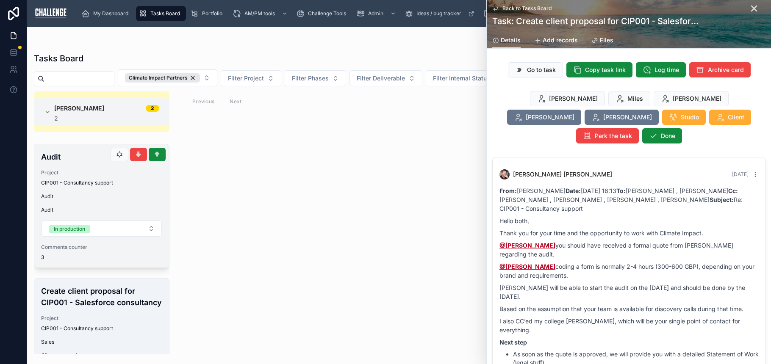
scroll to position [265, 0]
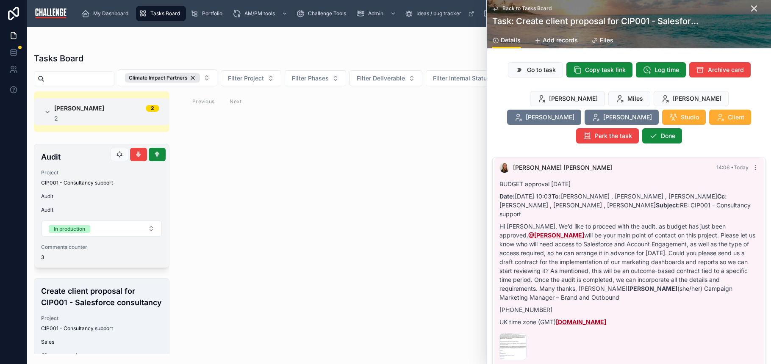
click span "Audit"
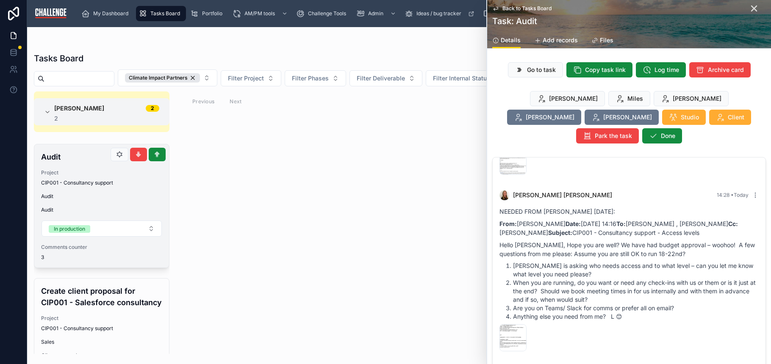
click span "Audit"
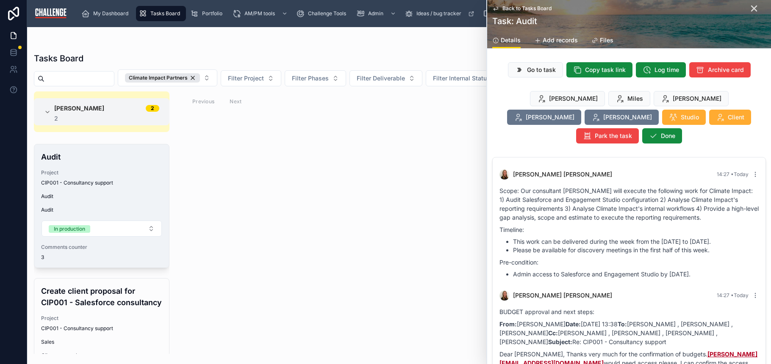
scroll to position [372, 0]
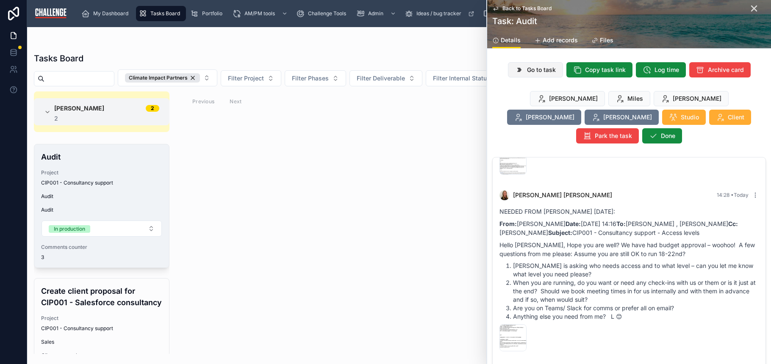
click span "Go to task"
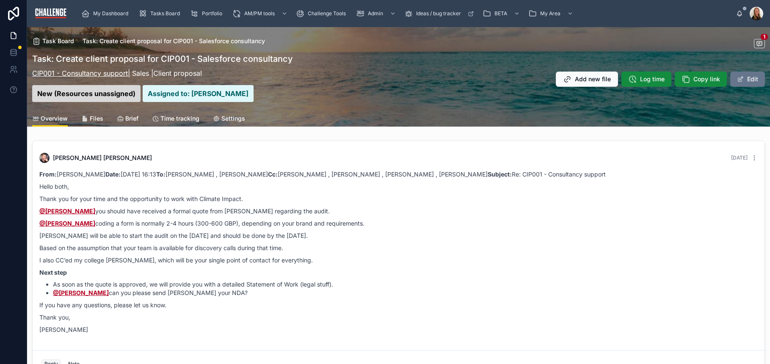
click at [61, 75] on link "CIP001 - Consultancy support" at bounding box center [80, 73] width 96 height 8
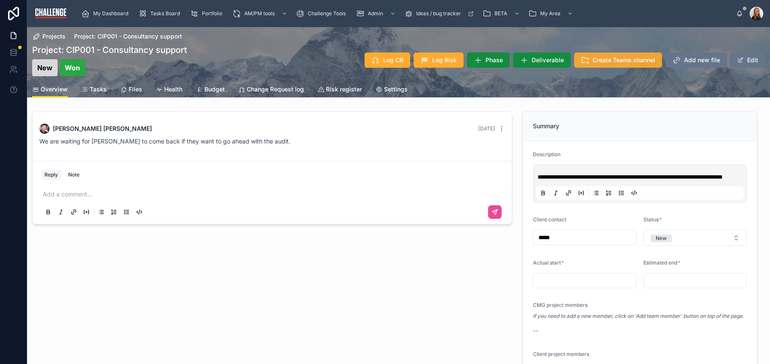
click at [606, 63] on span "Create Teams channel" at bounding box center [624, 60] width 63 height 8
click at [608, 60] on span "Add team member" at bounding box center [629, 60] width 52 height 8
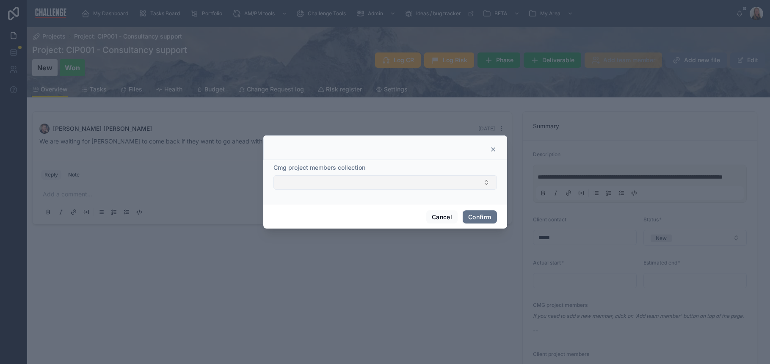
drag, startPoint x: 405, startPoint y: 184, endPoint x: 407, endPoint y: 188, distance: 4.6
click at [405, 186] on button "Select Button" at bounding box center [386, 182] width 224 height 14
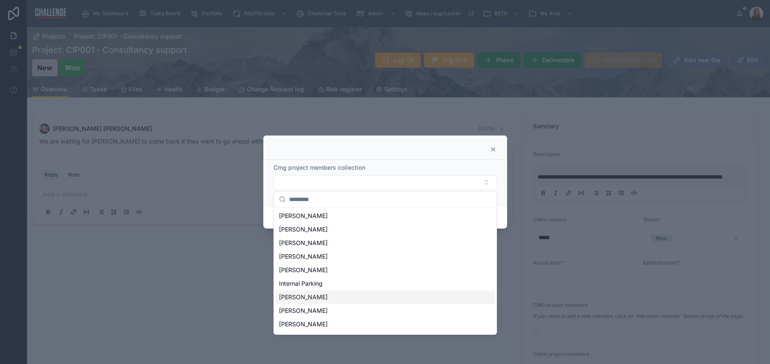
scroll to position [28, 0]
click at [325, 242] on div "[PERSON_NAME]" at bounding box center [385, 243] width 219 height 14
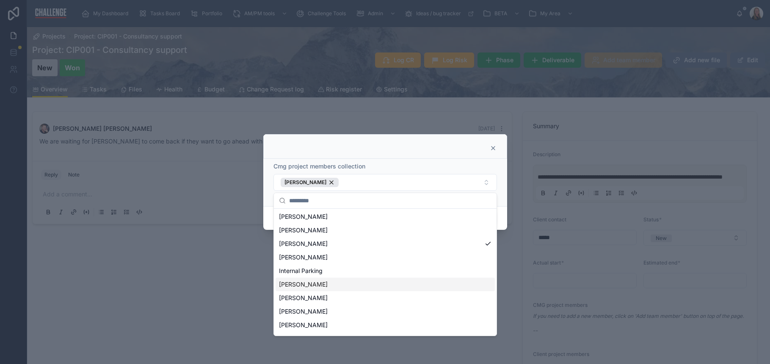
scroll to position [50, 0]
click at [348, 285] on div "[PERSON_NAME]" at bounding box center [385, 289] width 219 height 14
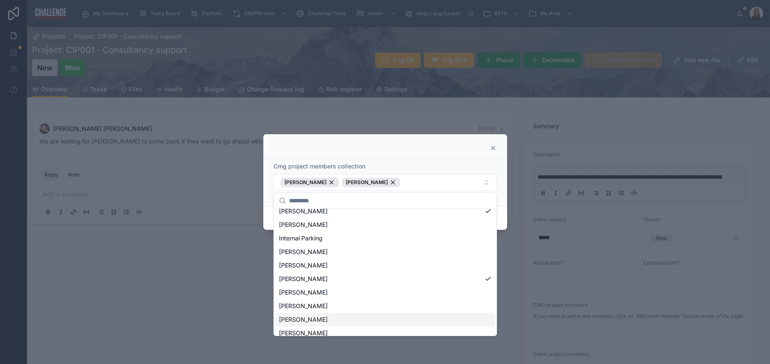
scroll to position [64, 0]
click at [354, 313] on div "[PERSON_NAME]" at bounding box center [385, 316] width 219 height 14
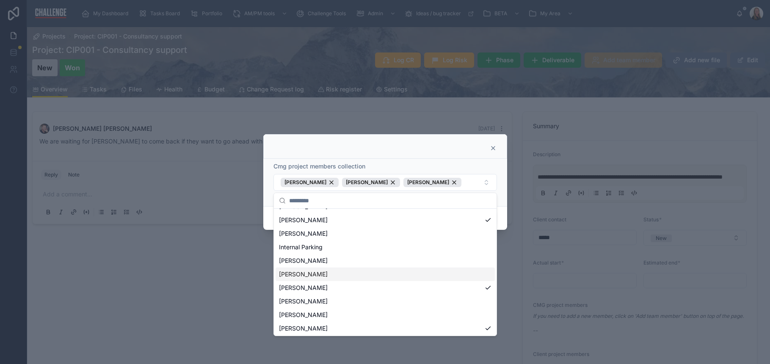
scroll to position [51, 0]
click at [406, 146] on div at bounding box center [385, 148] width 223 height 7
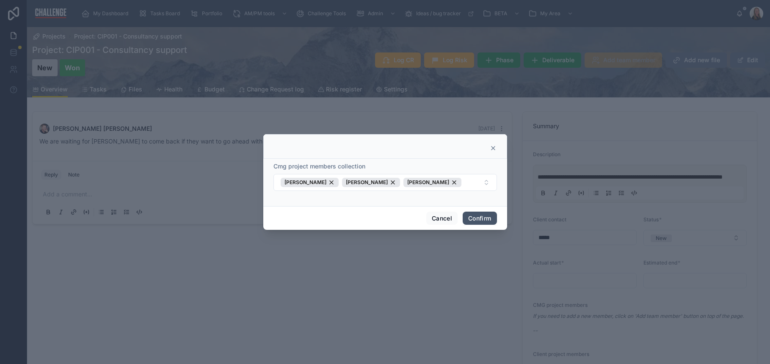
click at [477, 222] on button "Confirm" at bounding box center [480, 219] width 34 height 14
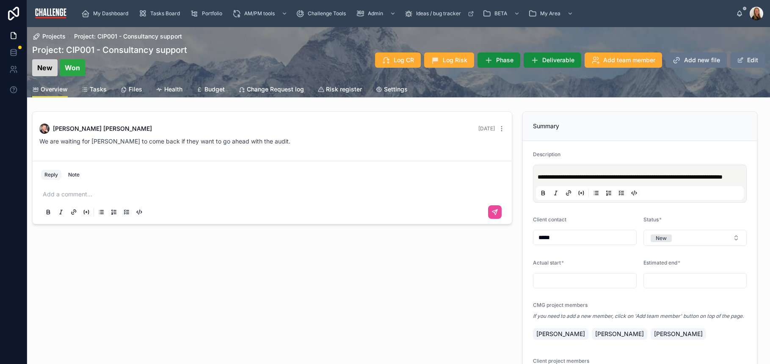
click at [100, 90] on span "Tasks" at bounding box center [98, 89] width 17 height 8
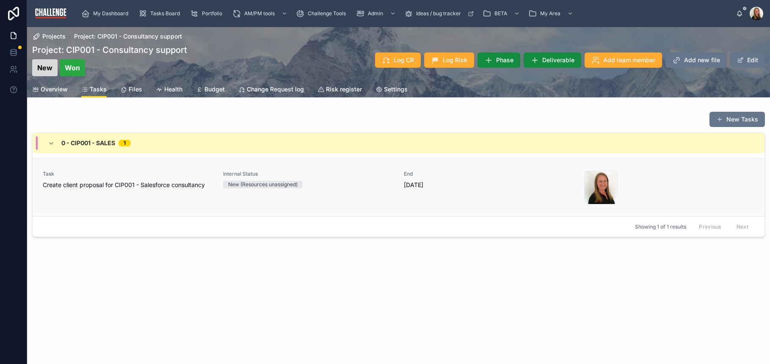
click at [142, 187] on span "Create client proposal for CIP001 - Salesforce consultancy" at bounding box center [128, 185] width 170 height 8
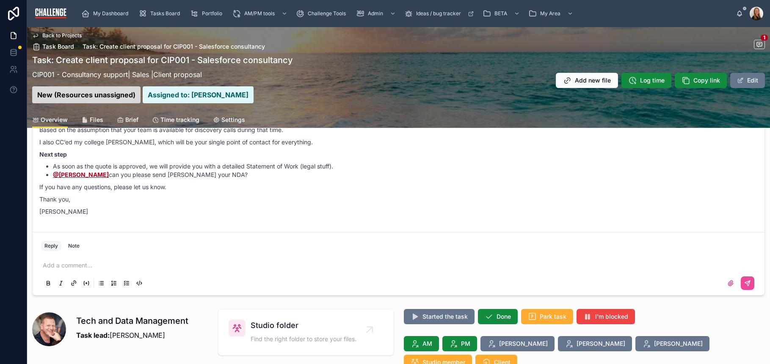
scroll to position [128, 0]
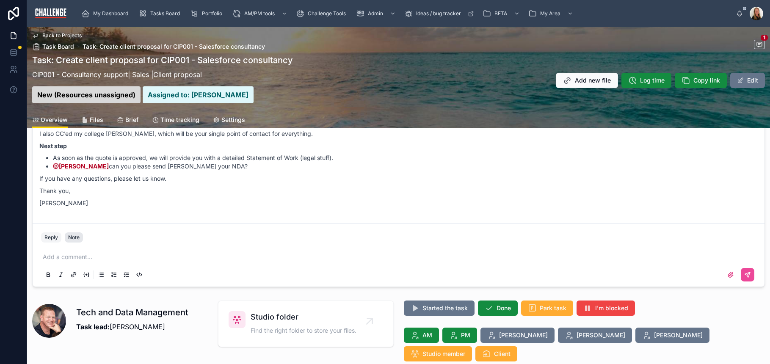
click at [75, 236] on div "Note" at bounding box center [73, 237] width 11 height 7
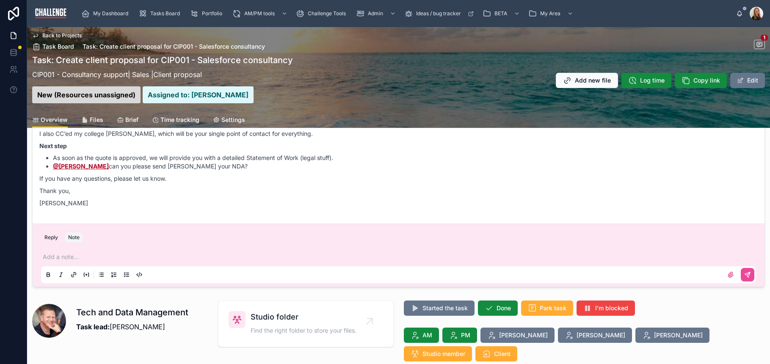
click at [75, 259] on p at bounding box center [400, 257] width 715 height 8
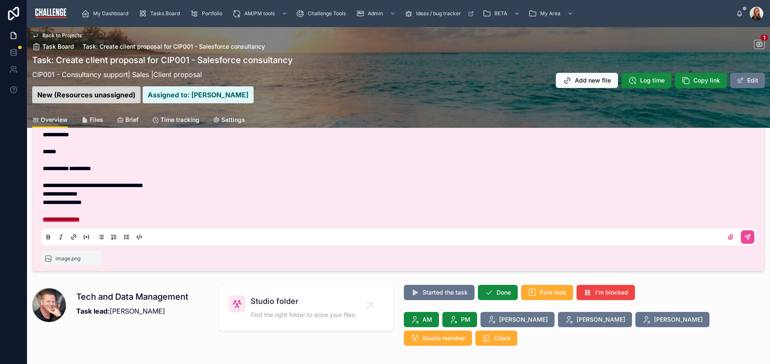
scroll to position [145, 0]
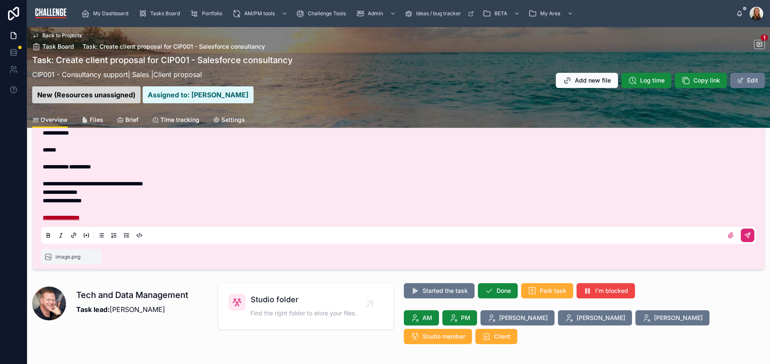
click at [744, 235] on icon at bounding box center [747, 235] width 7 height 7
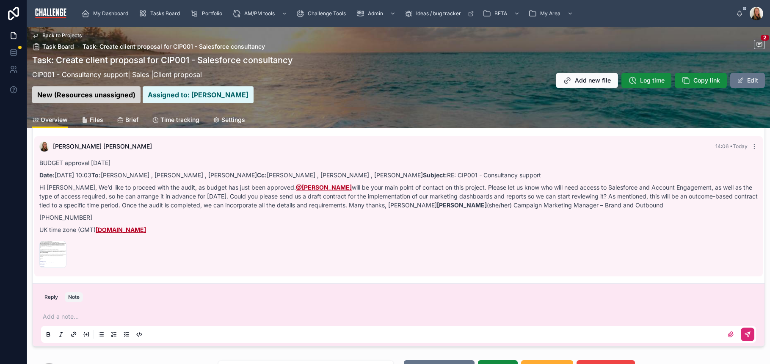
scroll to position [0, 0]
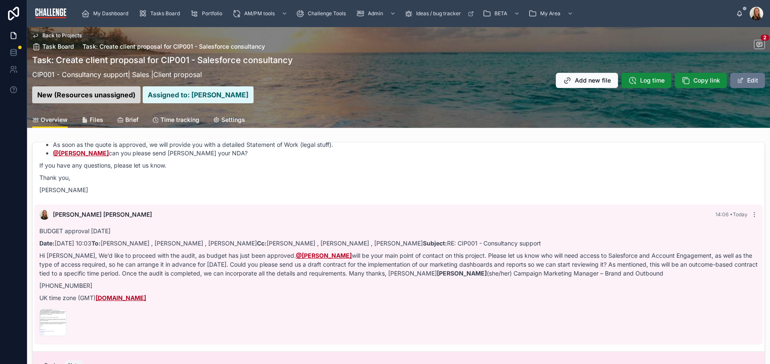
drag, startPoint x: 331, startPoint y: 199, endPoint x: 326, endPoint y: 199, distance: 4.7
click at [331, 199] on div "Christoph Walch 2 days ago From: Christoph Walch Date: Monday, 4 August 2025 at…" at bounding box center [398, 105] width 729 height 195
click at [125, 44] on span "Task: Create client proposal for CIP001 - Salesforce consultancy" at bounding box center [174, 46] width 182 height 8
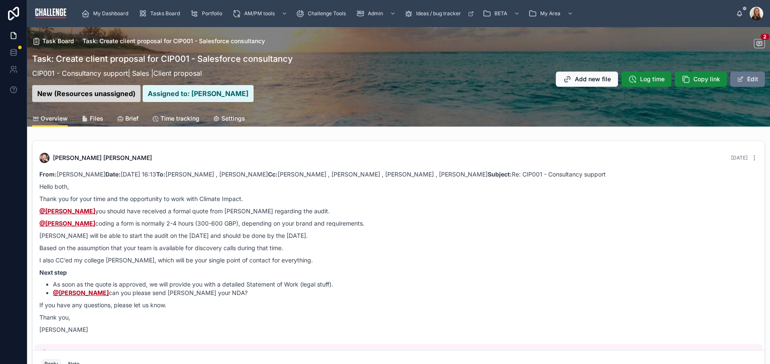
scroll to position [141, 0]
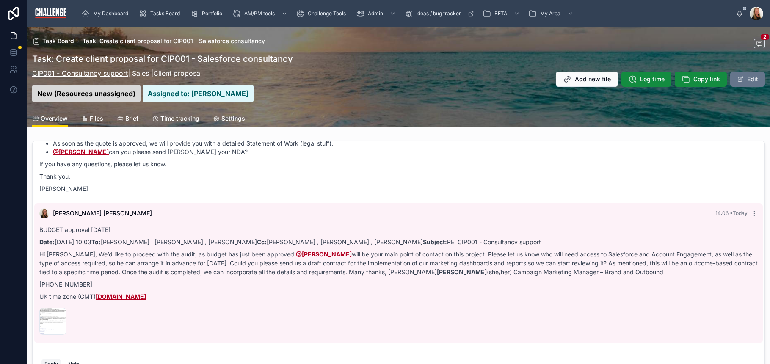
click at [83, 75] on link "CIP001 - Consultancy support" at bounding box center [80, 73] width 96 height 8
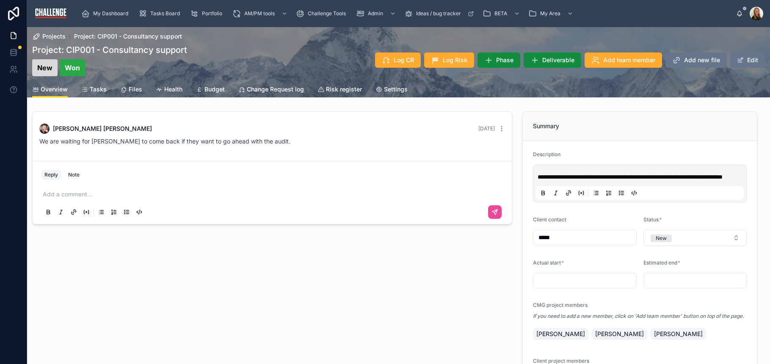
click at [301, 280] on div "[PERSON_NAME] [DATE] We are waiting for [PERSON_NAME] to come back if they want…" at bounding box center [272, 253] width 490 height 291
click at [100, 91] on span "Tasks" at bounding box center [98, 89] width 17 height 8
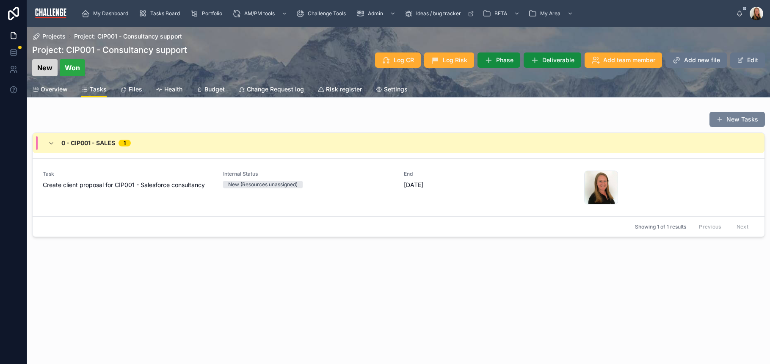
click at [746, 119] on button "New Tasks" at bounding box center [737, 119] width 55 height 15
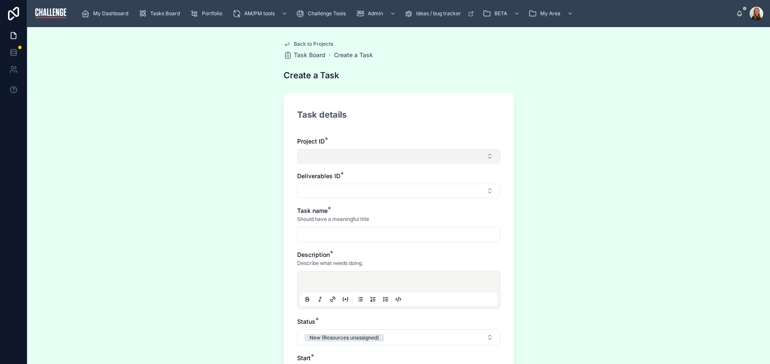
click at [351, 160] on button "Select Button" at bounding box center [398, 156] width 203 height 14
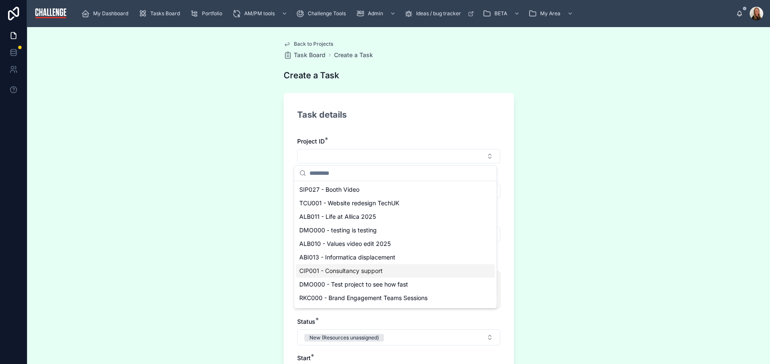
click at [343, 270] on span "CIP001 - Consultancy support" at bounding box center [340, 271] width 83 height 8
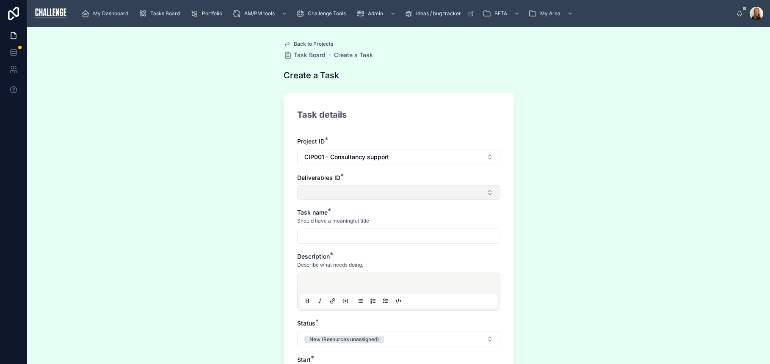
click at [353, 192] on button "Select Button" at bounding box center [398, 192] width 203 height 14
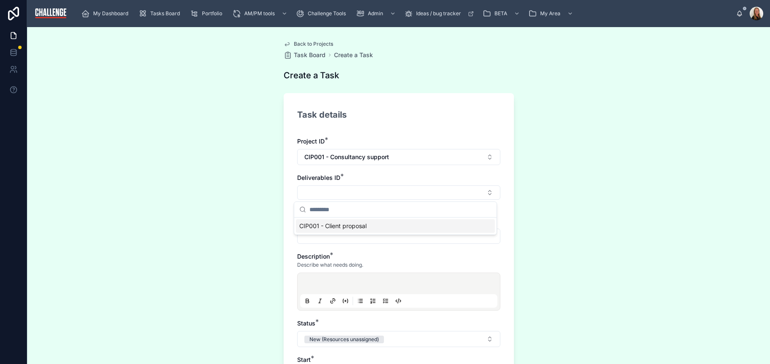
click at [408, 165] on div "**********" at bounding box center [398, 282] width 203 height 290
click at [297, 44] on span "Back to Projects" at bounding box center [313, 44] width 39 height 7
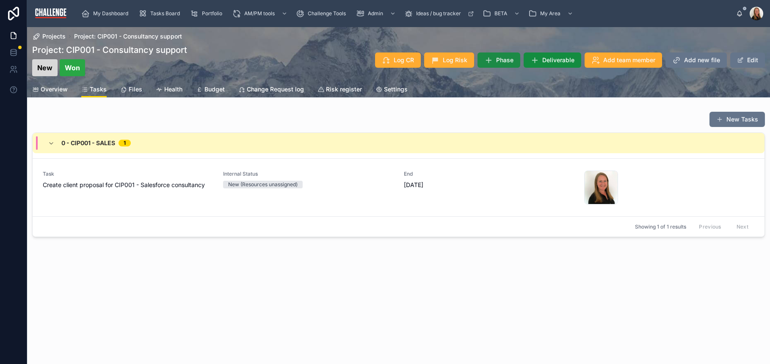
click at [501, 62] on span "Phase" at bounding box center [504, 60] width 17 height 8
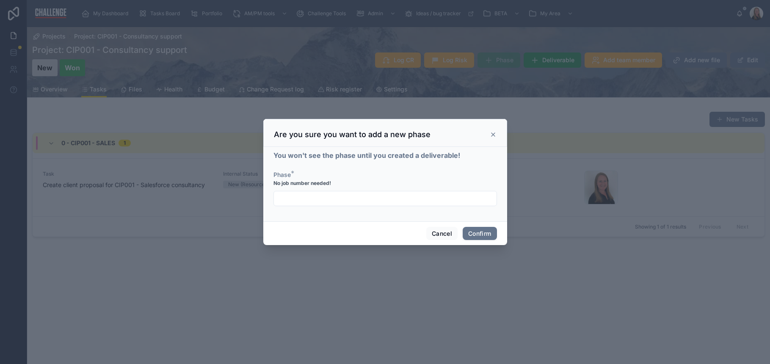
click at [383, 195] on input "text" at bounding box center [385, 199] width 223 height 12
drag, startPoint x: 304, startPoint y: 200, endPoint x: 277, endPoint y: 199, distance: 27.6
click at [277, 199] on input "******" at bounding box center [385, 199] width 223 height 12
type input "*"
type input "*****"
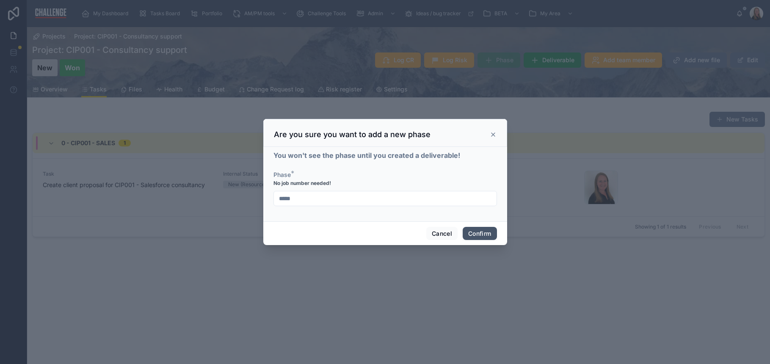
click at [477, 236] on button "Confirm" at bounding box center [480, 234] width 34 height 14
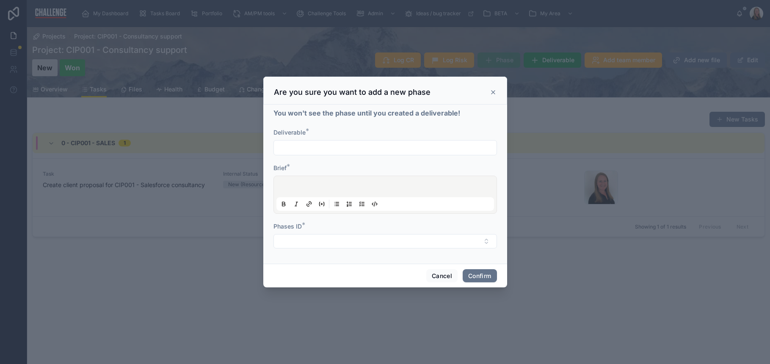
click at [314, 147] on input "text" at bounding box center [385, 148] width 223 height 12
click at [315, 147] on input "text" at bounding box center [385, 148] width 223 height 12
type input "*****"
click at [379, 188] on div at bounding box center [386, 195] width 218 height 32
click at [464, 247] on button "Select Button" at bounding box center [386, 241] width 224 height 14
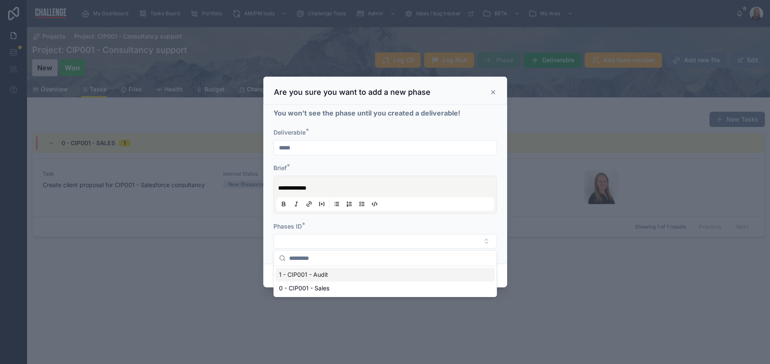
click at [356, 274] on div "1 - CIP001 - Audit" at bounding box center [385, 275] width 219 height 14
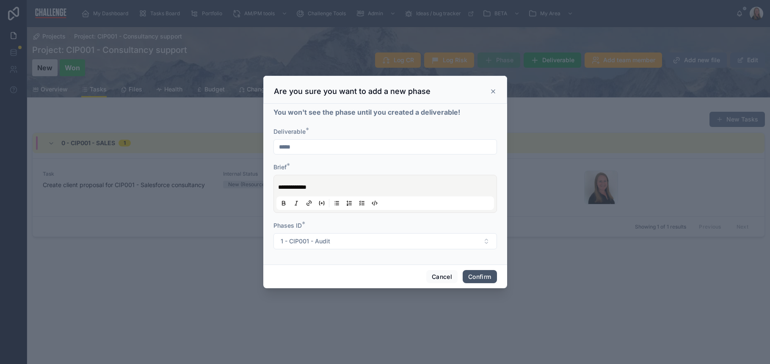
click at [478, 279] on button "Confirm" at bounding box center [480, 277] width 34 height 14
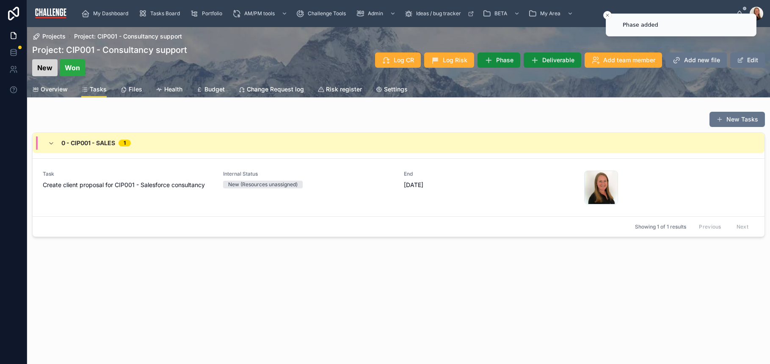
click at [278, 282] on div "Projects Project: CIP001 - Consultancy support Project: CIP001 - Consultancy su…" at bounding box center [398, 161] width 743 height 268
click at [278, 276] on div "Projects Project: CIP001 - Consultancy support Project: CIP001 - Consultancy su…" at bounding box center [398, 161] width 743 height 268
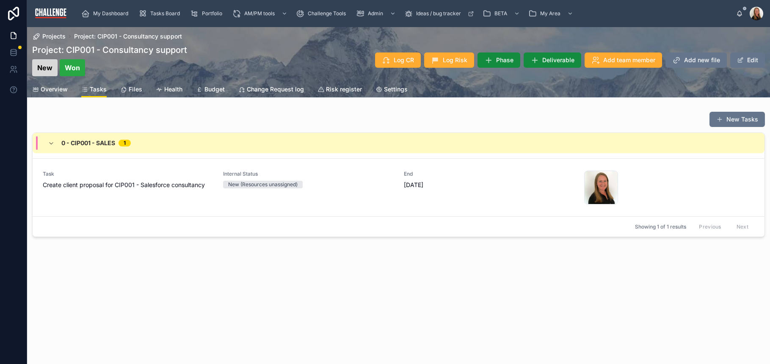
click at [119, 36] on span "Project: CIP001 - Consultancy support" at bounding box center [128, 36] width 108 height 8
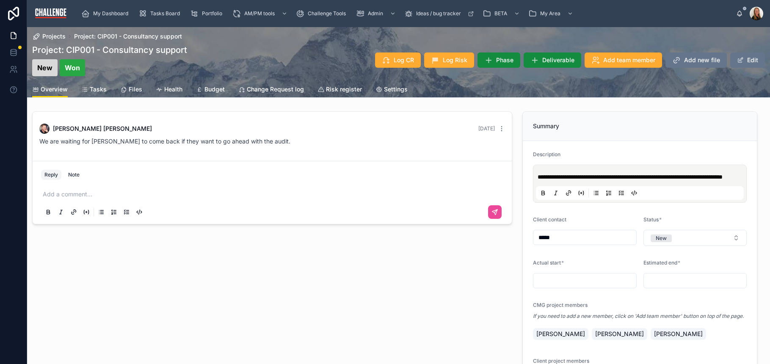
click at [97, 88] on span "Tasks" at bounding box center [98, 89] width 17 height 8
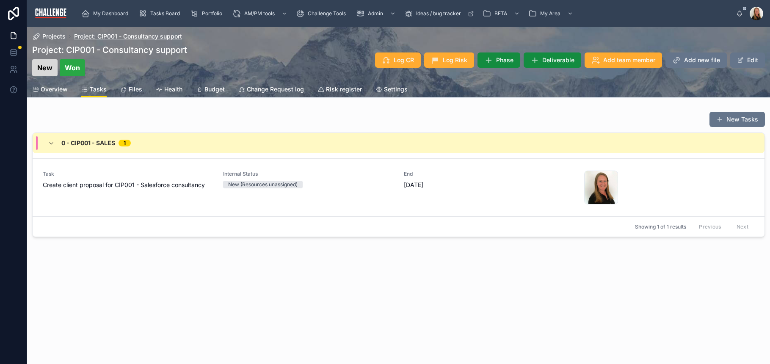
click at [102, 35] on span "Project: CIP001 - Consultancy support" at bounding box center [128, 36] width 108 height 8
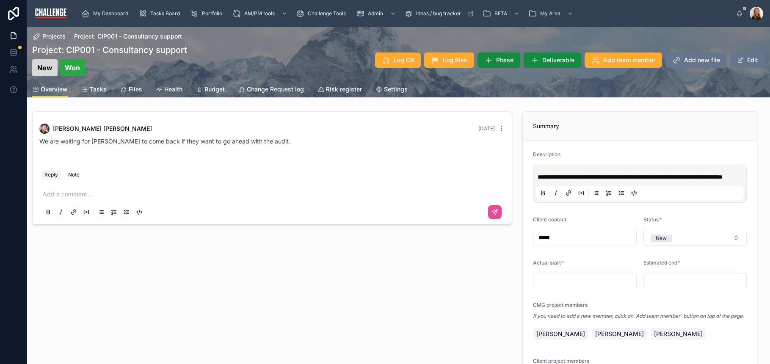
click at [88, 50] on h1 "Project: CIP001 - Consultancy support" at bounding box center [109, 50] width 155 height 12
click at [53, 50] on h1 "Project: CIP001 - Consultancy support" at bounding box center [109, 50] width 155 height 12
drag, startPoint x: 267, startPoint y: 289, endPoint x: 254, endPoint y: 268, distance: 24.8
click at [267, 289] on div "[PERSON_NAME] [DATE] We are waiting for [PERSON_NAME] to come back if they want…" at bounding box center [272, 253] width 490 height 291
click at [122, 36] on span "Project: CIP001 - Consultancy support" at bounding box center [128, 36] width 108 height 8
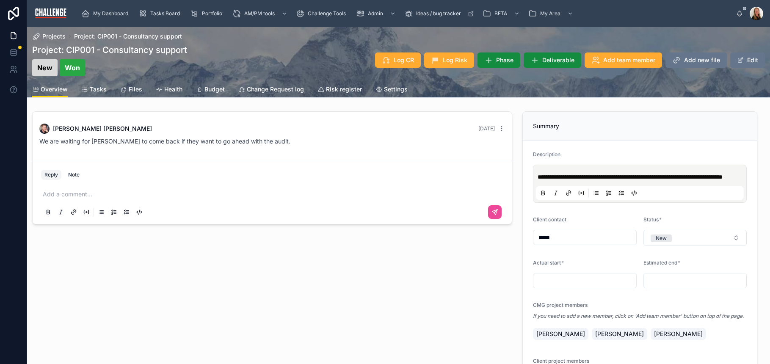
drag, startPoint x: 52, startPoint y: 93, endPoint x: 69, endPoint y: 95, distance: 17.1
click at [52, 93] on span "Overview" at bounding box center [54, 89] width 27 height 8
click at [93, 91] on span "Tasks" at bounding box center [98, 89] width 17 height 8
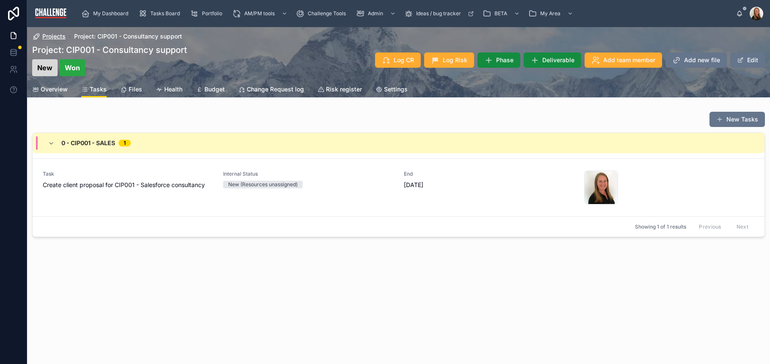
click at [51, 32] on span "Projects" at bounding box center [53, 36] width 23 height 8
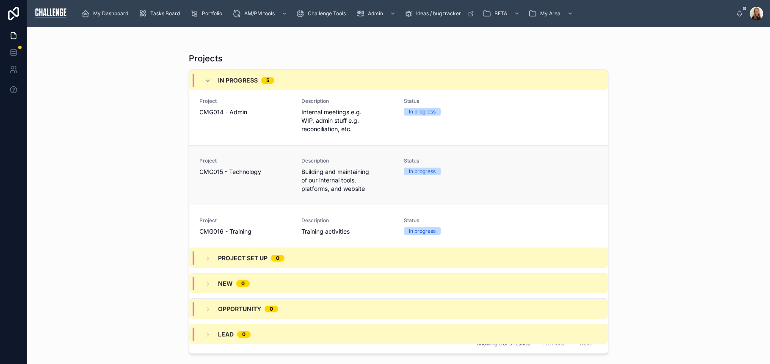
scroll to position [179, 0]
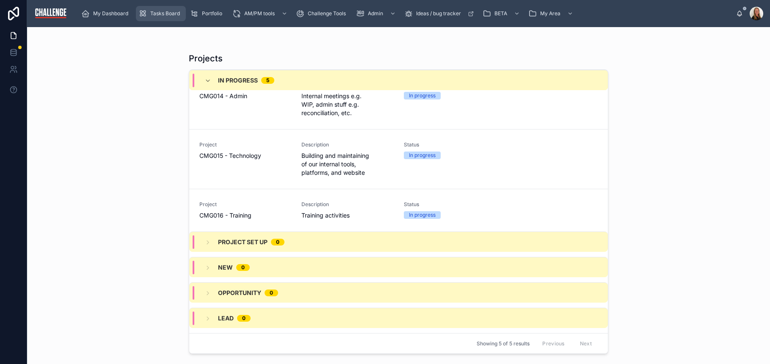
click at [158, 14] on span "Tasks Board" at bounding box center [165, 13] width 30 height 7
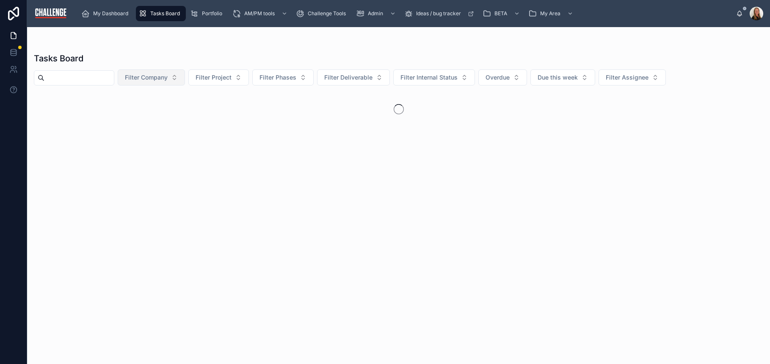
click at [185, 77] on button "Filter Company" at bounding box center [151, 77] width 67 height 16
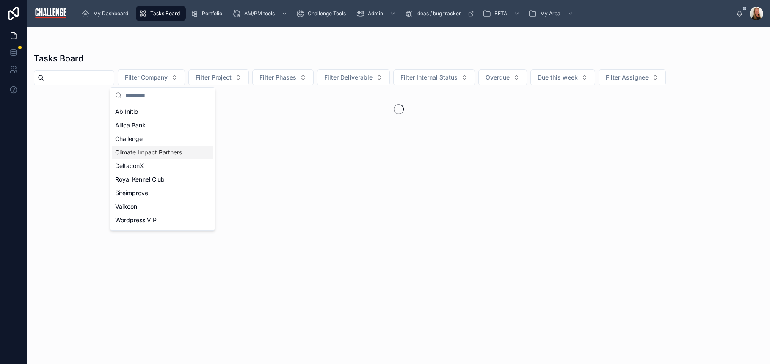
click at [163, 149] on span "Climate Impact Partners" at bounding box center [148, 152] width 67 height 8
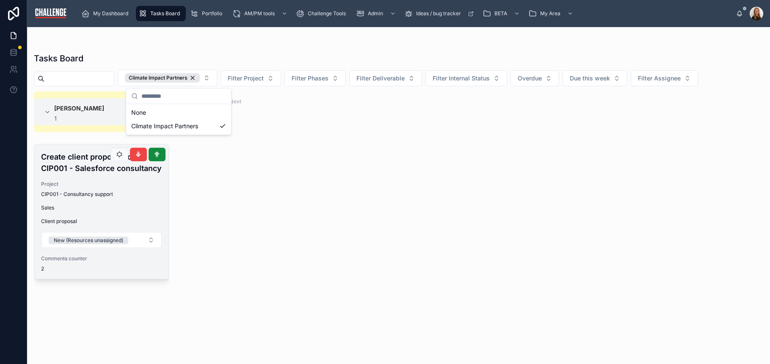
click at [83, 193] on span "CIP001 - Consultancy support" at bounding box center [77, 194] width 72 height 7
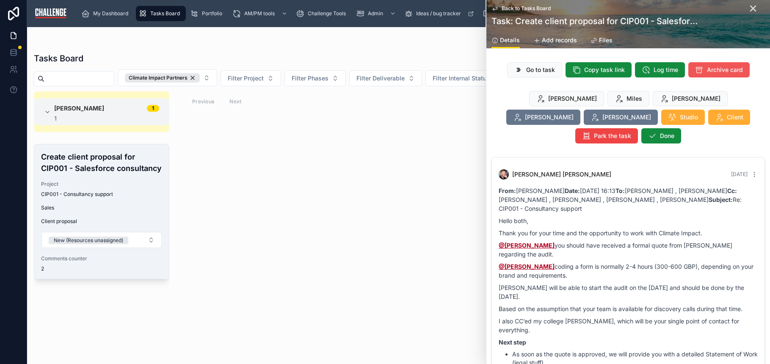
scroll to position [265, 0]
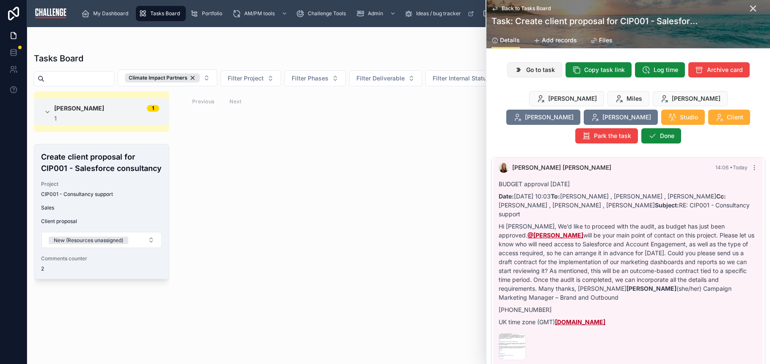
click at [526, 73] on span "Go to task" at bounding box center [540, 70] width 29 height 8
click at [362, 166] on div "Lucy Allen 1 1 Create client proposal for CIP001 - Salesforce consultancy Proje…" at bounding box center [398, 222] width 743 height 263
click at [82, 199] on div "Create client proposal for CIP001 - Salesforce consultancy Project CIP001 - Con…" at bounding box center [101, 211] width 135 height 135
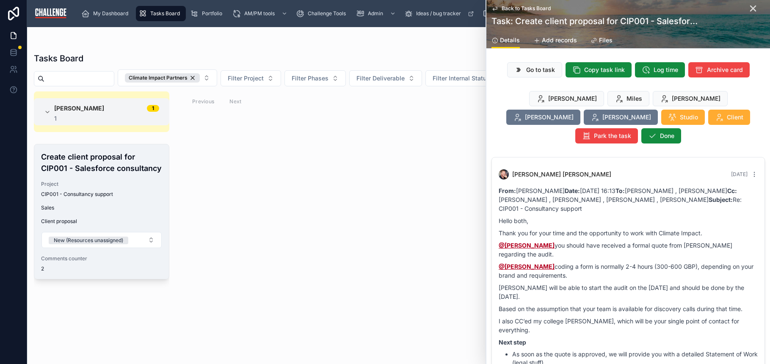
scroll to position [265, 0]
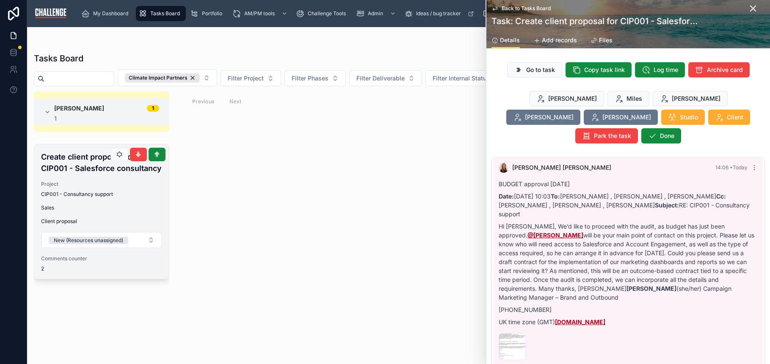
click at [79, 194] on span "CIP001 - Consultancy support" at bounding box center [77, 194] width 72 height 7
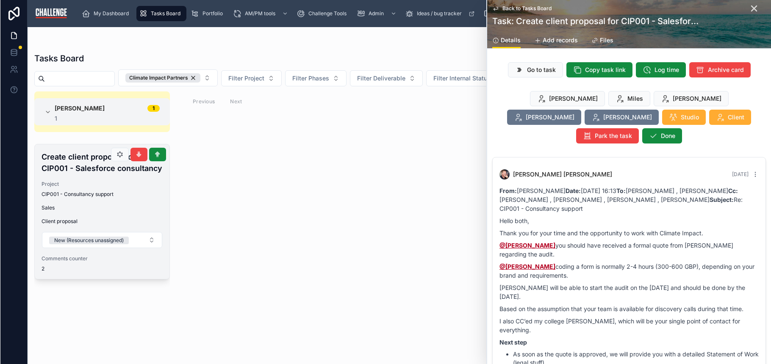
scroll to position [265, 0]
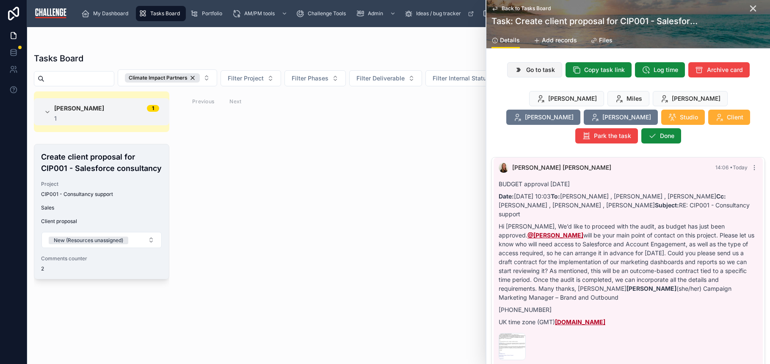
click at [542, 67] on span "Go to task" at bounding box center [540, 70] width 29 height 8
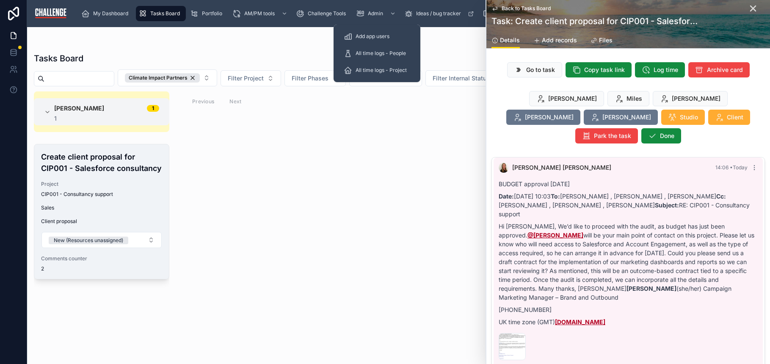
drag, startPoint x: 365, startPoint y: 118, endPoint x: 373, endPoint y: 105, distance: 14.8
click at [365, 118] on div "Lucy Allen 1 1 Create client proposal for CIP001 - Salesforce consultancy Proje…" at bounding box center [398, 222] width 743 height 263
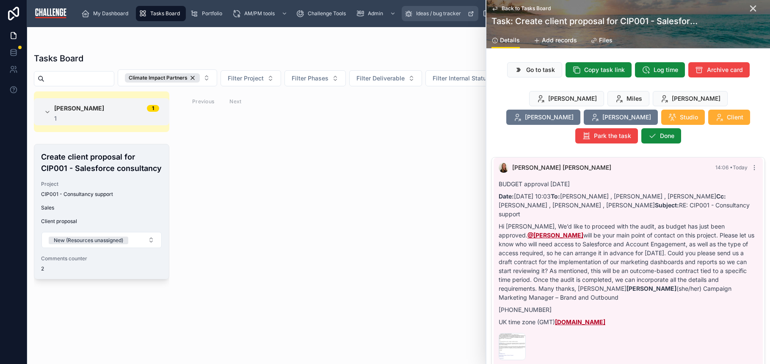
click at [435, 11] on span "Ideas / bug tracker" at bounding box center [438, 13] width 45 height 7
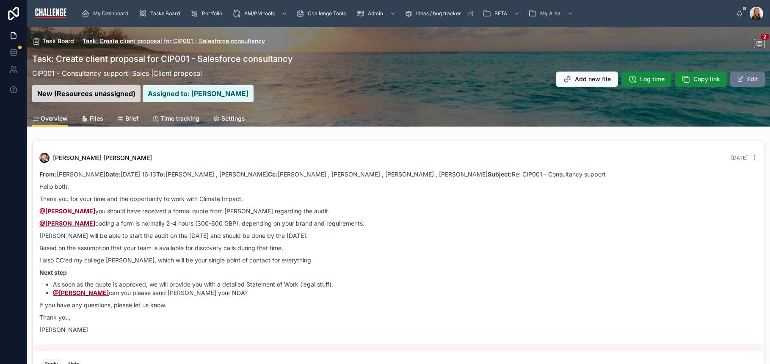
scroll to position [141, 0]
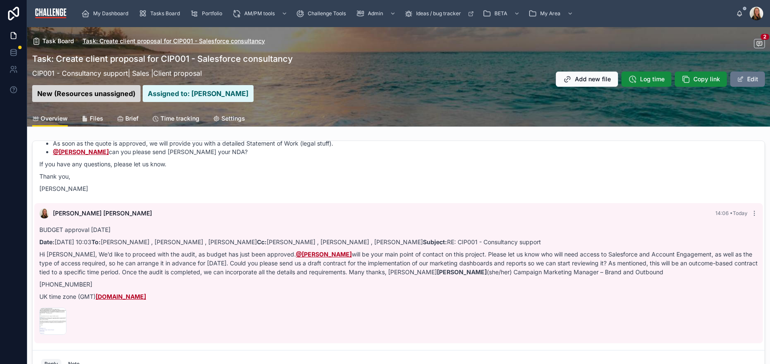
click at [132, 41] on span "Task: Create client proposal for CIP001 - Salesforce consultancy" at bounding box center [174, 41] width 182 height 8
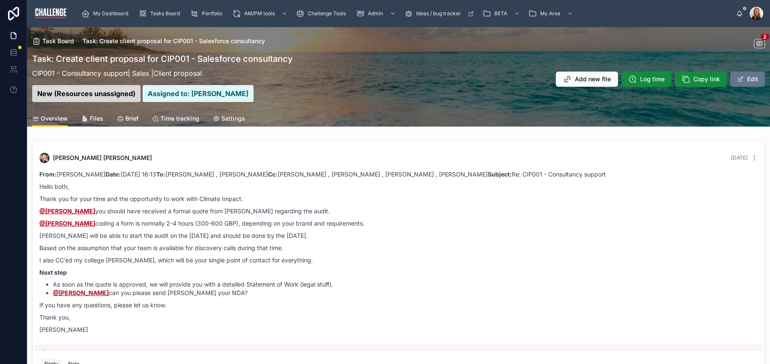
scroll to position [141, 0]
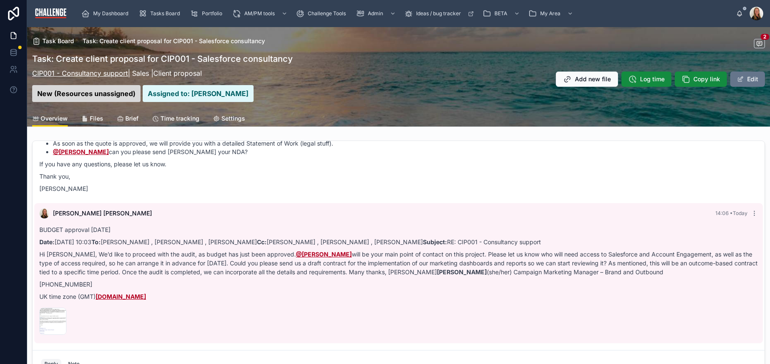
click at [104, 74] on link "CIP001 - Consultancy support" at bounding box center [80, 73] width 96 height 8
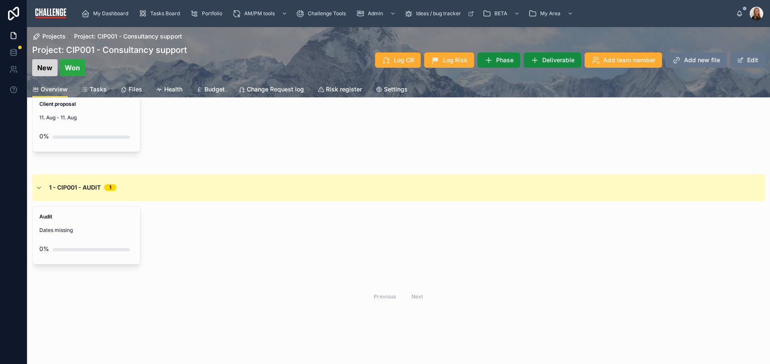
scroll to position [363, 0]
click at [106, 224] on div "Audit Dates missing 0%" at bounding box center [87, 236] width 108 height 58
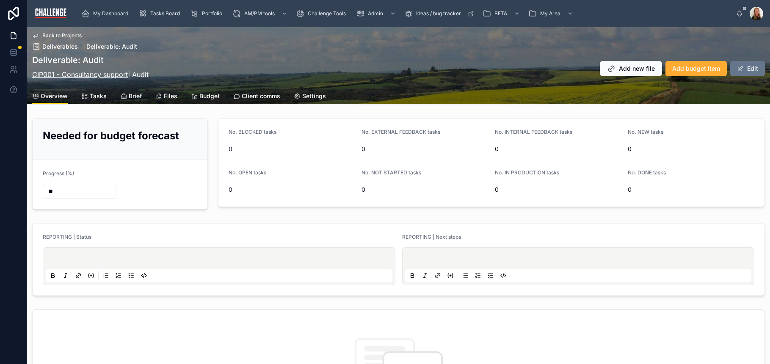
click at [68, 75] on link "CIP001 - Consultancy support" at bounding box center [80, 74] width 96 height 8
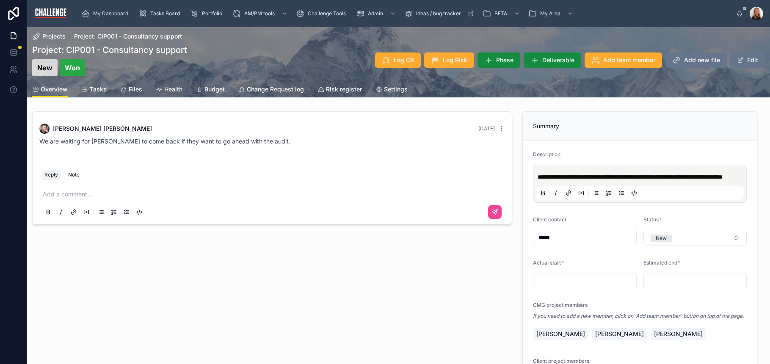
click at [97, 89] on span "Tasks" at bounding box center [98, 89] width 17 height 8
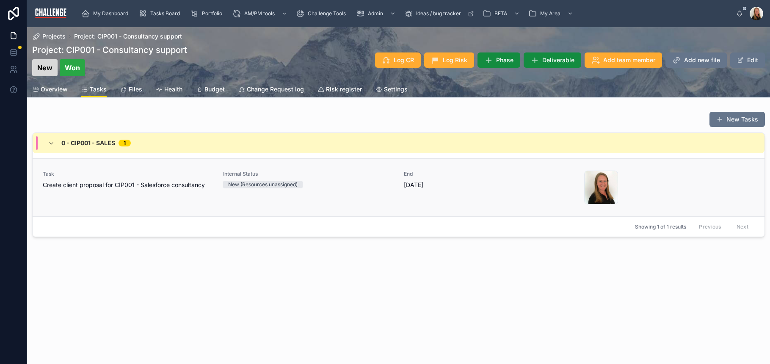
click at [117, 183] on span "Create client proposal for CIP001 - Salesforce consultancy" at bounding box center [128, 185] width 170 height 8
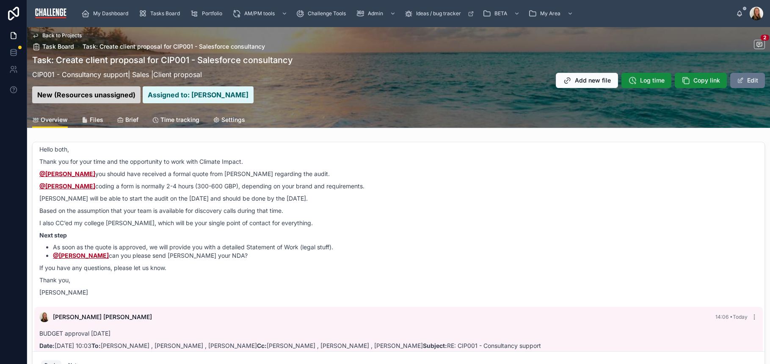
scroll to position [69, 0]
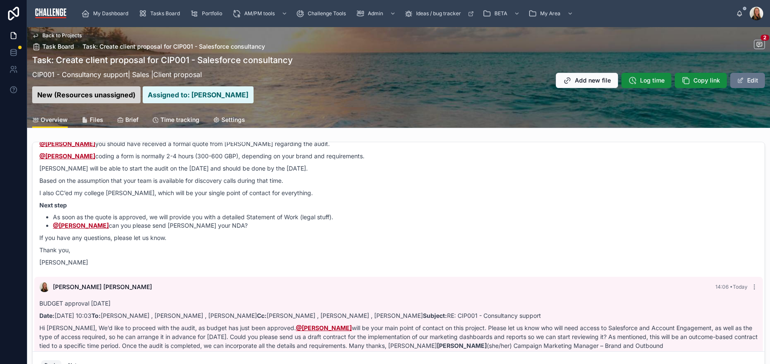
click at [158, 62] on h1 "Task: Create client proposal for CIP001 - Salesforce consultancy" at bounding box center [162, 60] width 261 height 12
click at [114, 69] on p "CIP001 - Consultancy support | Sales | Client proposal" at bounding box center [162, 74] width 261 height 10
click at [113, 73] on link "CIP001 - Consultancy support" at bounding box center [80, 74] width 96 height 8
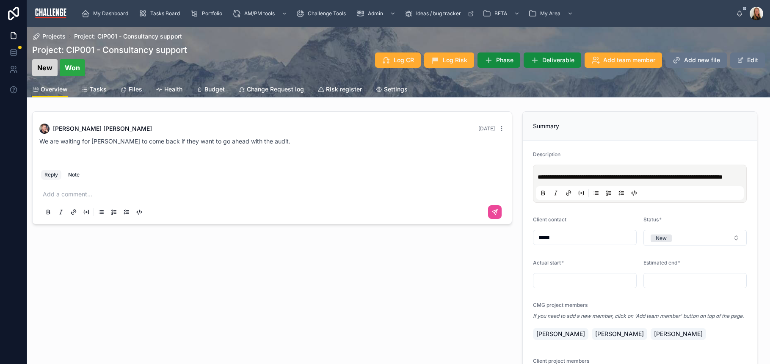
click at [99, 88] on span "Tasks" at bounding box center [98, 89] width 17 height 8
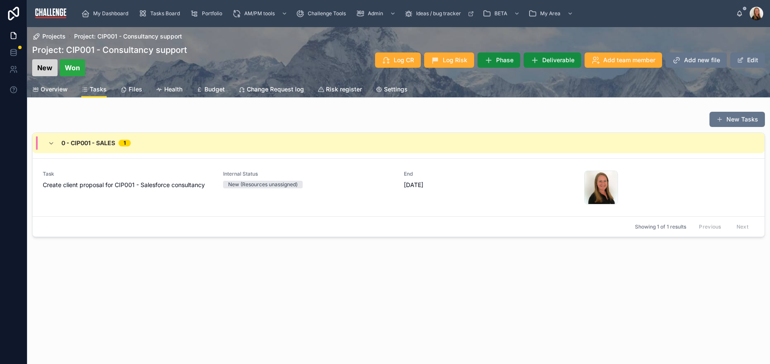
click at [252, 237] on div "New Tasks 0 - CIP001 - Sales 1 Task Create client proposal for CIP001 - Salesfo…" at bounding box center [398, 174] width 743 height 133
click at [102, 35] on span "Project: CIP001 - Consultancy support" at bounding box center [128, 36] width 108 height 8
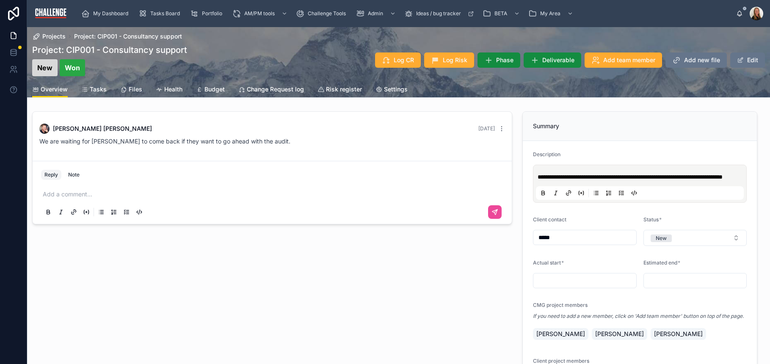
click at [95, 89] on span "Tasks" at bounding box center [98, 89] width 17 height 8
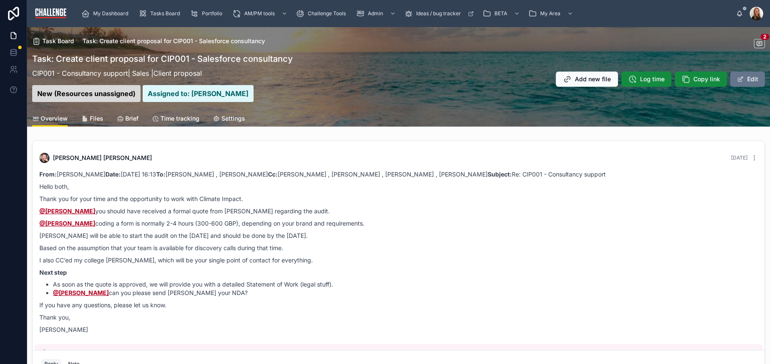
scroll to position [141, 0]
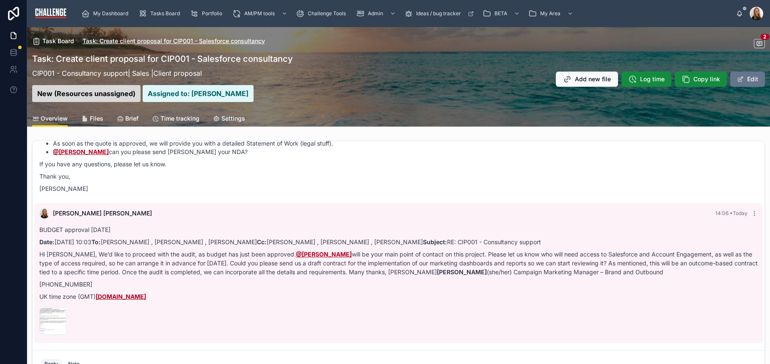
click at [153, 41] on span "Task: Create client proposal for CIP001 - Salesforce consultancy" at bounding box center [174, 41] width 182 height 8
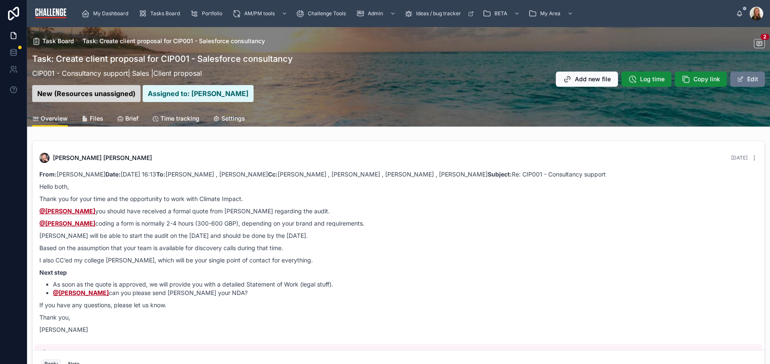
scroll to position [141, 0]
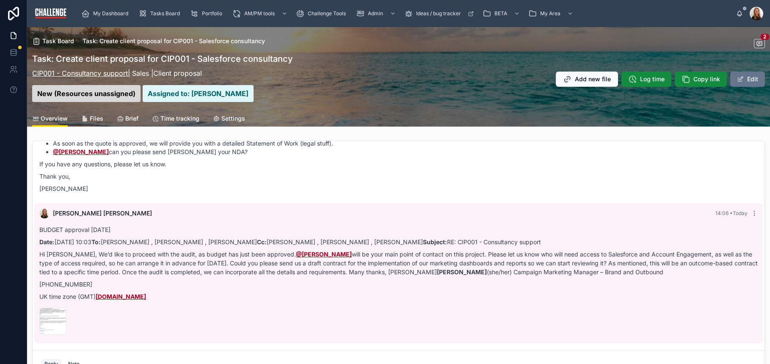
click at [110, 73] on link "CIP001 - Consultancy support" at bounding box center [80, 73] width 96 height 8
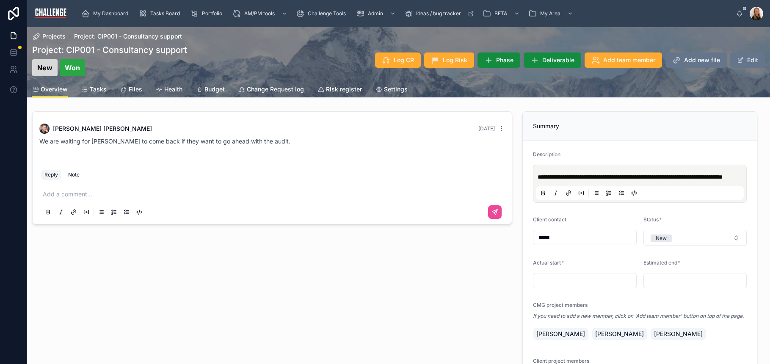
click at [102, 87] on span "Tasks" at bounding box center [98, 89] width 17 height 8
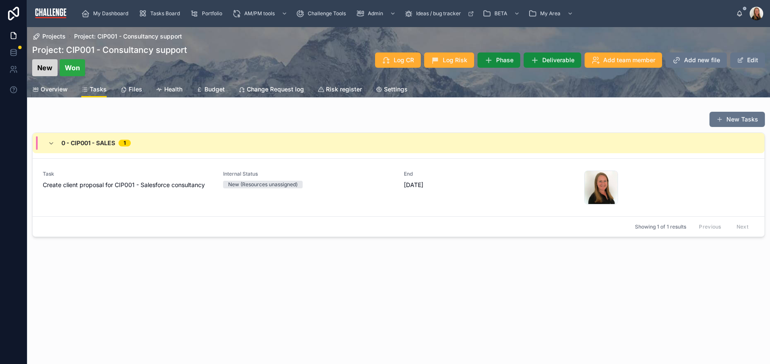
click at [61, 88] on span "Overview" at bounding box center [54, 89] width 27 height 8
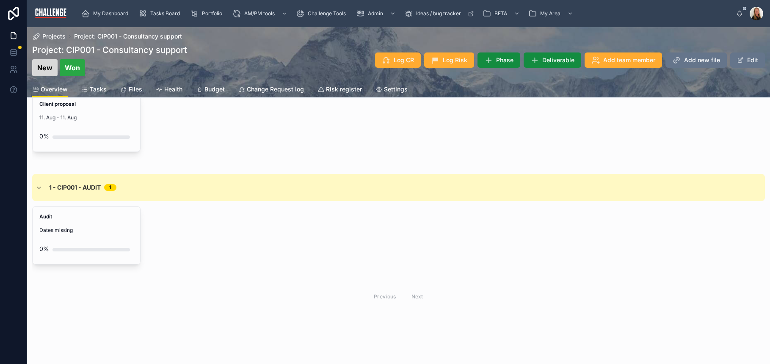
scroll to position [335, 0]
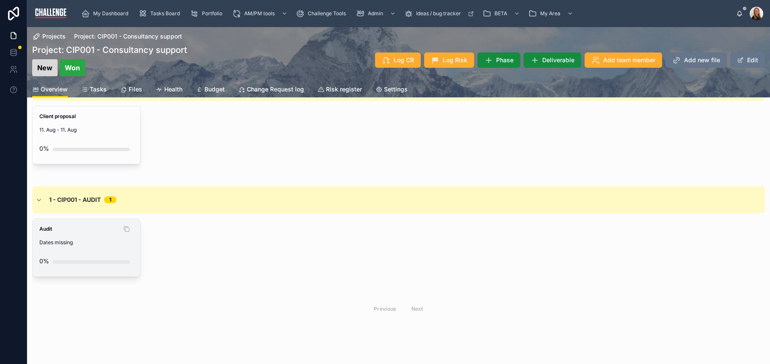
click at [111, 232] on span "Audit" at bounding box center [86, 229] width 94 height 7
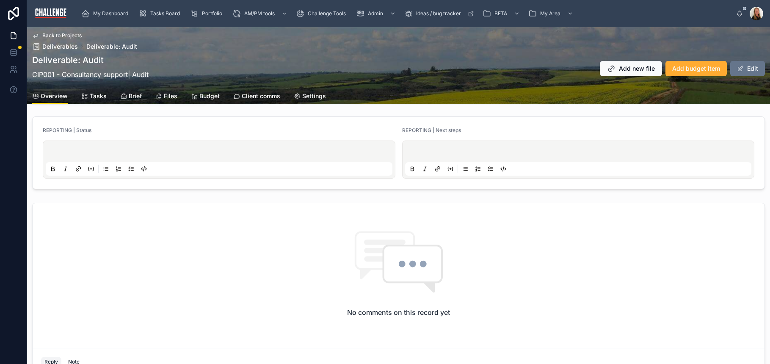
scroll to position [212, 0]
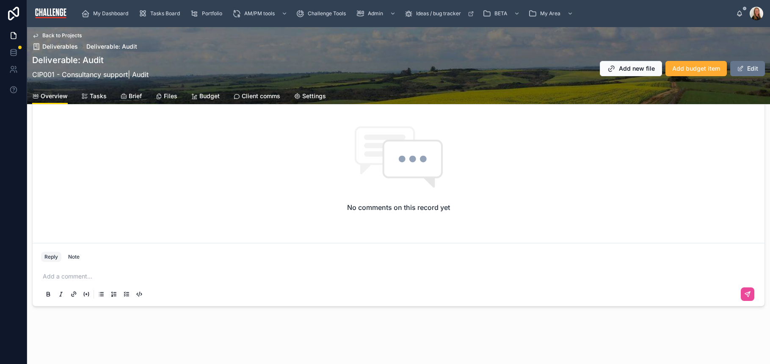
click at [74, 289] on button at bounding box center [74, 294] width 10 height 10
click at [69, 279] on p at bounding box center [400, 276] width 715 height 8
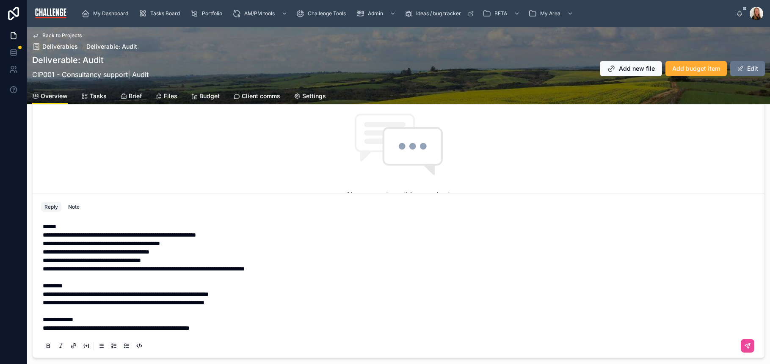
scroll to position [276, 0]
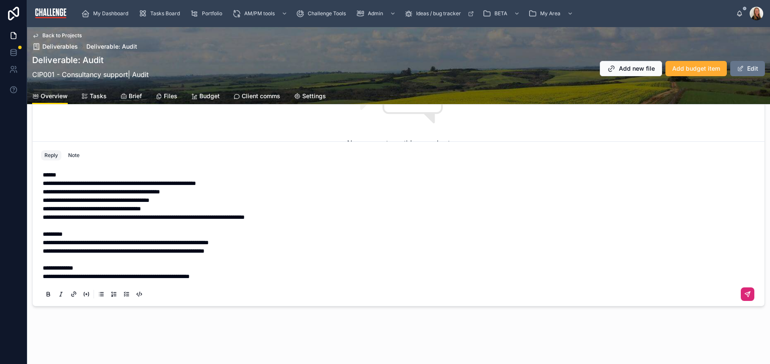
click at [744, 294] on icon at bounding box center [747, 294] width 7 height 7
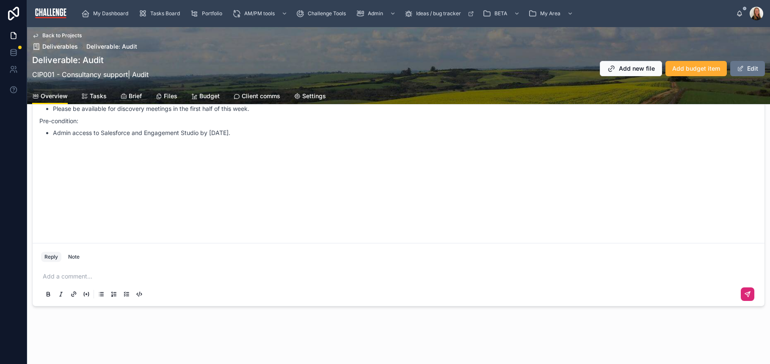
click at [96, 98] on span "Tasks" at bounding box center [98, 96] width 17 height 8
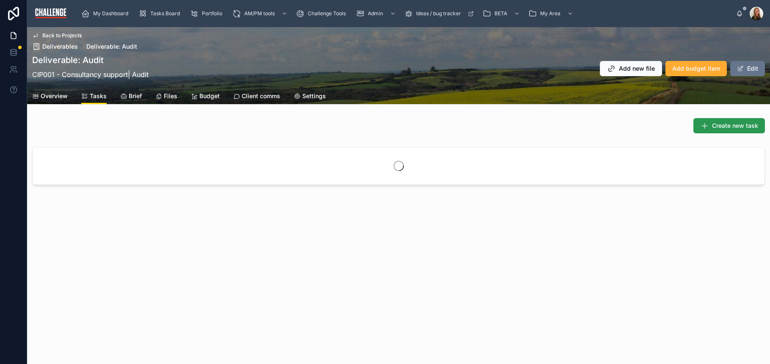
click at [719, 126] on span "Create new task" at bounding box center [735, 126] width 46 height 8
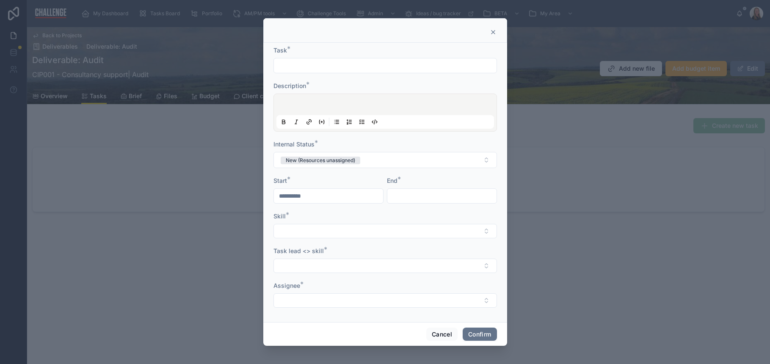
click at [371, 60] on input "text" at bounding box center [385, 66] width 223 height 12
type input "*****"
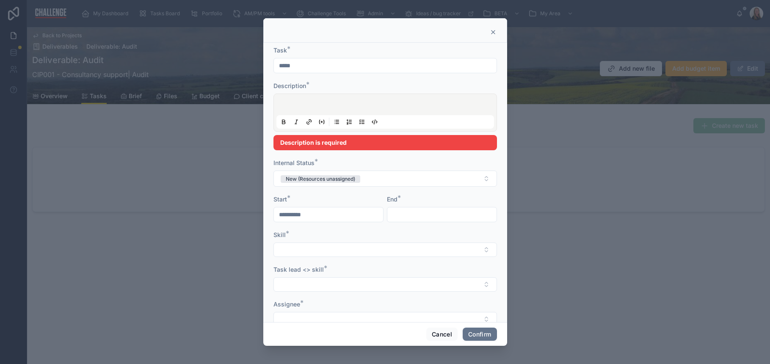
click at [332, 105] on p at bounding box center [387, 106] width 218 height 8
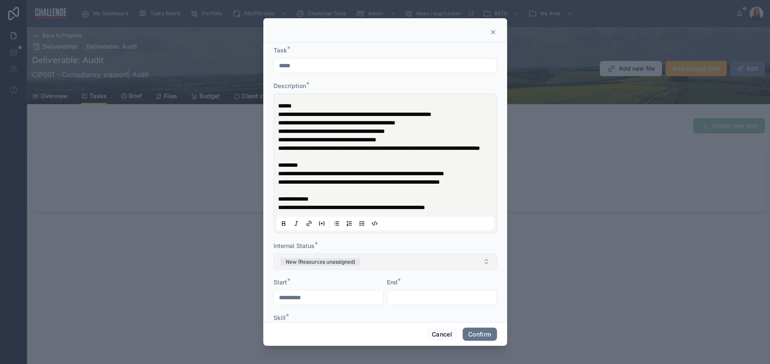
click at [406, 270] on button "New (Resources unassigned)" at bounding box center [386, 262] width 224 height 16
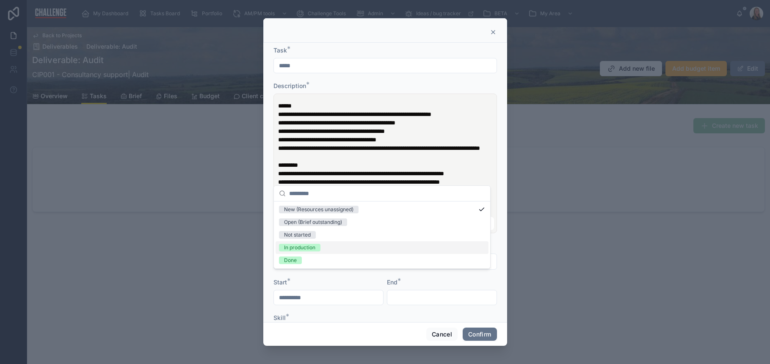
click at [324, 249] on div "In production" at bounding box center [382, 247] width 213 height 13
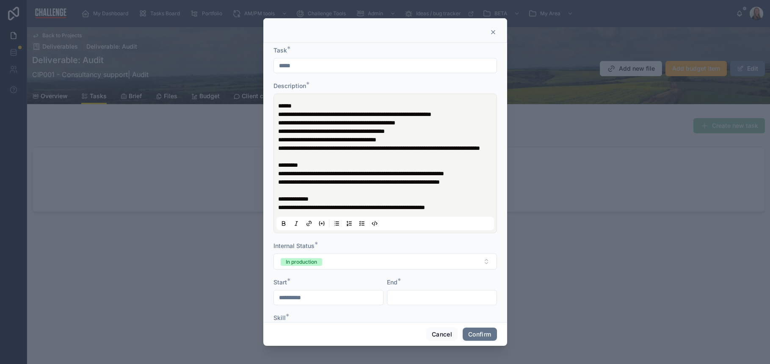
click at [428, 304] on input "text" at bounding box center [441, 298] width 109 height 12
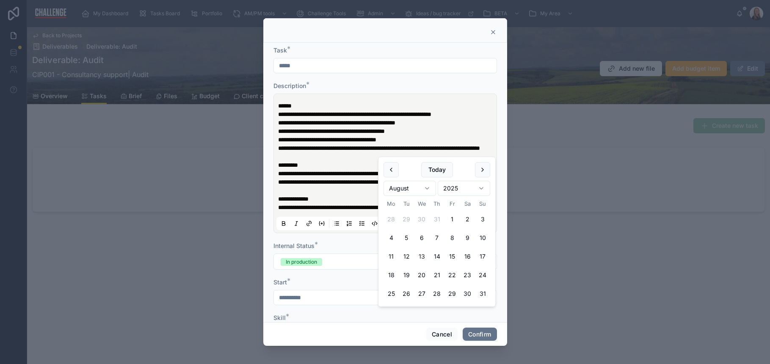
click at [346, 304] on input "**********" at bounding box center [328, 298] width 109 height 12
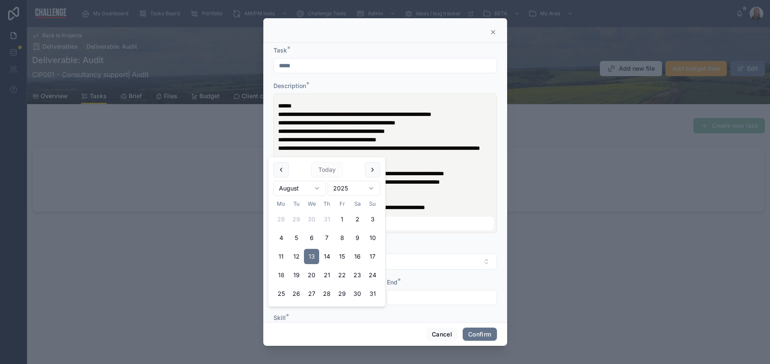
click at [281, 275] on button "18" at bounding box center [281, 275] width 15 height 15
type input "**********"
click at [438, 304] on input "text" at bounding box center [441, 298] width 109 height 12
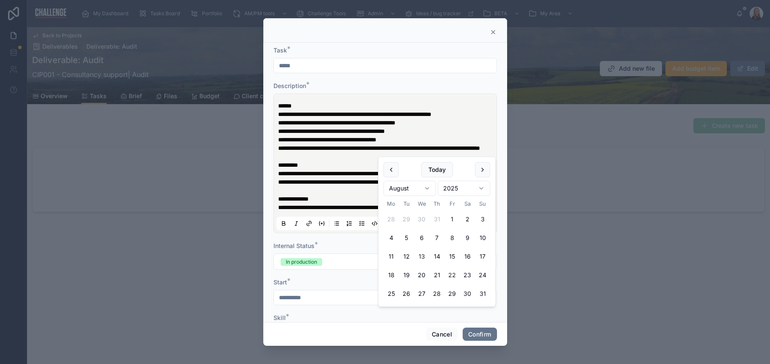
click at [451, 274] on button "22" at bounding box center [452, 275] width 15 height 15
type input "**********"
click at [482, 333] on button "Confirm" at bounding box center [480, 335] width 34 height 14
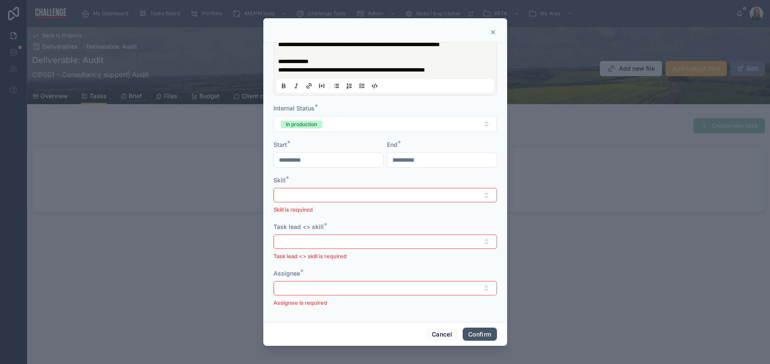
scroll to position [189, 0]
click at [357, 199] on button "Select Button" at bounding box center [386, 195] width 224 height 14
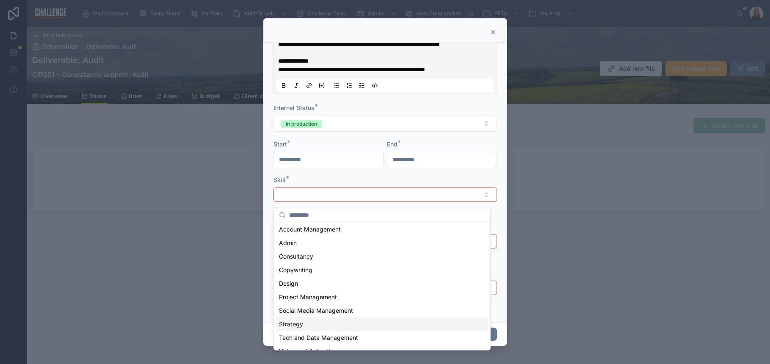
scroll to position [8, 0]
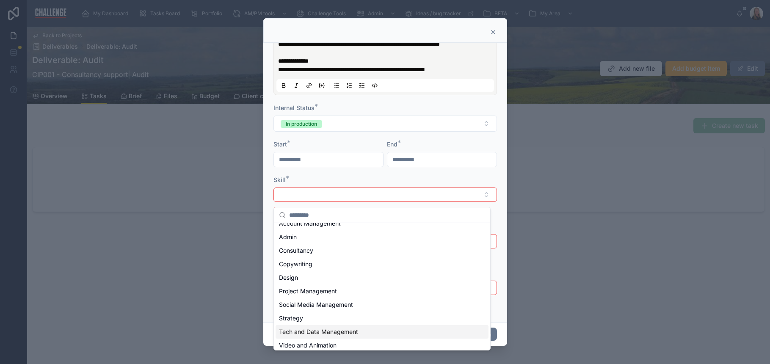
click at [348, 332] on span "Tech and Data Management" at bounding box center [318, 332] width 79 height 8
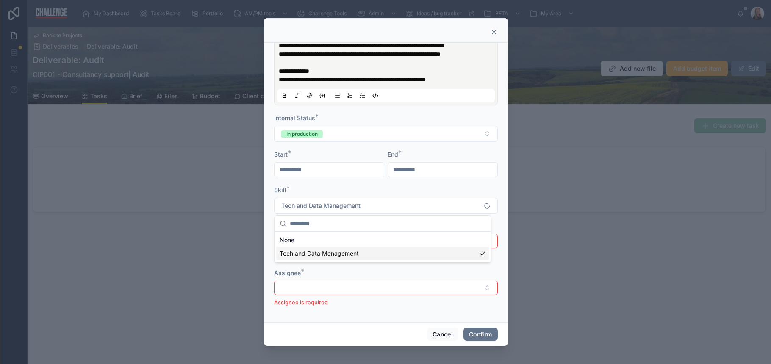
scroll to position [0, 0]
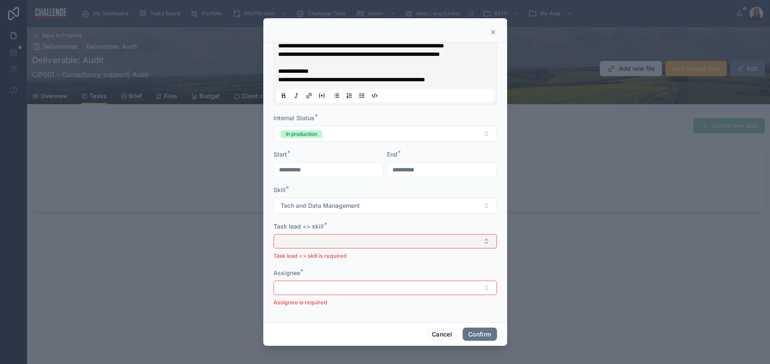
click at [335, 243] on button "Select Button" at bounding box center [386, 241] width 224 height 14
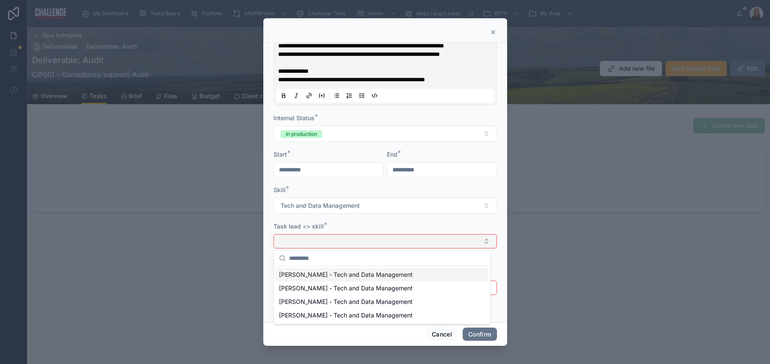
click at [367, 237] on button "Select Button" at bounding box center [386, 241] width 224 height 14
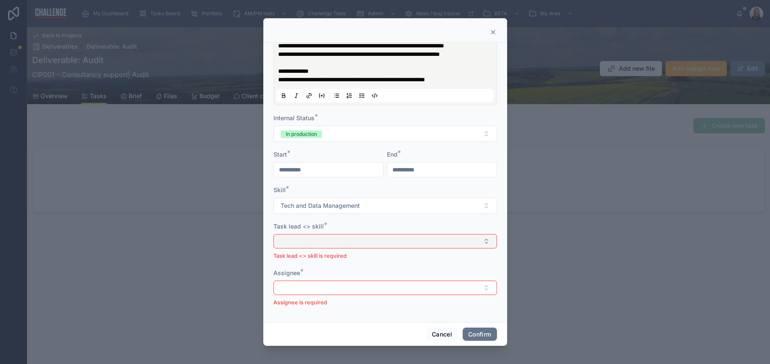
click at [368, 244] on button "Select Button" at bounding box center [386, 241] width 224 height 14
type input "*"
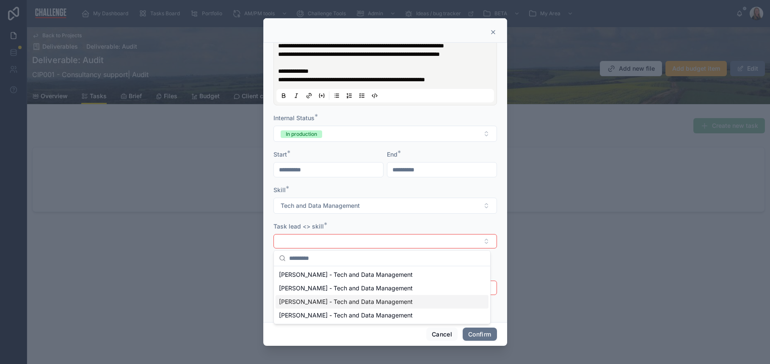
click at [182, 208] on div at bounding box center [385, 182] width 770 height 364
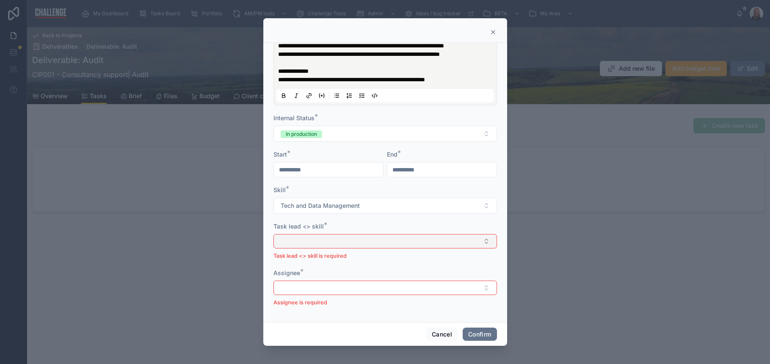
click at [408, 241] on button "Select Button" at bounding box center [386, 241] width 224 height 14
type input "***"
click at [480, 238] on button "Select Button" at bounding box center [386, 241] width 224 height 14
click at [478, 239] on button "Select Button" at bounding box center [386, 241] width 224 height 14
click at [485, 240] on button "Select Button" at bounding box center [386, 241] width 224 height 14
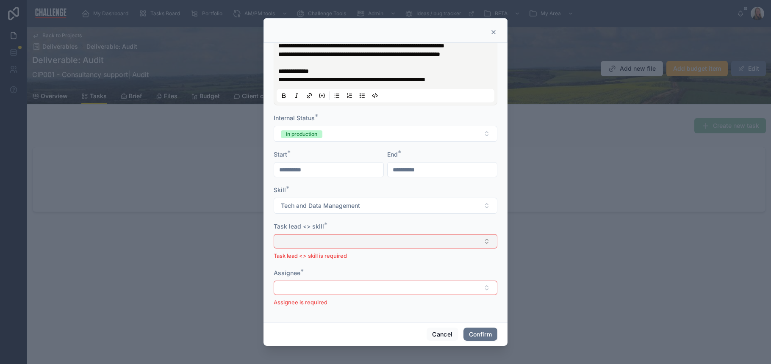
click at [488, 239] on button "Select Button" at bounding box center [386, 241] width 224 height 14
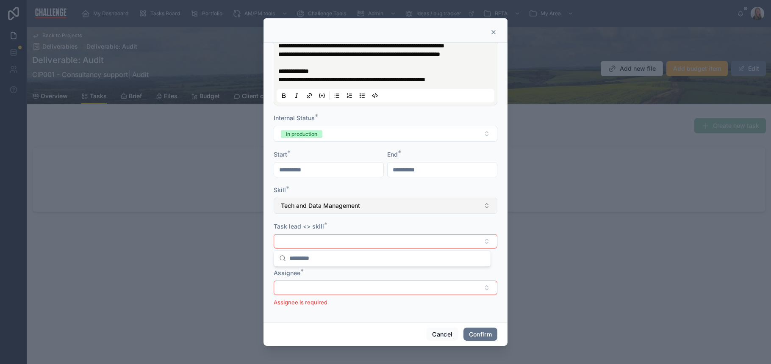
click at [429, 210] on button "Tech and Data Management" at bounding box center [386, 206] width 224 height 16
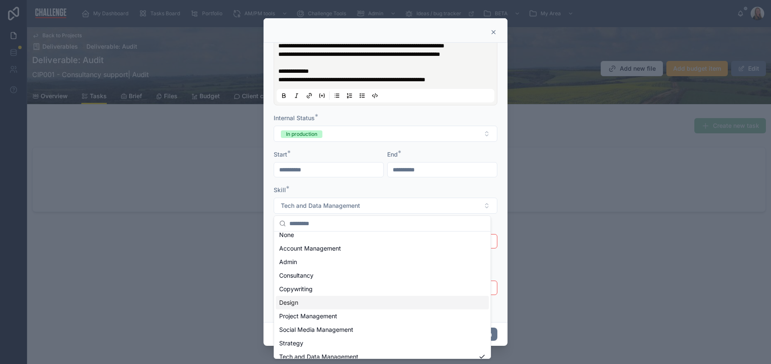
scroll to position [25, 0]
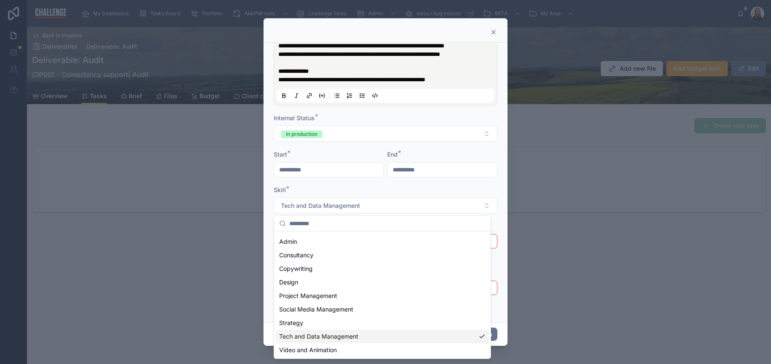
click at [372, 335] on div "Tech and Data Management" at bounding box center [382, 337] width 213 height 14
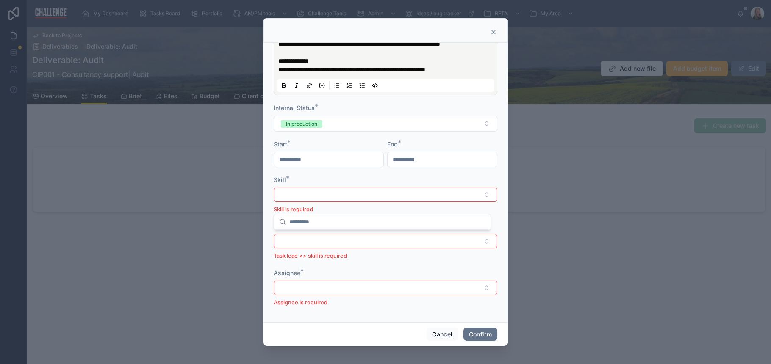
scroll to position [0, 0]
click at [333, 202] on button "Select Button" at bounding box center [386, 195] width 224 height 14
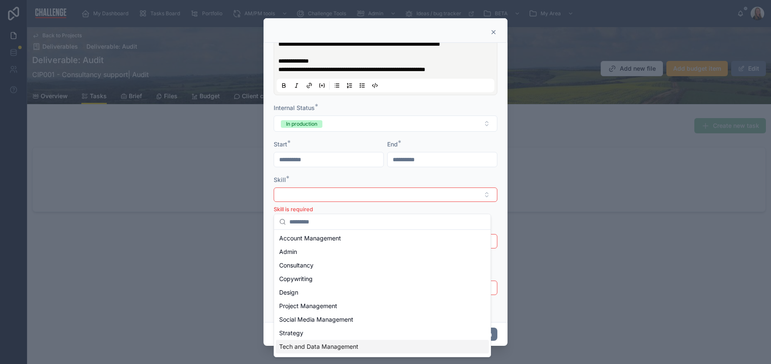
click at [336, 347] on span "Tech and Data Management" at bounding box center [318, 347] width 79 height 8
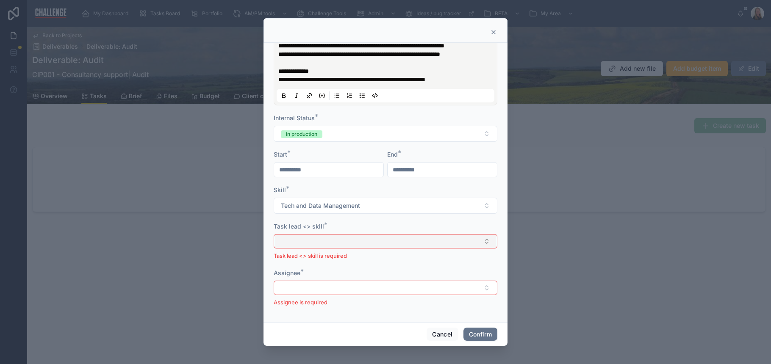
click at [326, 239] on button "Select Button" at bounding box center [386, 241] width 224 height 14
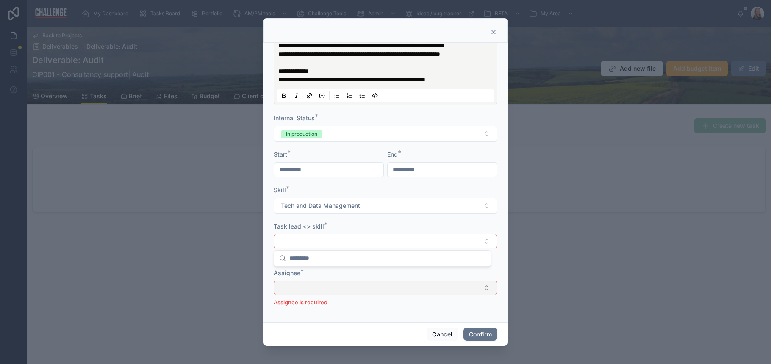
drag, startPoint x: 326, startPoint y: 299, endPoint x: 324, endPoint y: 295, distance: 4.4
click at [325, 299] on p "Assignee is required" at bounding box center [386, 303] width 224 height 8
click at [323, 290] on button "Select Button" at bounding box center [386, 288] width 224 height 14
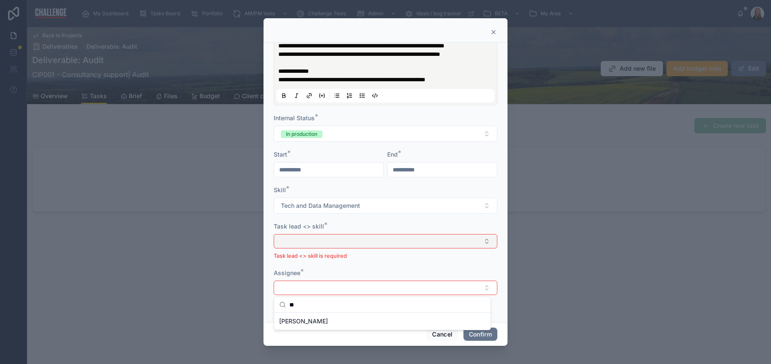
type input "*"
drag, startPoint x: 304, startPoint y: 304, endPoint x: 283, endPoint y: 301, distance: 21.8
click at [283, 301] on div "***" at bounding box center [382, 305] width 216 height 16
type input "****"
click at [310, 322] on div "[PERSON_NAME]" at bounding box center [382, 322] width 213 height 14
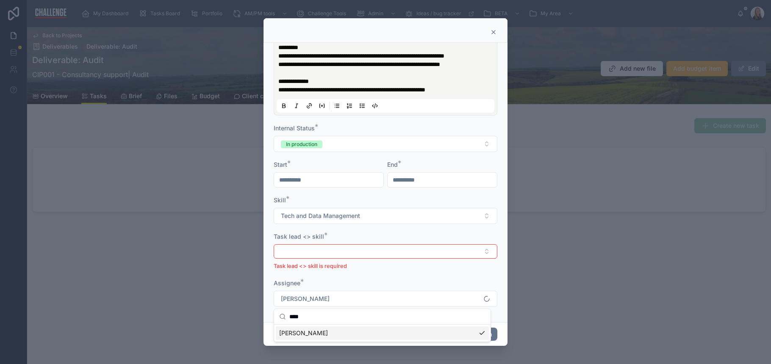
scroll to position [172, 0]
drag, startPoint x: 338, startPoint y: 279, endPoint x: 341, endPoint y: 271, distance: 8.2
click at [338, 278] on form "**********" at bounding box center [386, 121] width 224 height 387
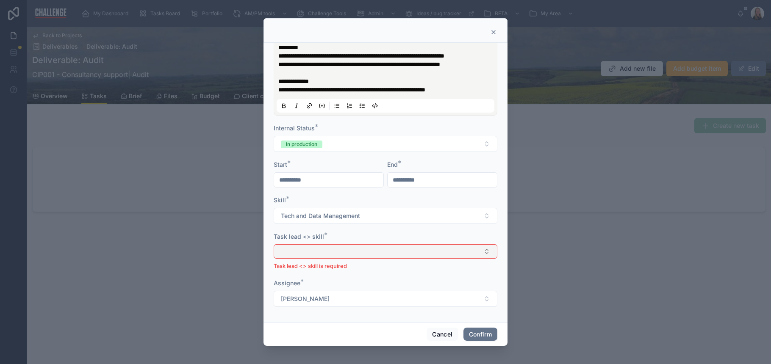
click at [346, 253] on button "Select Button" at bounding box center [386, 251] width 224 height 14
type input "****"
click at [341, 287] on div "Assignee *" at bounding box center [386, 283] width 224 height 8
click at [347, 254] on button "Select Button" at bounding box center [386, 251] width 224 height 14
click at [387, 83] on p "**********" at bounding box center [387, 39] width 218 height 110
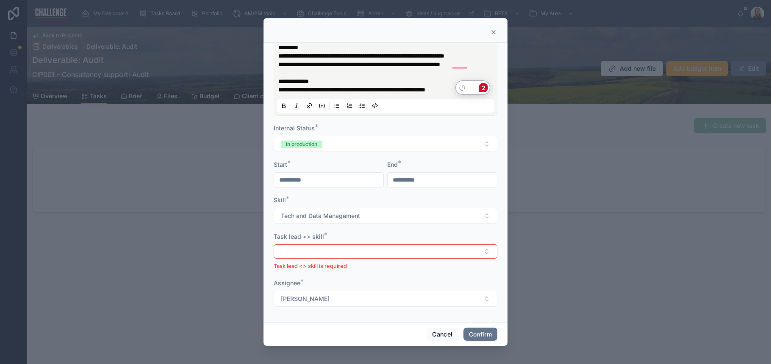
drag, startPoint x: 482, startPoint y: 90, endPoint x: 304, endPoint y: 34, distance: 187.2
click at [314, 73] on p "**********" at bounding box center [387, 39] width 218 height 110
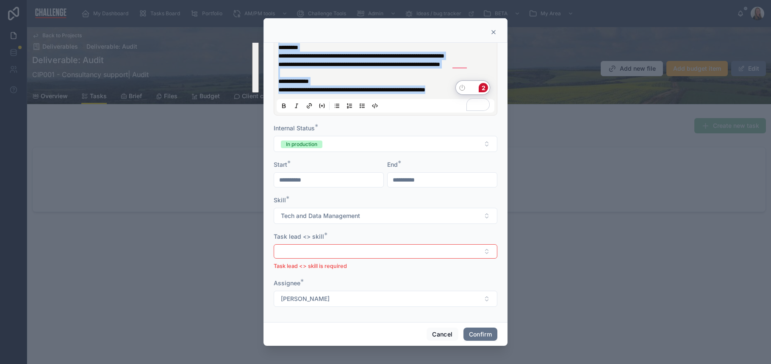
copy p "**********"
click at [440, 337] on button "Cancel" at bounding box center [441, 335] width 31 height 14
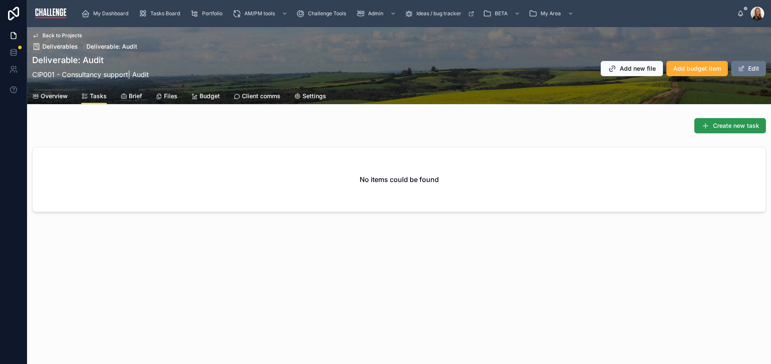
click at [726, 122] on span "Create new task" at bounding box center [736, 126] width 46 height 8
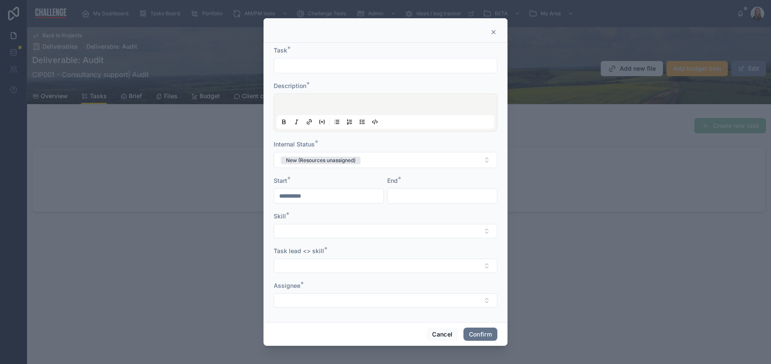
click at [323, 66] on input "text" at bounding box center [385, 66] width 223 height 12
type input "*****"
click at [331, 102] on p at bounding box center [387, 106] width 218 height 8
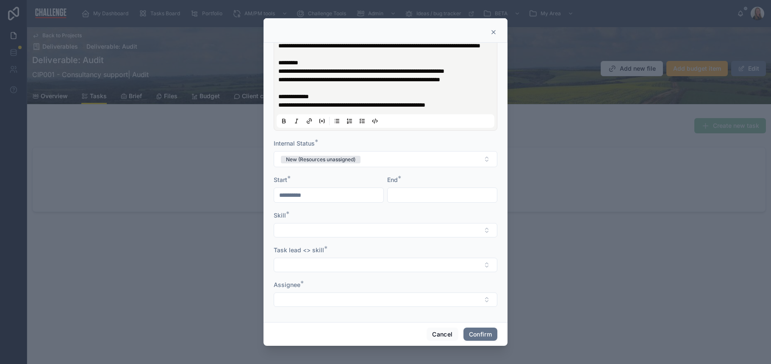
scroll to position [119, 0]
click at [379, 164] on button "New (Resources unassigned)" at bounding box center [386, 159] width 224 height 16
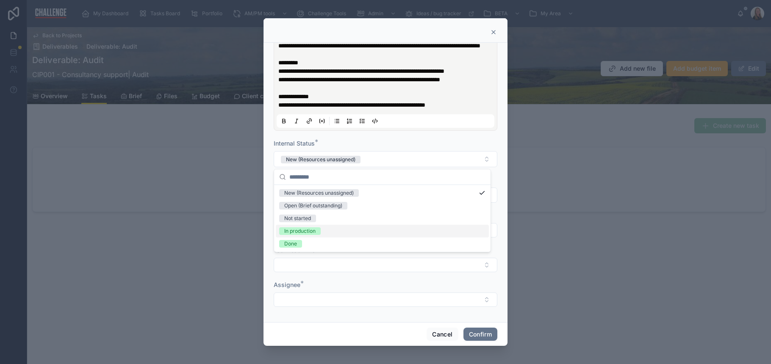
click at [309, 234] on div "In production" at bounding box center [299, 231] width 31 height 8
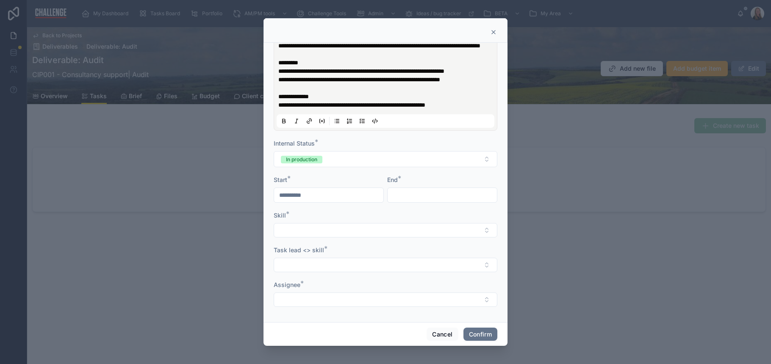
click at [301, 200] on input "**********" at bounding box center [328, 195] width 109 height 12
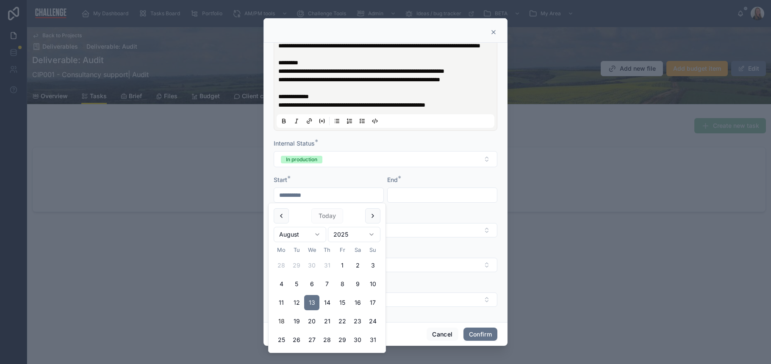
click at [281, 320] on button "18" at bounding box center [281, 321] width 15 height 15
type input "**********"
click at [404, 195] on input "text" at bounding box center [441, 195] width 109 height 12
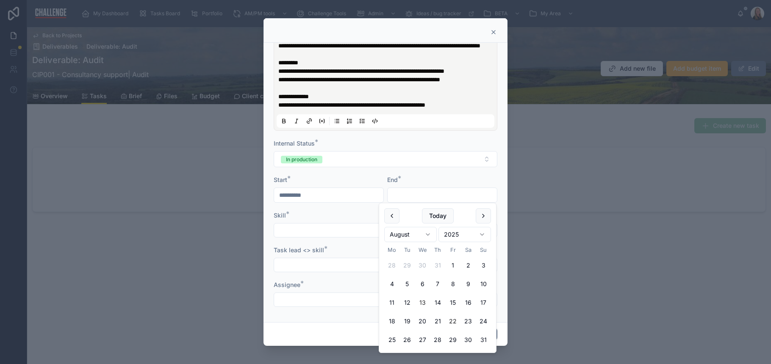
click at [451, 322] on button "22" at bounding box center [452, 321] width 15 height 15
type input "**********"
click at [310, 229] on button "Select Button" at bounding box center [386, 230] width 224 height 14
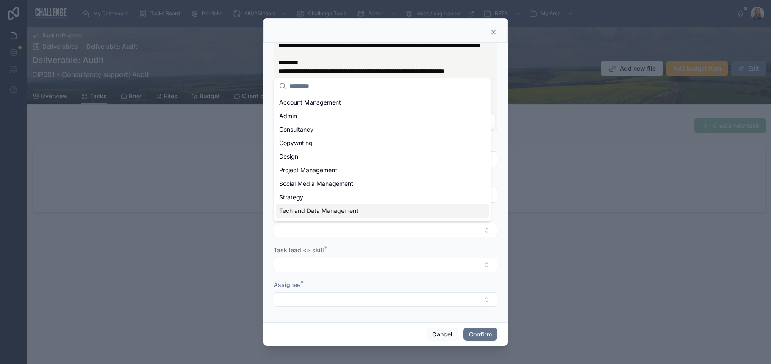
click at [320, 213] on span "Tech and Data Management" at bounding box center [318, 211] width 79 height 8
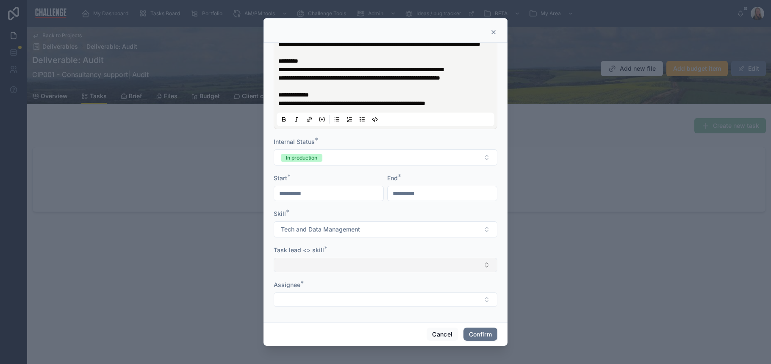
click at [347, 263] on button "Select Button" at bounding box center [386, 265] width 224 height 14
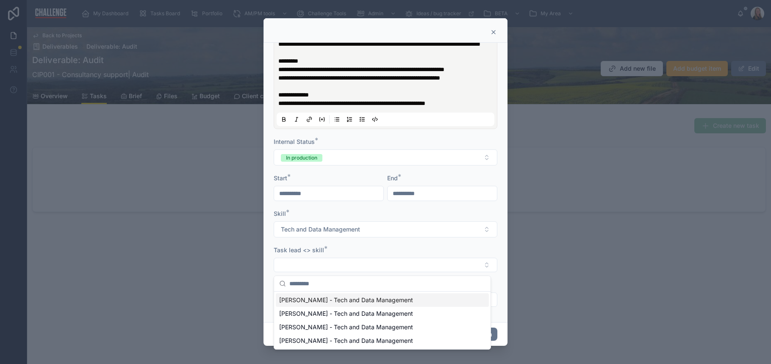
click at [384, 298] on span "Christoph Walch - Tech and Data Management" at bounding box center [346, 300] width 134 height 8
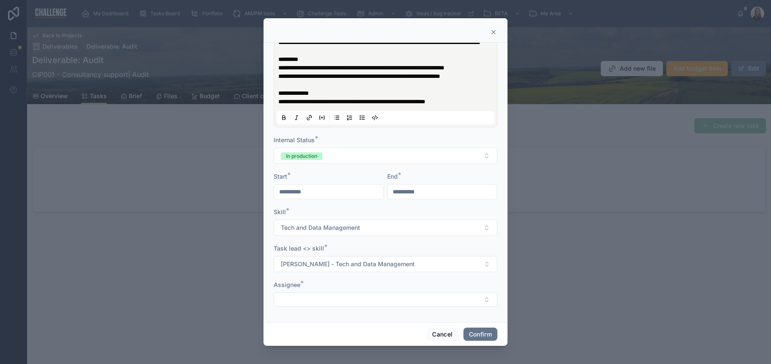
scroll to position [123, 0]
click at [386, 299] on button "Select Button" at bounding box center [386, 300] width 224 height 14
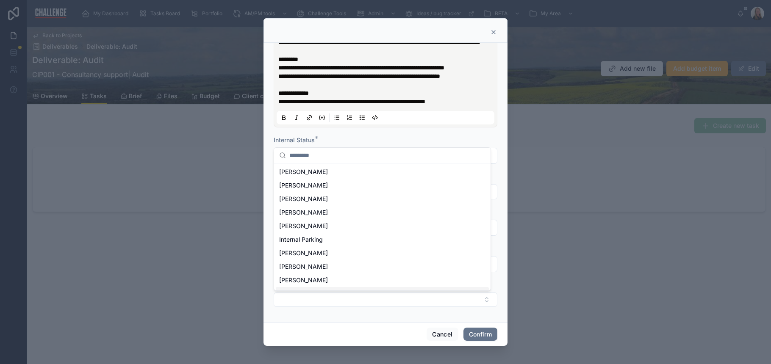
click at [356, 288] on div "Matt Wright" at bounding box center [382, 294] width 213 height 14
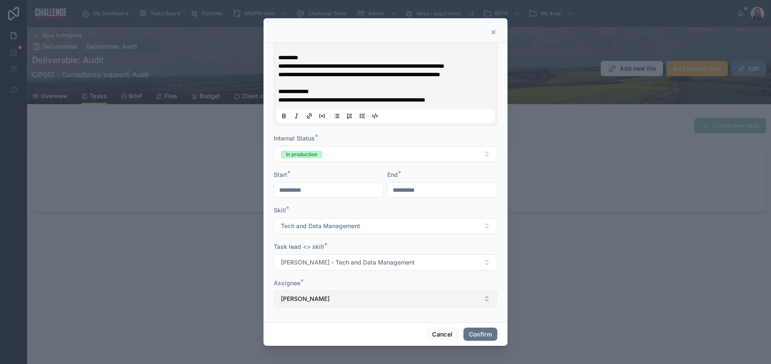
click at [353, 304] on button "Matt Wright" at bounding box center [386, 299] width 224 height 16
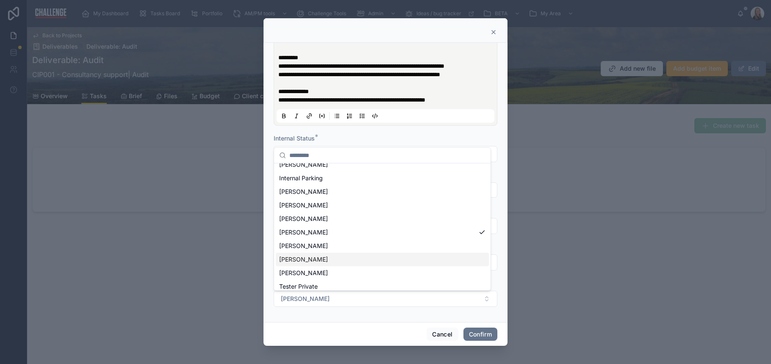
scroll to position [71, 0]
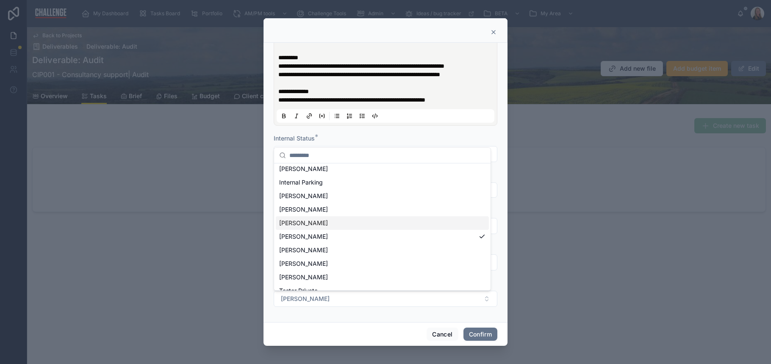
click at [333, 223] on div "[PERSON_NAME]" at bounding box center [382, 223] width 213 height 14
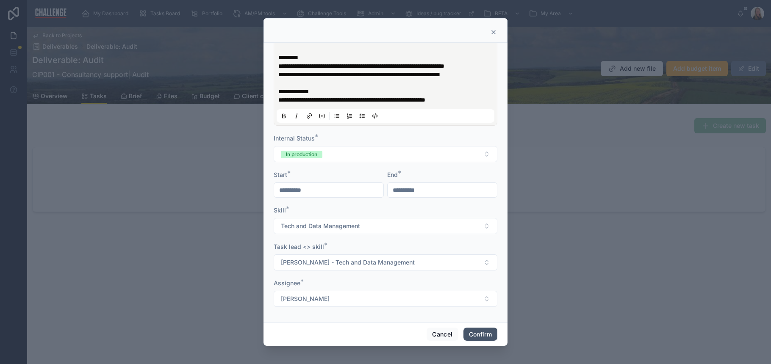
click at [482, 332] on button "Confirm" at bounding box center [480, 335] width 34 height 14
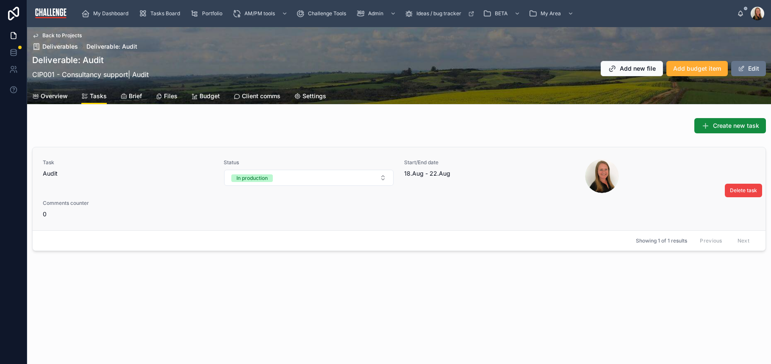
click at [138, 188] on div "Task Audit" at bounding box center [128, 176] width 171 height 34
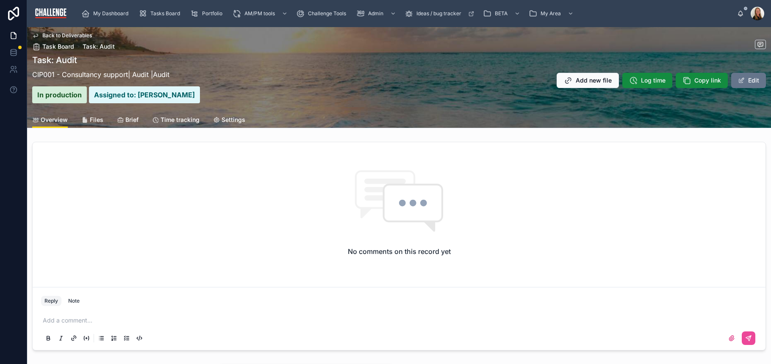
click at [86, 323] on p at bounding box center [401, 320] width 716 height 8
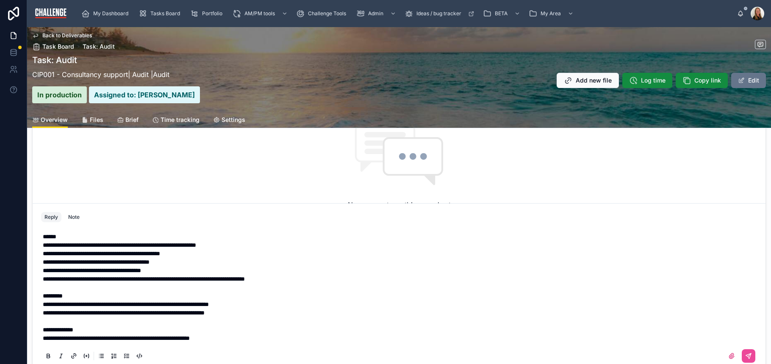
scroll to position [117, 0]
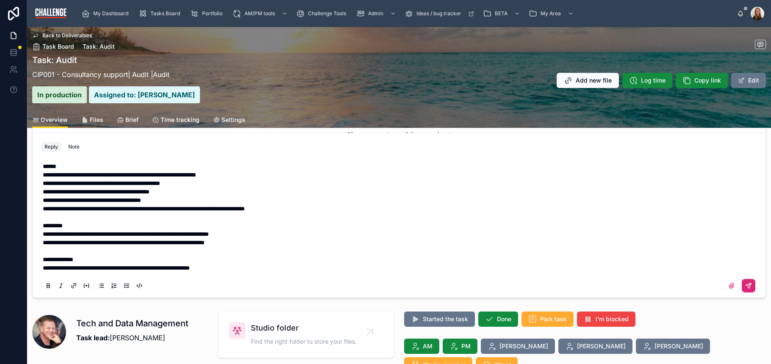
click at [745, 287] on button at bounding box center [748, 286] width 14 height 14
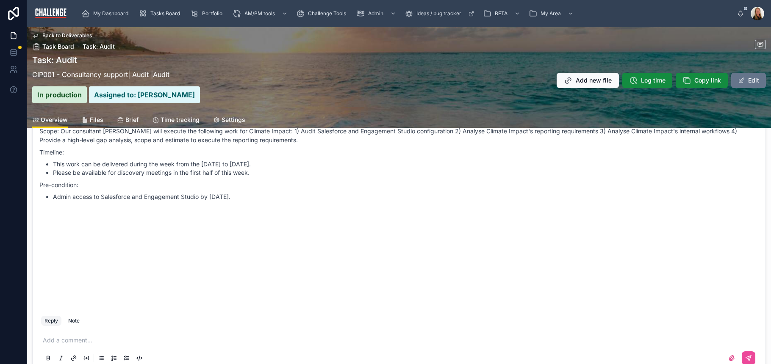
scroll to position [118, 0]
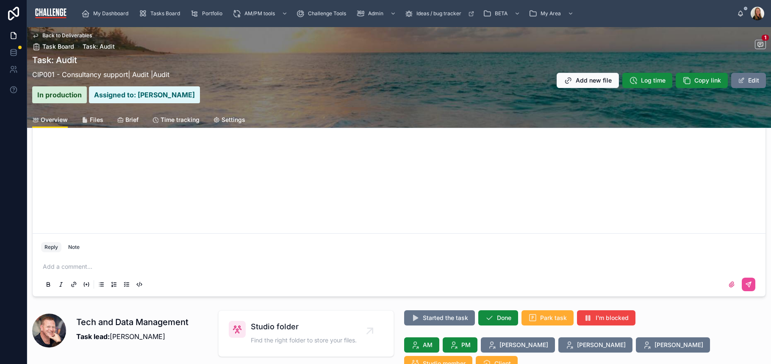
click at [74, 268] on p at bounding box center [401, 267] width 716 height 8
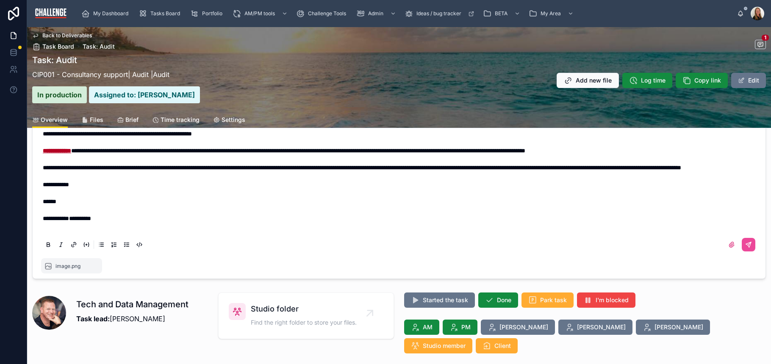
scroll to position [169, 0]
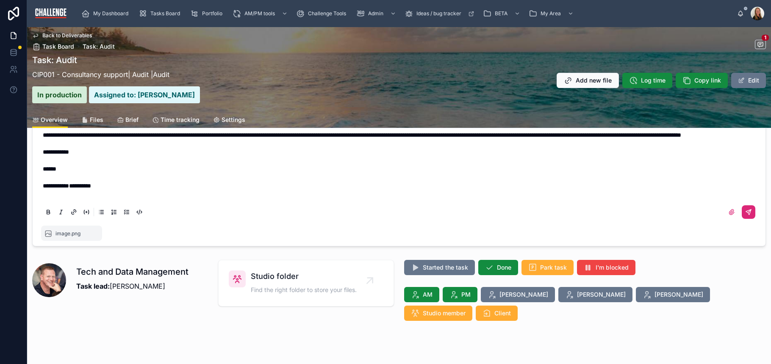
click at [745, 214] on icon at bounding box center [748, 212] width 7 height 7
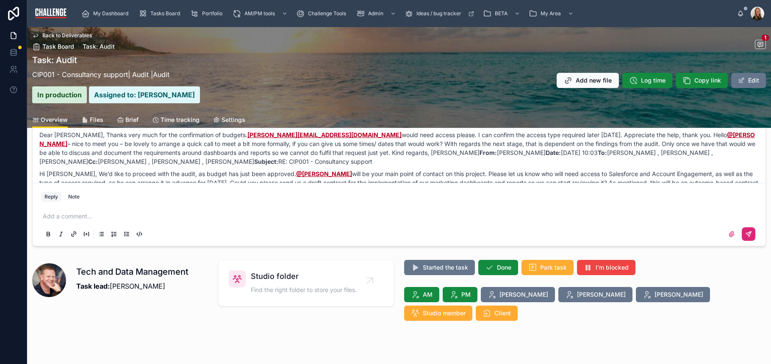
scroll to position [0, 0]
click at [83, 219] on p at bounding box center [401, 216] width 716 height 8
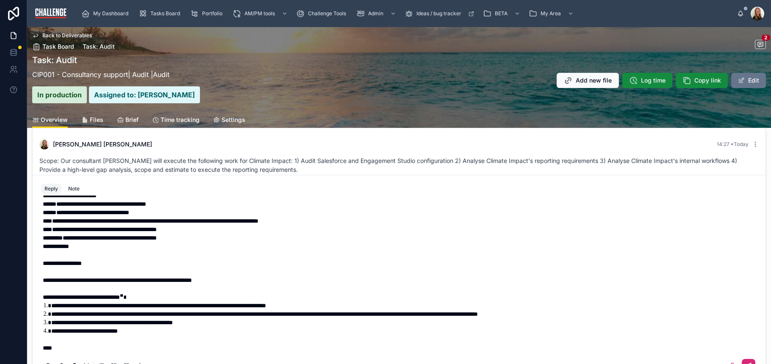
scroll to position [158, 0]
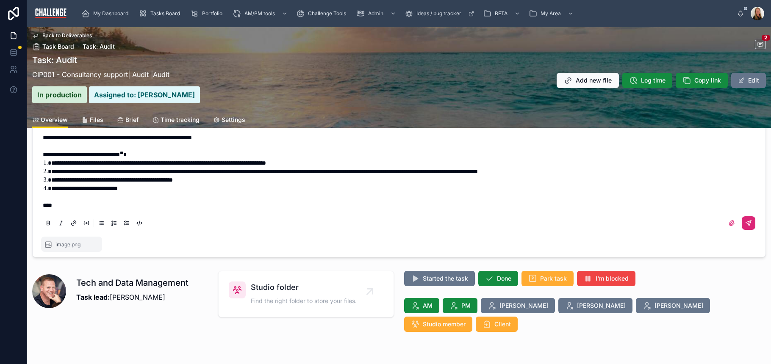
click at [745, 222] on icon at bounding box center [748, 223] width 7 height 7
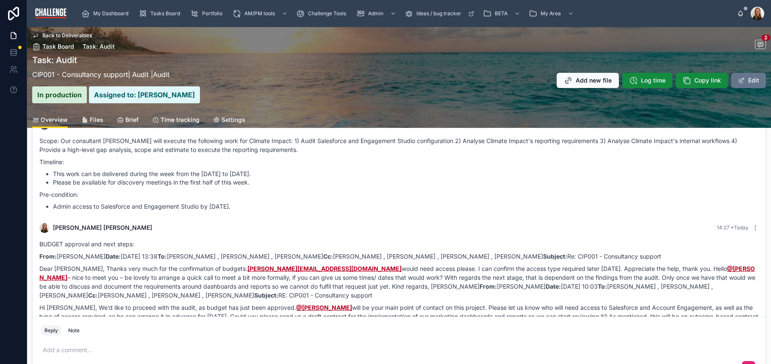
scroll to position [8, 0]
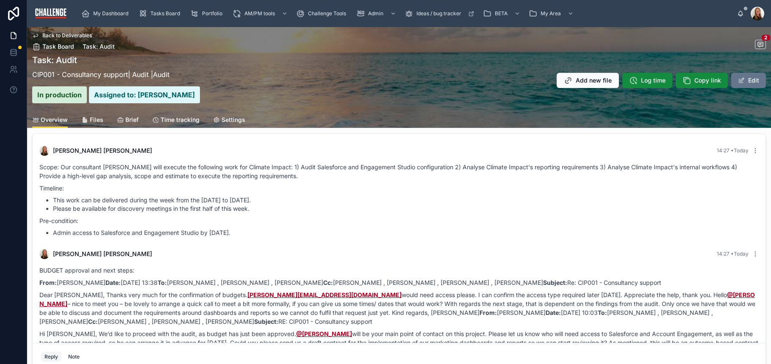
click at [48, 119] on span "Overview" at bounding box center [54, 120] width 27 height 8
click at [351, 252] on div "Lucy Allen 14:27 • Today" at bounding box center [398, 254] width 719 height 10
click at [77, 76] on link "CIP001 - Consultancy support" at bounding box center [80, 74] width 96 height 8
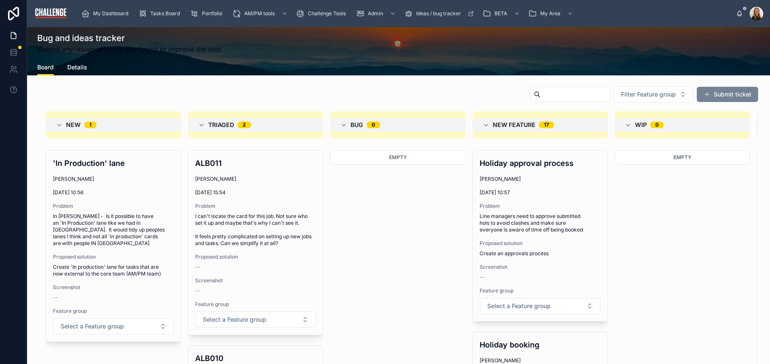
click at [717, 96] on button "Submit ticket" at bounding box center [727, 94] width 61 height 15
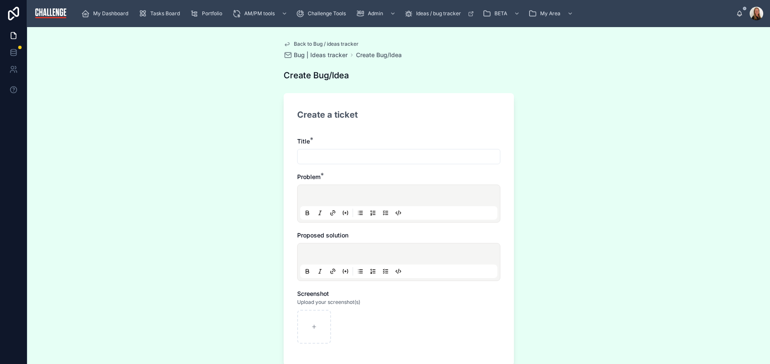
click at [405, 157] on input "text" at bounding box center [399, 157] width 202 height 12
type input "**********"
click at [363, 200] on p at bounding box center [400, 197] width 197 height 8
click at [360, 252] on p at bounding box center [400, 255] width 197 height 8
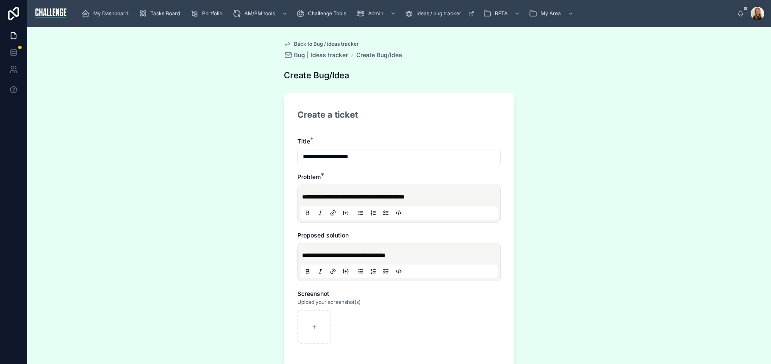
click at [434, 198] on p "**********" at bounding box center [400, 197] width 197 height 8
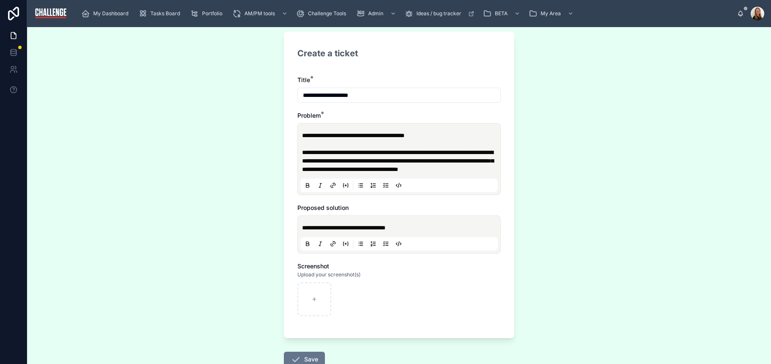
scroll to position [135, 0]
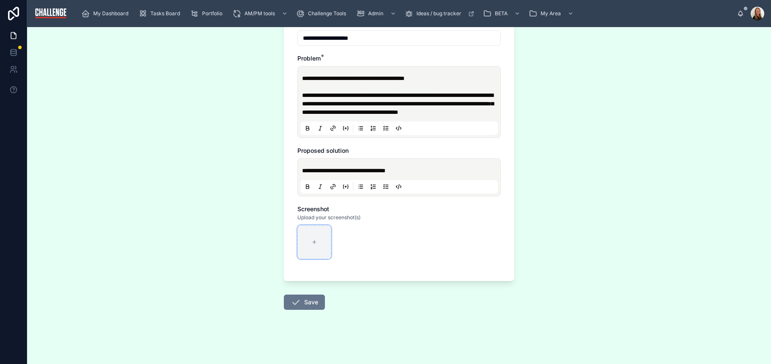
click at [313, 236] on div at bounding box center [314, 242] width 34 height 34
type input "**********"
click at [309, 298] on button "Save" at bounding box center [304, 302] width 41 height 15
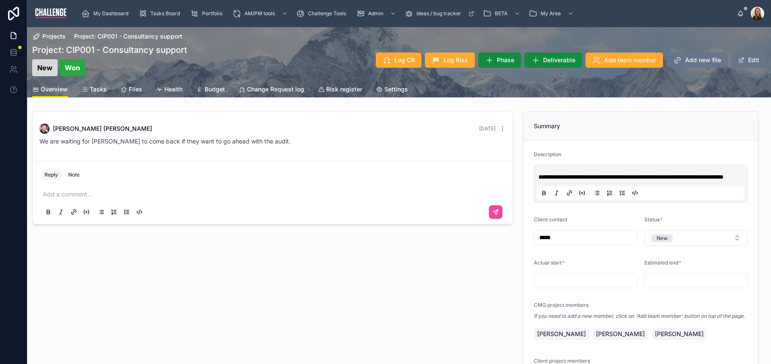
click at [103, 88] on span "Tasks" at bounding box center [98, 89] width 17 height 8
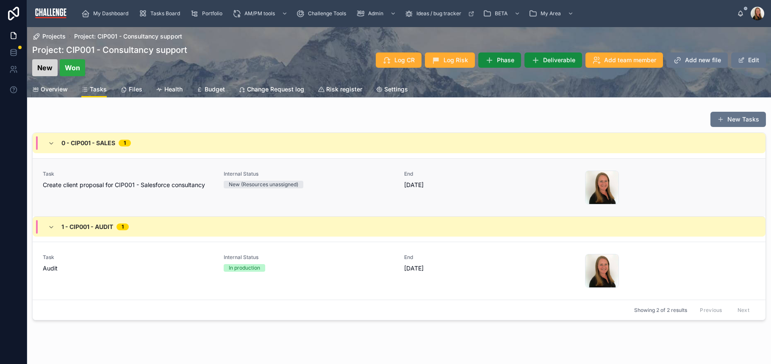
click at [127, 185] on span "Create client proposal for CIP001 - Salesforce consultancy" at bounding box center [128, 185] width 171 height 8
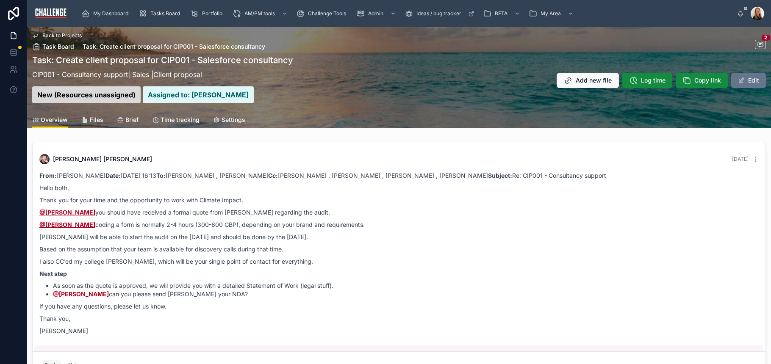
click at [362, 260] on p "I also CC’ed my college [PERSON_NAME], which will be your single point of conta…" at bounding box center [398, 261] width 719 height 9
click at [440, 259] on p "I also CC’ed my college [PERSON_NAME], which will be your single point of conta…" at bounding box center [398, 261] width 719 height 9
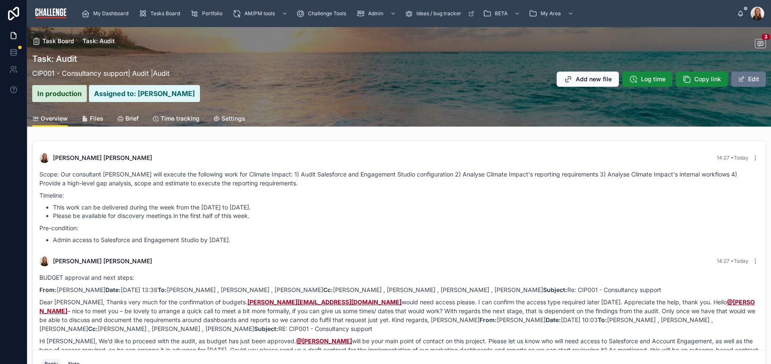
click at [137, 118] on span "Brief" at bounding box center [131, 118] width 13 height 8
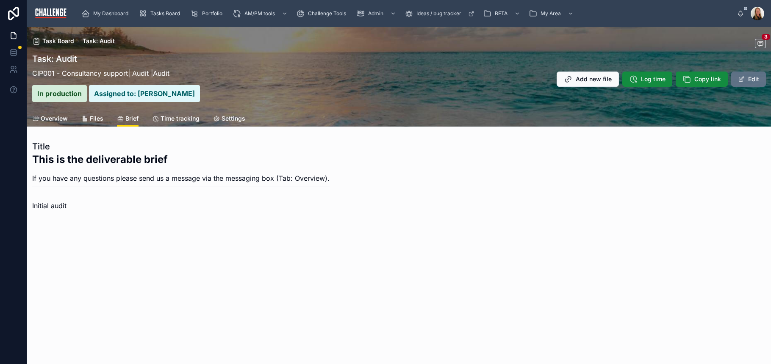
click at [745, 78] on button "Edit" at bounding box center [748, 79] width 35 height 15
click at [738, 84] on button "Done" at bounding box center [746, 79] width 39 height 15
click at [744, 77] on span at bounding box center [741, 79] width 7 height 7
drag, startPoint x: 251, startPoint y: 246, endPoint x: 229, endPoint y: 236, distance: 23.9
click at [251, 246] on div "Task Board Task: Audit 3 Task: Audit CIP001 - Consultancy support | Audit | Aud…" at bounding box center [399, 147] width 744 height 241
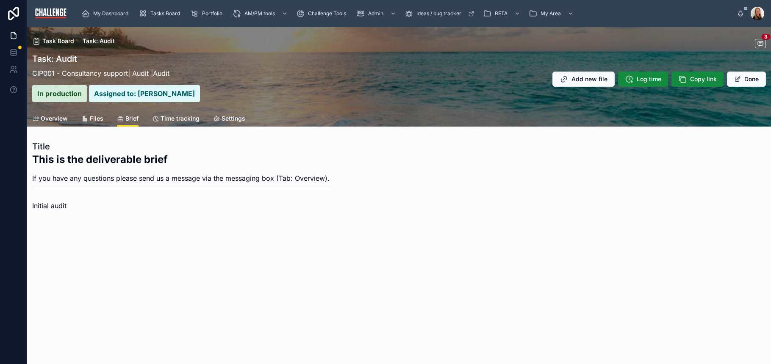
click at [177, 178] on p "If you have any questions please send us a message via the messaging box (Tab: …" at bounding box center [180, 178] width 297 height 10
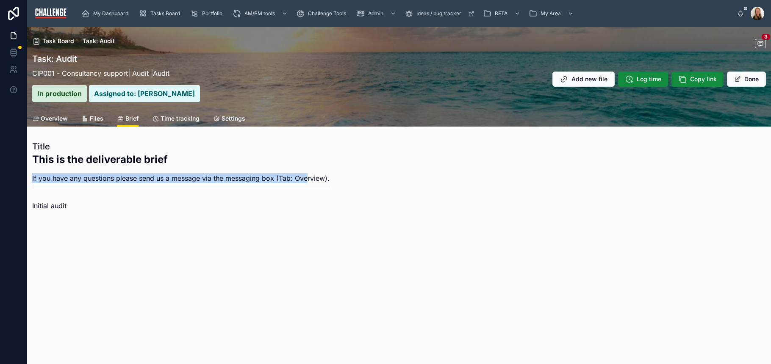
drag, startPoint x: 265, startPoint y: 180, endPoint x: 39, endPoint y: 174, distance: 225.8
click at [38, 173] on p "If you have any questions please send us a message via the messaging box (Tab: …" at bounding box center [180, 178] width 297 height 10
click at [231, 119] on span "Settings" at bounding box center [233, 118] width 24 height 8
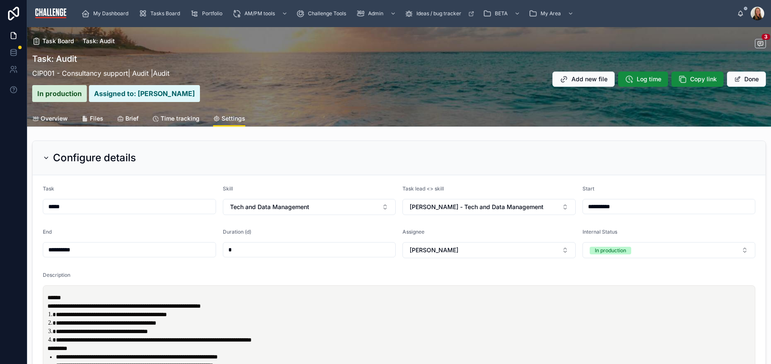
click at [132, 114] on span "Brief" at bounding box center [131, 118] width 13 height 8
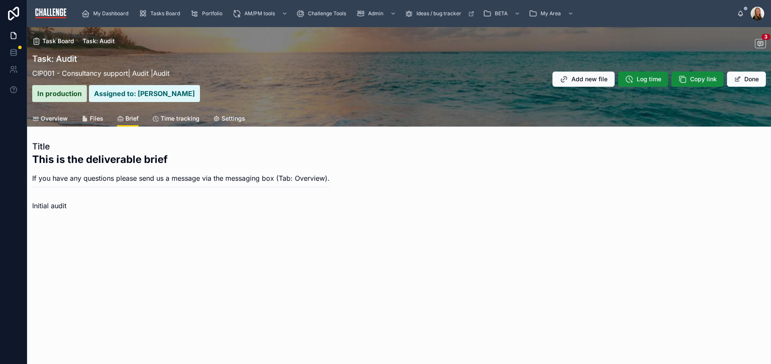
click at [74, 207] on div "Initial audit" at bounding box center [398, 206] width 733 height 10
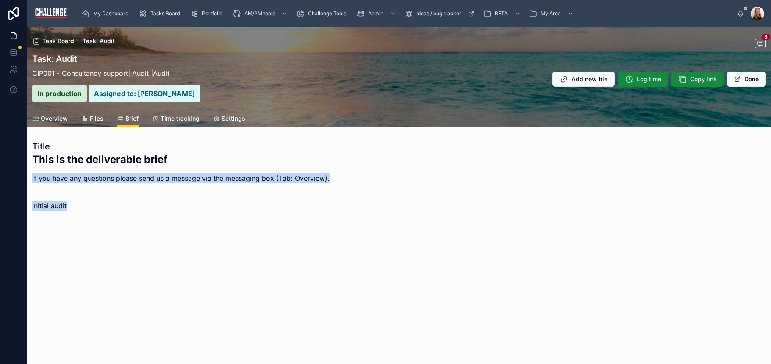
drag, startPoint x: 62, startPoint y: 201, endPoint x: 29, endPoint y: 176, distance: 41.8
click at [29, 176] on div "Title This is the deliverable brief If you have any questions please send us a …" at bounding box center [399, 175] width 744 height 77
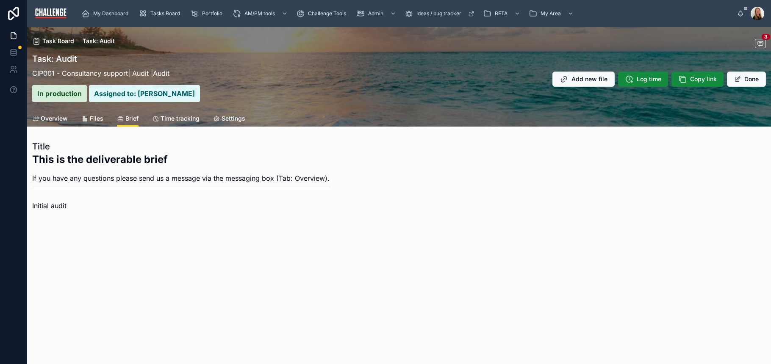
click at [341, 245] on div "Task Board Task: Audit 3 Task: Audit CIP001 - Consultancy support | Audit | Aud…" at bounding box center [399, 147] width 744 height 241
click at [233, 117] on span "Settings" at bounding box center [233, 118] width 24 height 8
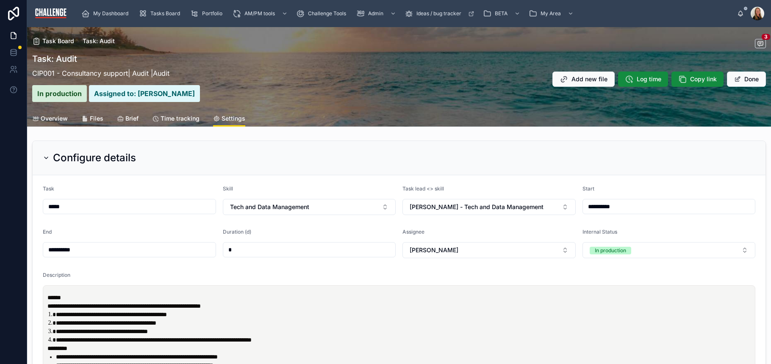
click at [128, 118] on span "Brief" at bounding box center [131, 118] width 13 height 8
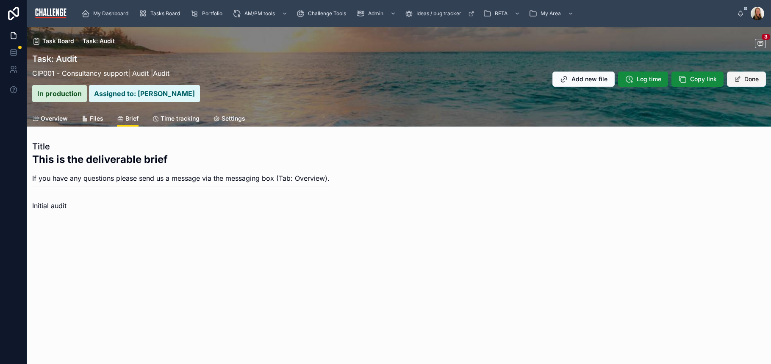
click at [728, 77] on button "Done" at bounding box center [746, 79] width 39 height 15
click at [216, 176] on p "If you have any questions please send us a message via the messaging box (Tab: …" at bounding box center [180, 178] width 297 height 10
drag, startPoint x: 125, startPoint y: 178, endPoint x: 93, endPoint y: 183, distance: 33.0
click at [111, 180] on p "If you have any questions please send us a message via the messaging box (Tab: …" at bounding box center [180, 178] width 297 height 10
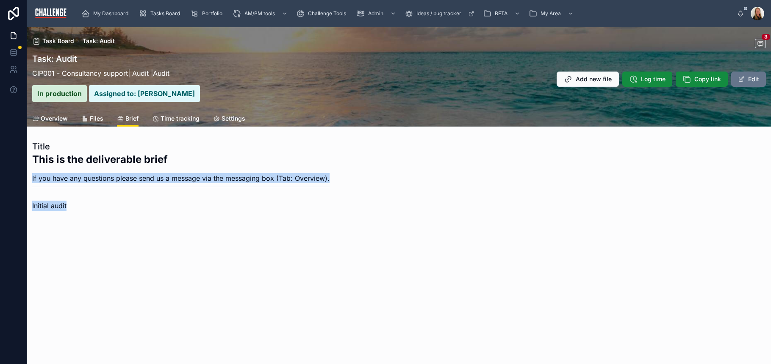
drag, startPoint x: 69, startPoint y: 207, endPoint x: 55, endPoint y: 197, distance: 16.4
click at [54, 191] on div "Title This is the deliverable brief If you have any questions please send us a …" at bounding box center [399, 175] width 744 height 77
click at [62, 203] on span "Initial audit" at bounding box center [49, 206] width 34 height 8
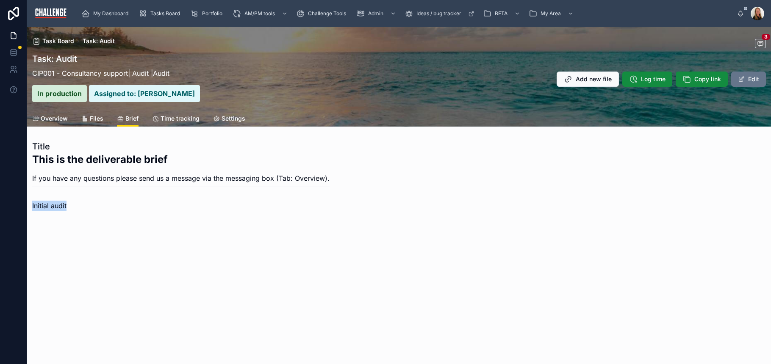
drag, startPoint x: 68, startPoint y: 208, endPoint x: 28, endPoint y: 208, distance: 39.4
click at [28, 208] on div "Initial audit" at bounding box center [399, 205] width 744 height 17
drag, startPoint x: 135, startPoint y: 254, endPoint x: 54, endPoint y: 147, distance: 133.9
click at [133, 254] on div "Task Board Task: Audit 3 Task: Audit CIP001 - Consultancy support | Audit | Aud…" at bounding box center [399, 147] width 744 height 241
click at [62, 122] on span "Overview" at bounding box center [54, 118] width 27 height 8
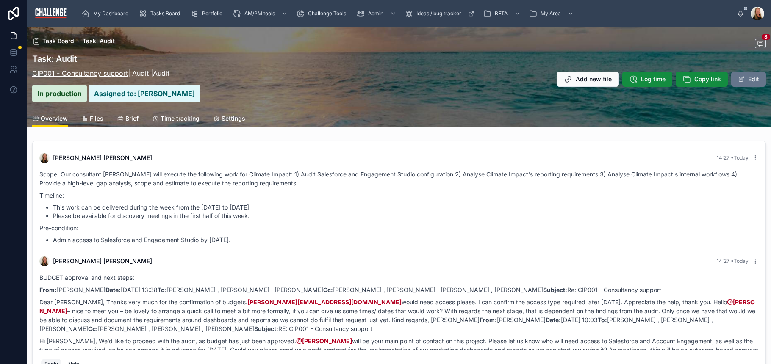
click at [107, 70] on link "CIP001 - Consultancy support" at bounding box center [80, 73] width 96 height 8
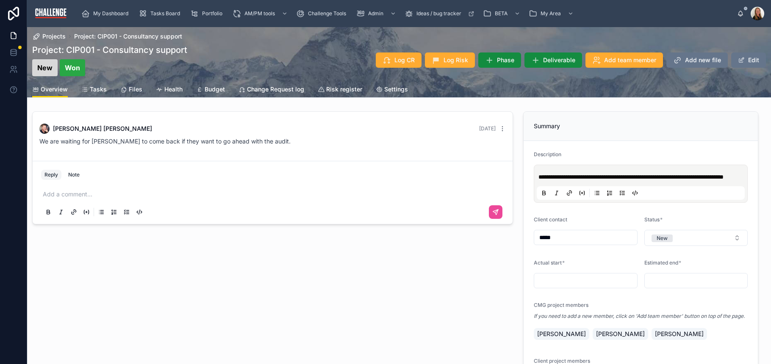
click at [86, 195] on p at bounding box center [274, 194] width 463 height 8
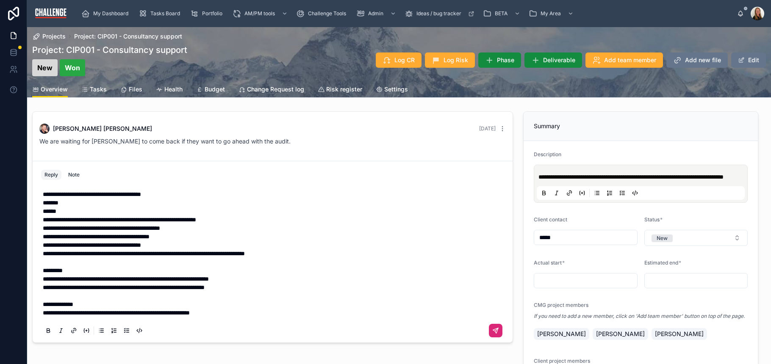
click at [493, 332] on icon at bounding box center [495, 330] width 5 height 5
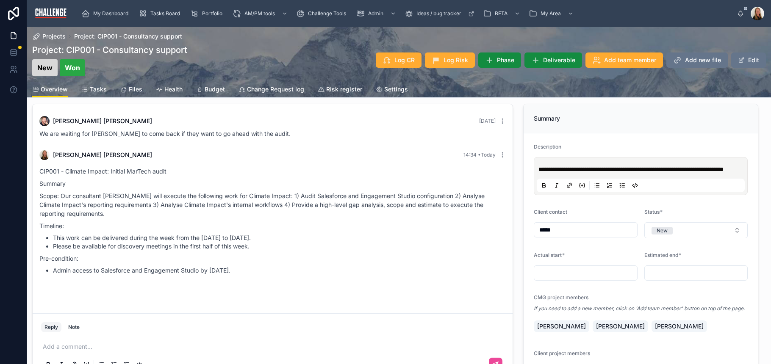
scroll to position [8, 0]
